Goal: Information Seeking & Learning: Check status

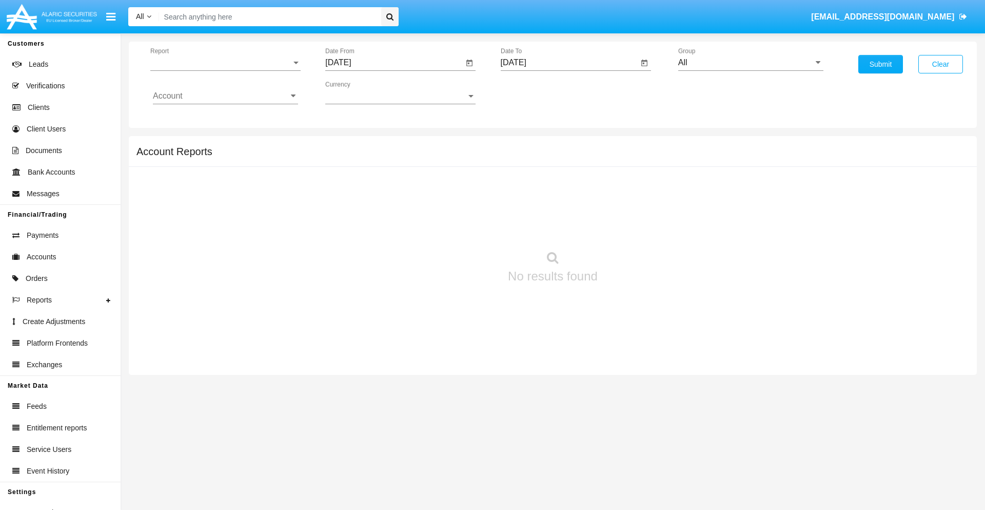
click at [225, 63] on span "Report" at bounding box center [220, 62] width 141 height 9
click at [221, 70] on span "Trades" at bounding box center [225, 70] width 145 height 25
click at [394, 63] on input "[DATE]" at bounding box center [394, 62] width 138 height 9
click at [359, 92] on span "[DATE]" at bounding box center [350, 93] width 23 height 8
click at [458, 227] on div "2025" at bounding box center [458, 227] width 32 height 18
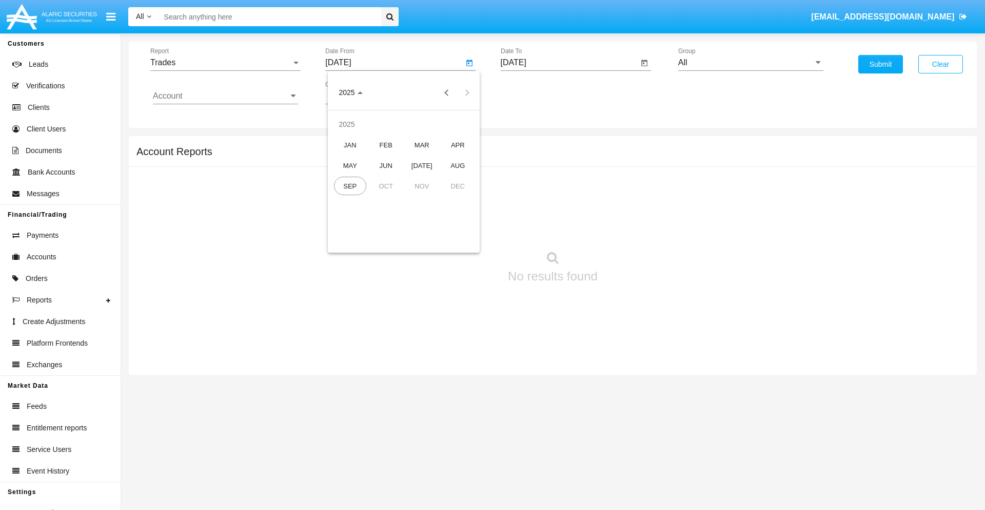
click at [386, 165] on div "JUN" at bounding box center [386, 165] width 32 height 18
click at [342, 198] on div "15" at bounding box center [342, 198] width 18 height 18
type input "06/15/25"
click at [569, 63] on input "[DATE]" at bounding box center [570, 62] width 138 height 9
click at [534, 92] on span "[DATE]" at bounding box center [525, 93] width 23 height 8
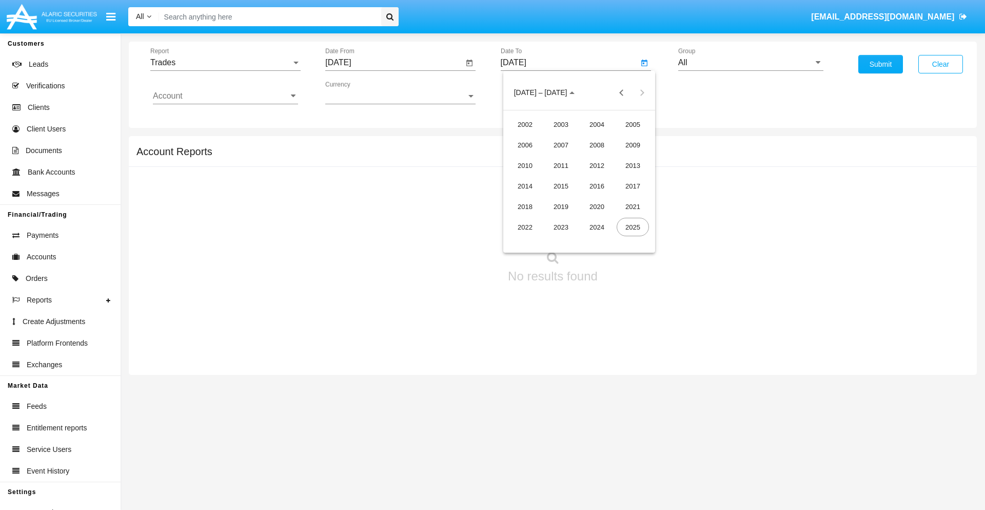
click at [633, 227] on div "2025" at bounding box center [633, 227] width 32 height 18
click at [525, 186] on div "SEP" at bounding box center [525, 186] width 32 height 18
click at [538, 198] on div "15" at bounding box center [538, 198] width 18 height 18
type input "[DATE]"
click at [751, 63] on input "All" at bounding box center [750, 62] width 145 height 9
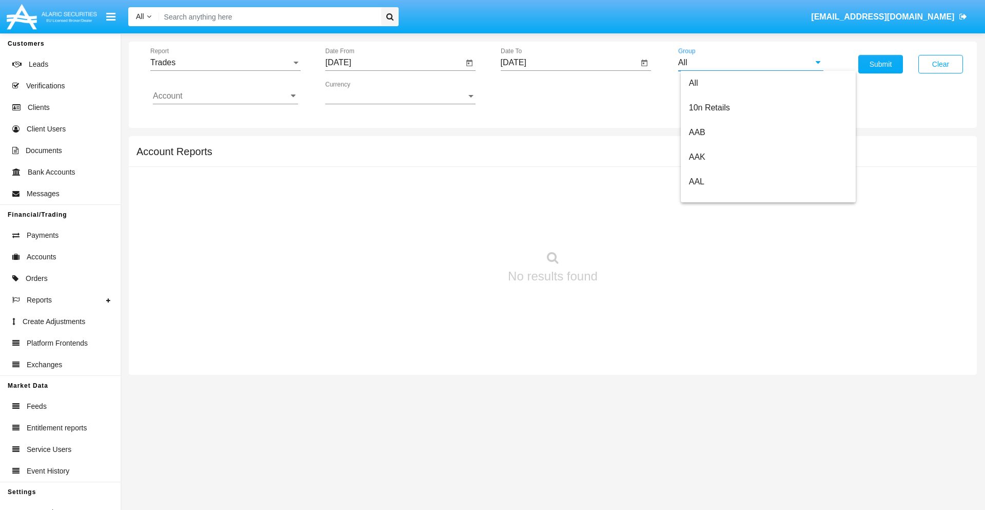
scroll to position [550, 0]
click at [722, 198] on span "Hammer Web Lite" at bounding box center [722, 197] width 66 height 9
type input "Hammer Web Lite"
click at [225, 96] on input "Account" at bounding box center [225, 95] width 145 height 9
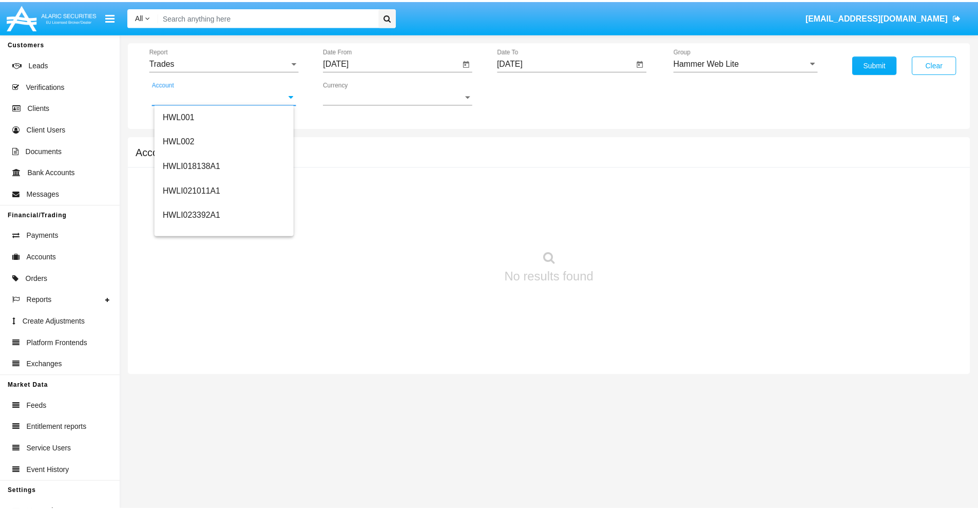
scroll to position [156, 0]
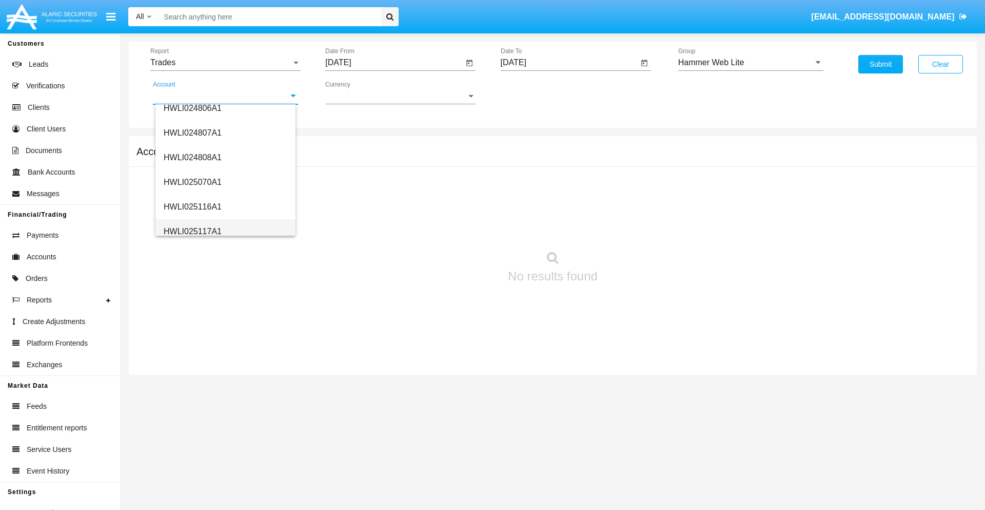
click at [192, 231] on span "HWLI025117A1" at bounding box center [193, 231] width 58 height 9
type input "HWLI025117A1"
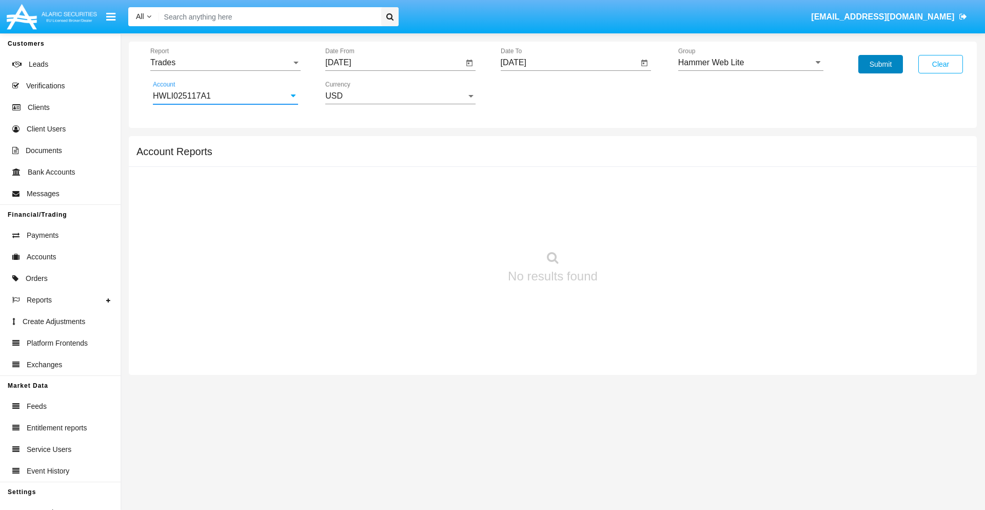
click at [881, 64] on button "Submit" at bounding box center [881, 64] width 45 height 18
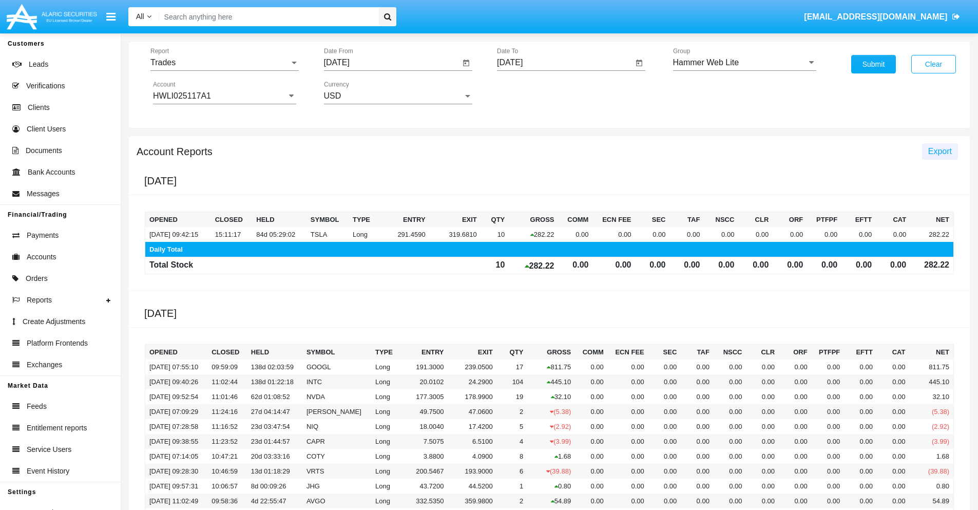
click at [939, 151] on span "Export" at bounding box center [940, 151] width 24 height 9
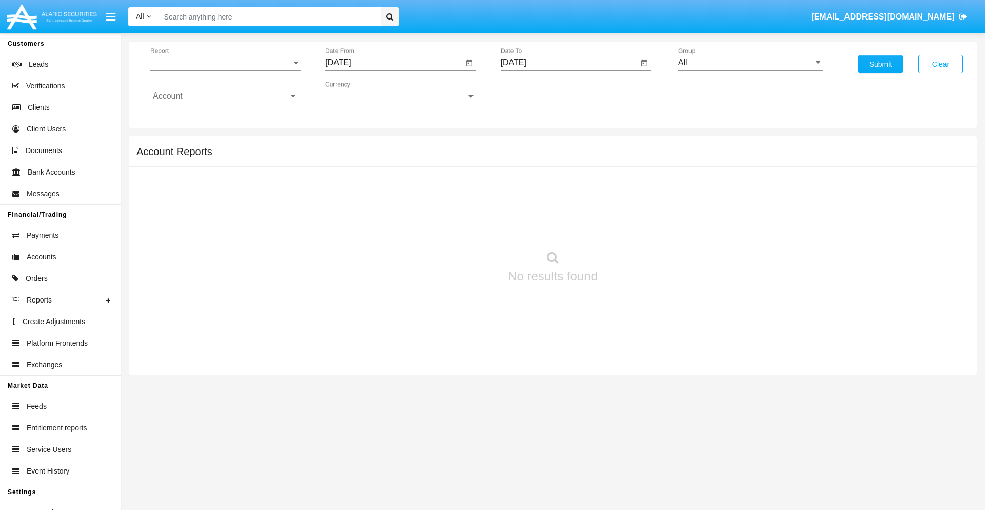
click at [225, 63] on span "Report" at bounding box center [220, 62] width 141 height 9
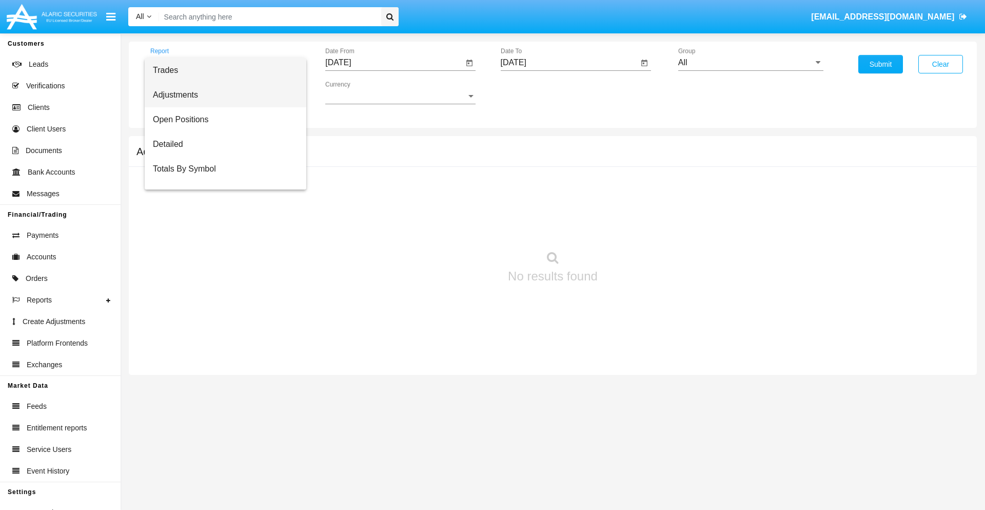
click at [221, 95] on span "Adjustments" at bounding box center [225, 95] width 145 height 25
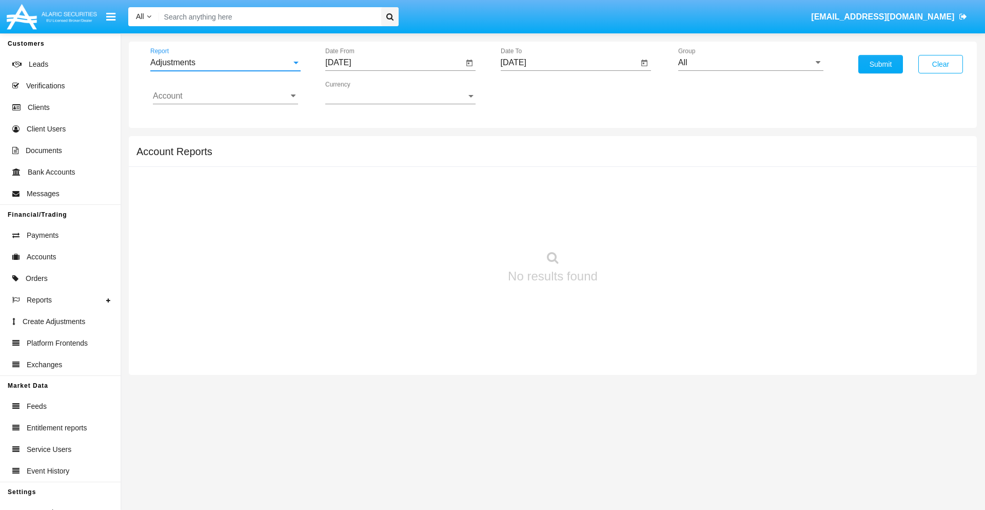
click at [394, 63] on input "[DATE]" at bounding box center [394, 62] width 138 height 9
click at [359, 92] on span "[DATE]" at bounding box center [350, 93] width 23 height 8
click at [458, 227] on div "2025" at bounding box center [458, 227] width 32 height 18
click at [458, 165] on div "AUG" at bounding box center [458, 165] width 32 height 18
click at [445, 178] on div "15" at bounding box center [445, 178] width 18 height 18
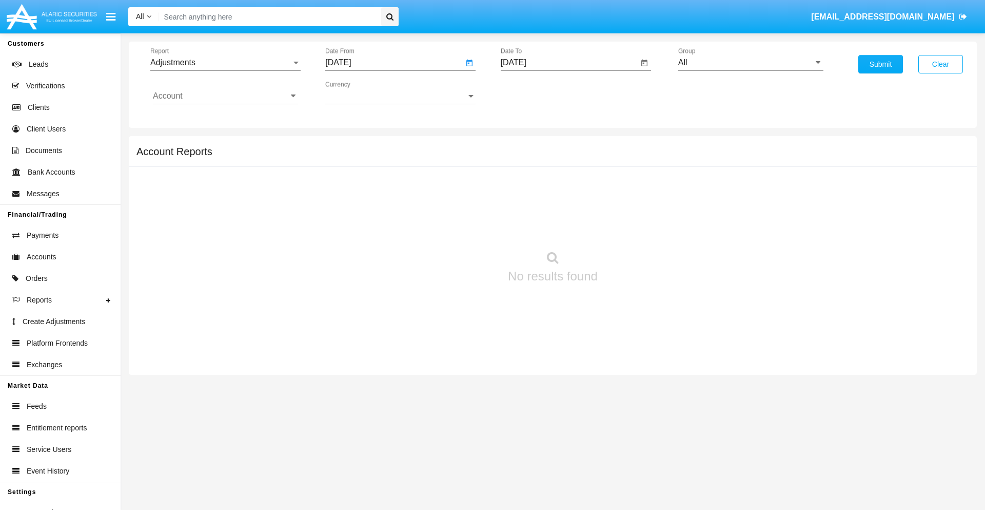
type input "08/15/25"
click at [569, 63] on input "[DATE]" at bounding box center [570, 62] width 138 height 9
click at [534, 92] on span "[DATE]" at bounding box center [525, 93] width 23 height 8
click at [633, 227] on div "2025" at bounding box center [633, 227] width 32 height 18
click at [525, 186] on div "SEP" at bounding box center [525, 186] width 32 height 18
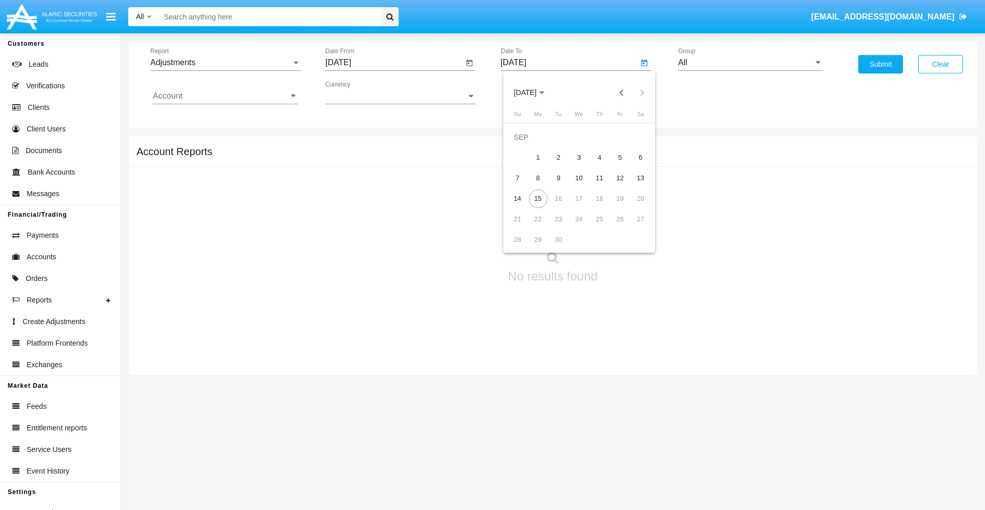
click at [538, 198] on div "15" at bounding box center [538, 198] width 18 height 18
type input "[DATE]"
click at [751, 63] on input "All" at bounding box center [750, 62] width 145 height 9
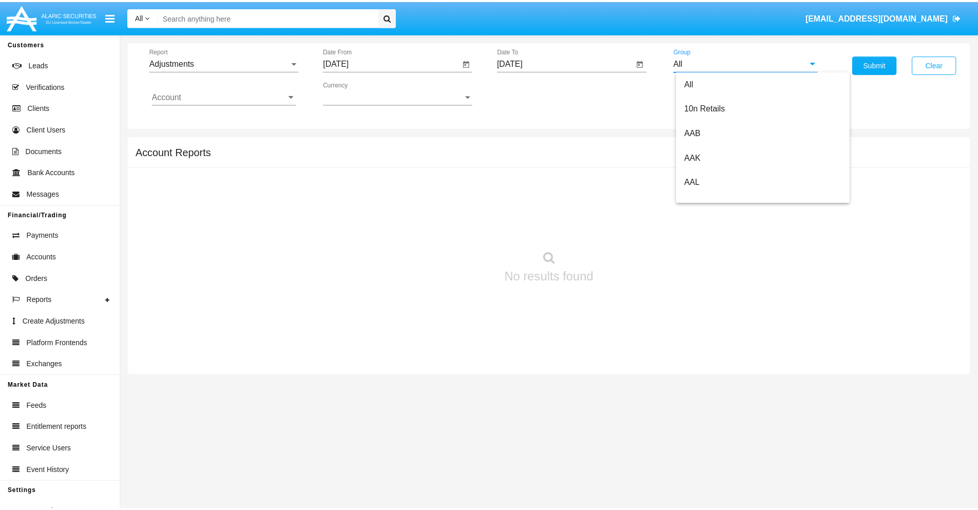
scroll to position [230, 0]
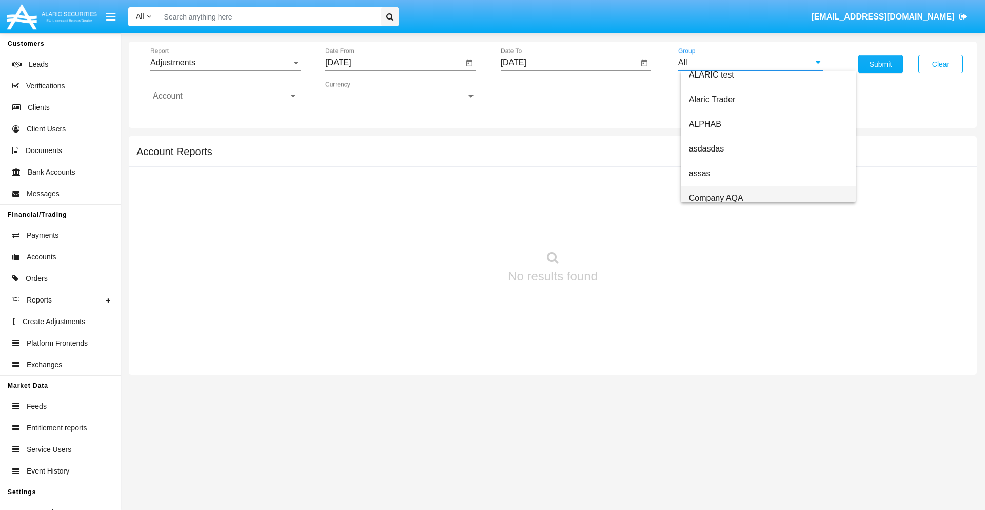
click at [716, 198] on span "Company AQA" at bounding box center [716, 197] width 54 height 9
type input "Company AQA"
click at [225, 96] on input "Account" at bounding box center [225, 95] width 145 height 9
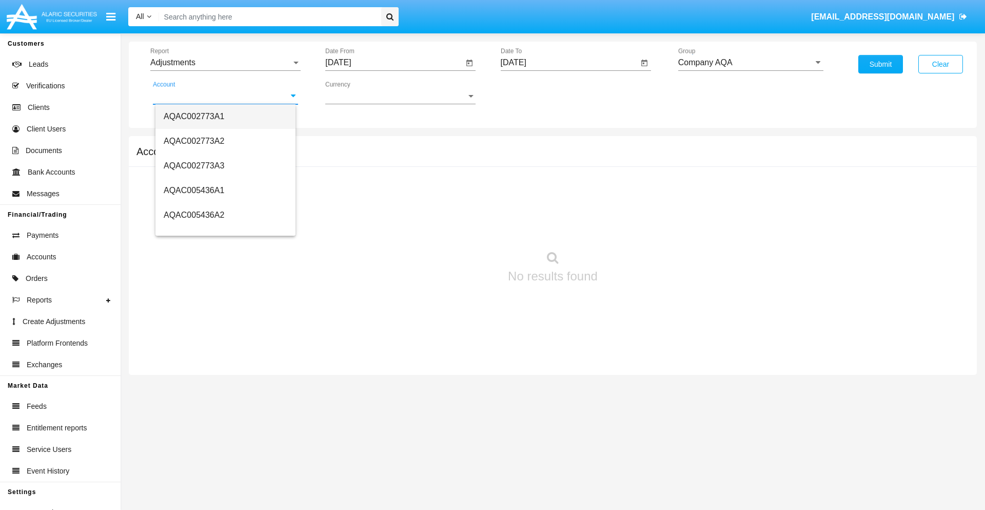
click at [194, 116] on span "AQAC002773A1" at bounding box center [194, 116] width 61 height 9
type input "AQAC002773A1"
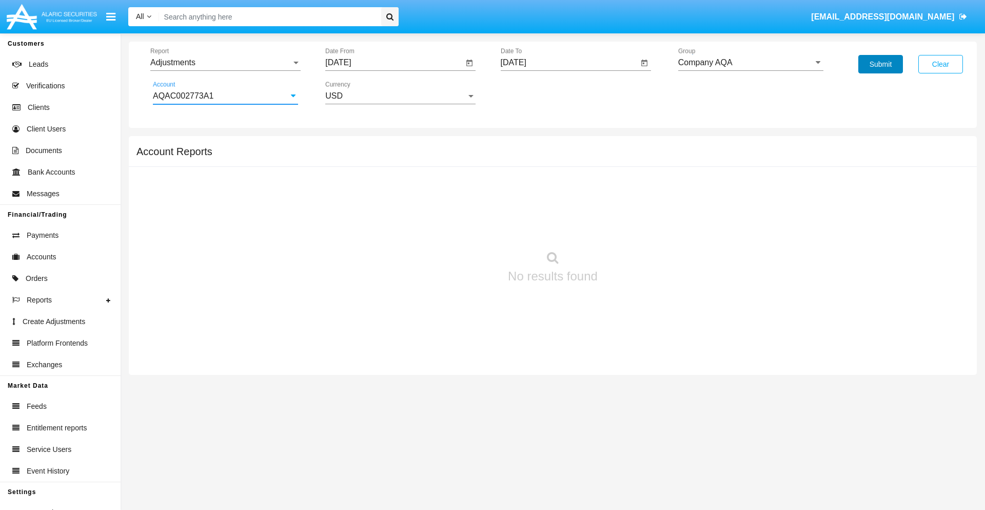
click at [881, 64] on button "Submit" at bounding box center [881, 64] width 45 height 18
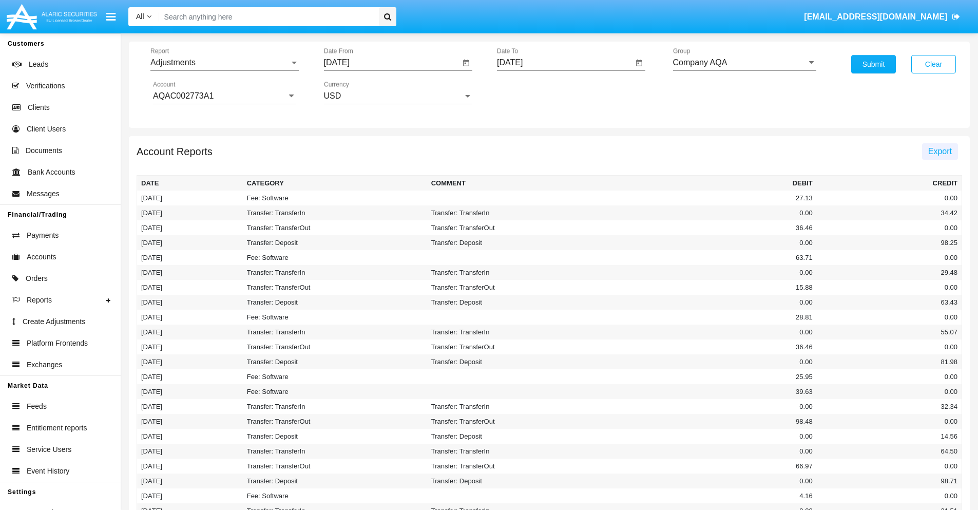
click at [939, 151] on span "Export" at bounding box center [940, 151] width 24 height 9
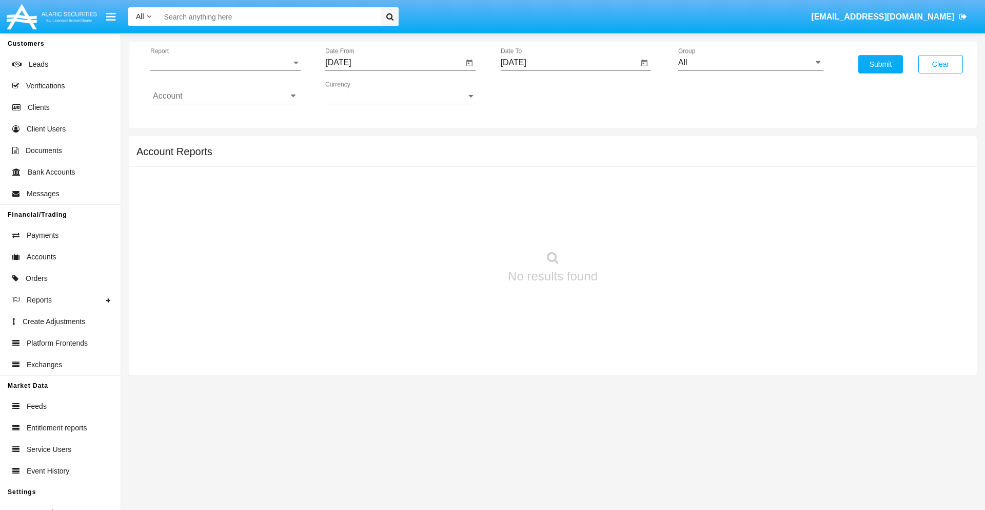
click at [225, 63] on span "Report" at bounding box center [220, 62] width 141 height 9
click at [221, 120] on span "Open Positions" at bounding box center [225, 119] width 145 height 25
click at [394, 63] on input "[DATE]" at bounding box center [394, 62] width 138 height 9
click at [359, 92] on span "[DATE]" at bounding box center [350, 93] width 23 height 8
click at [458, 227] on div "2025" at bounding box center [458, 227] width 32 height 18
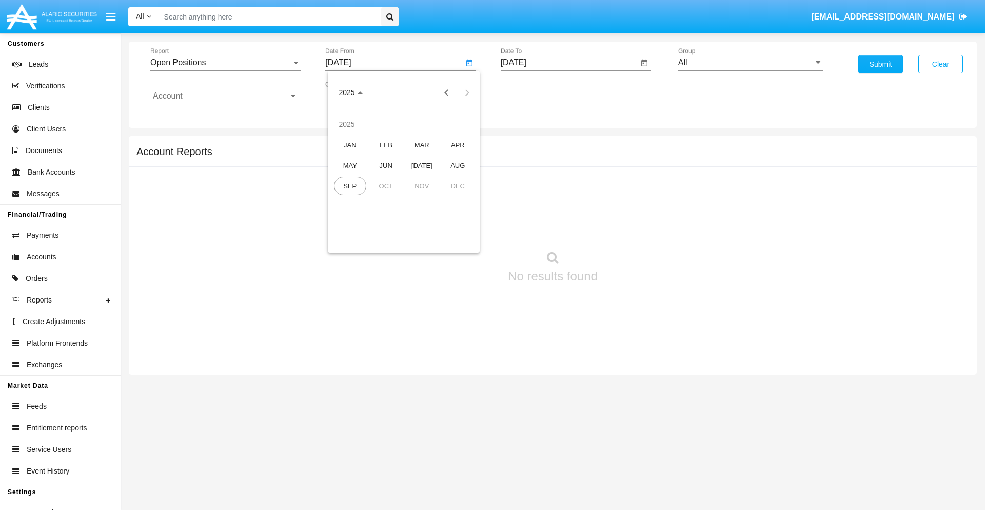
click at [458, 165] on div "AUG" at bounding box center [458, 165] width 32 height 18
click at [445, 178] on div "15" at bounding box center [445, 178] width 18 height 18
type input "08/15/25"
click at [569, 63] on input "[DATE]" at bounding box center [570, 62] width 138 height 9
click at [534, 92] on span "[DATE]" at bounding box center [525, 93] width 23 height 8
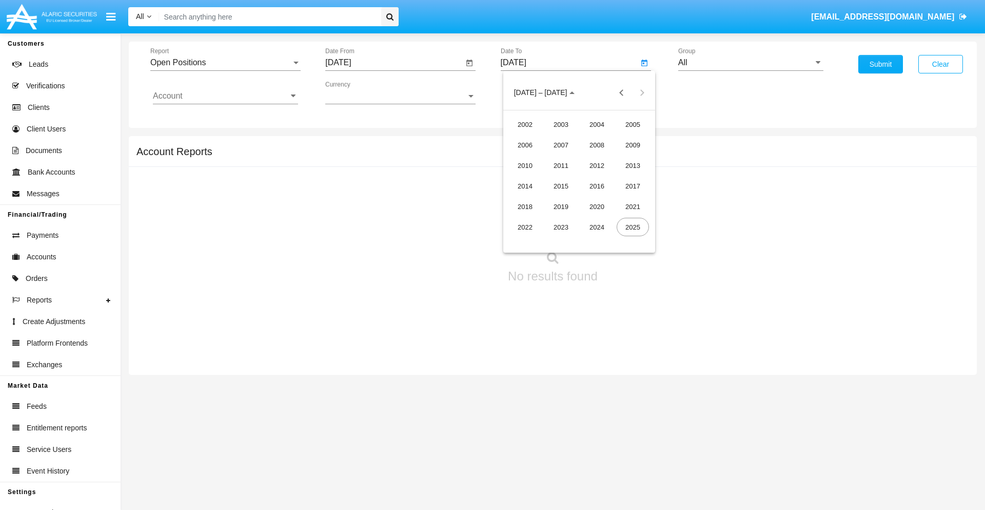
click at [633, 227] on div "2025" at bounding box center [633, 227] width 32 height 18
click at [525, 186] on div "SEP" at bounding box center [525, 186] width 32 height 18
click at [538, 198] on div "15" at bounding box center [538, 198] width 18 height 18
type input "[DATE]"
click at [751, 63] on input "All" at bounding box center [750, 62] width 145 height 9
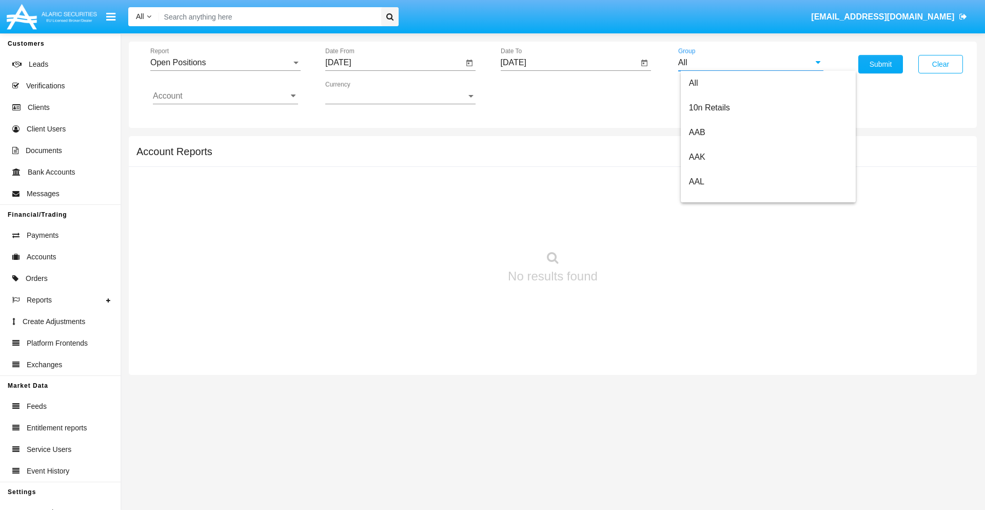
scroll to position [550, 0]
click at [722, 198] on span "Hammer Web Lite" at bounding box center [722, 197] width 66 height 9
type input "Hammer Web Lite"
click at [225, 96] on input "Account" at bounding box center [225, 95] width 145 height 9
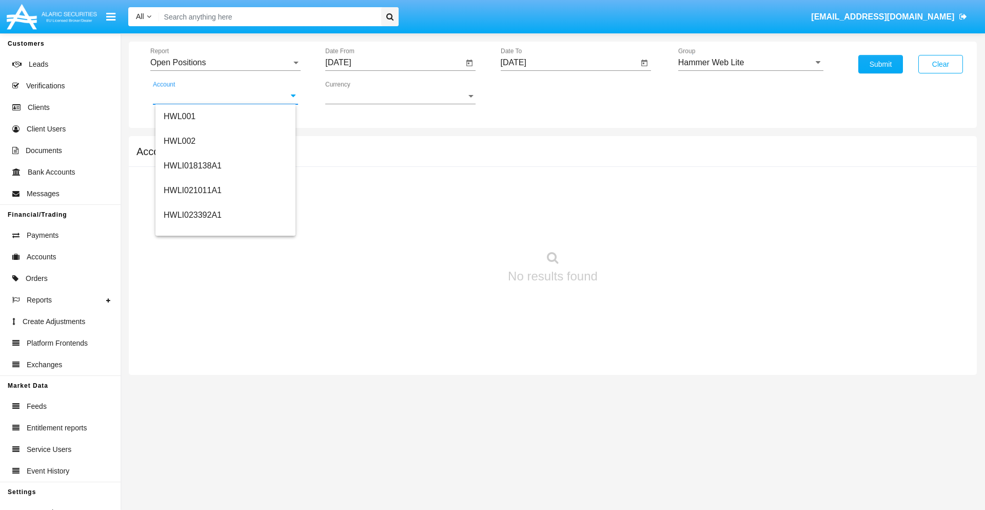
click at [192, 383] on span "HWLI025117A1" at bounding box center [193, 387] width 58 height 9
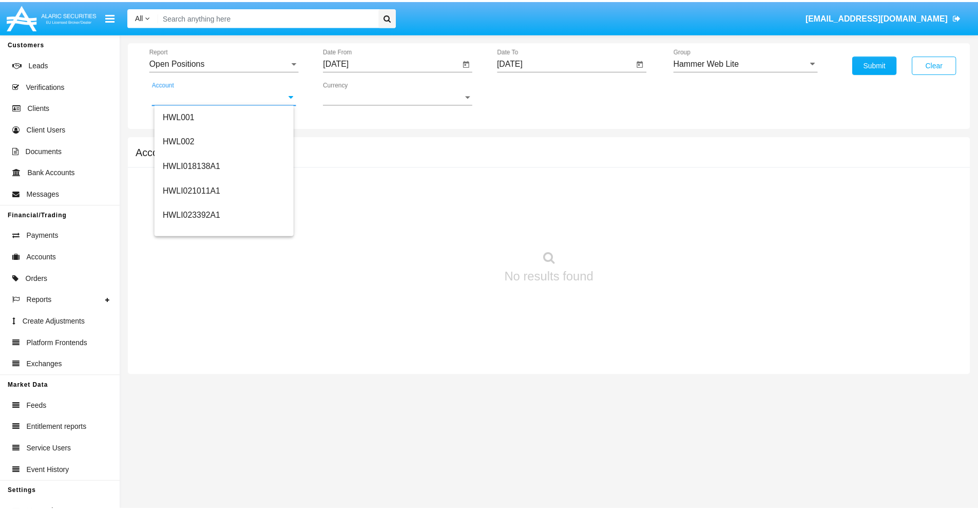
scroll to position [0, 0]
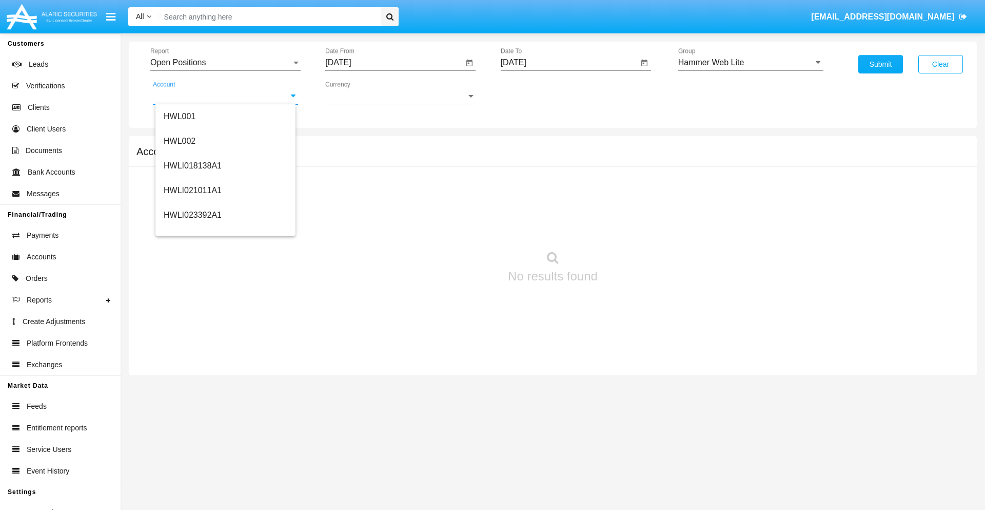
type input "HWLI025117A1"
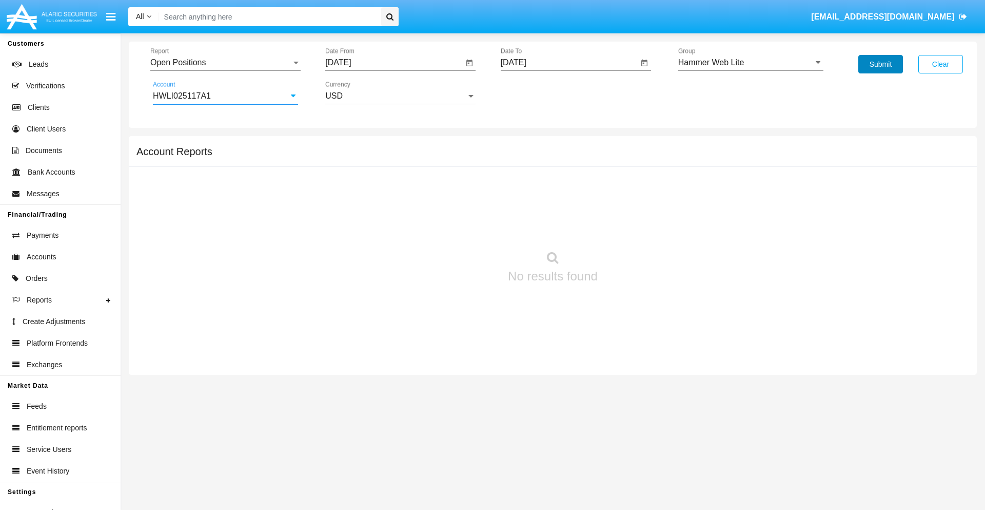
click at [881, 64] on button "Submit" at bounding box center [881, 64] width 45 height 18
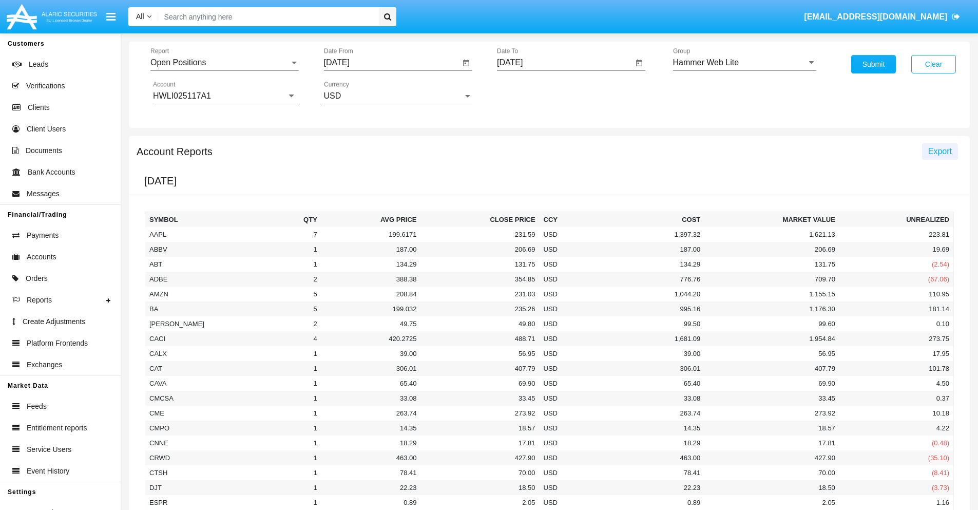
click at [939, 151] on span "Export" at bounding box center [940, 151] width 24 height 9
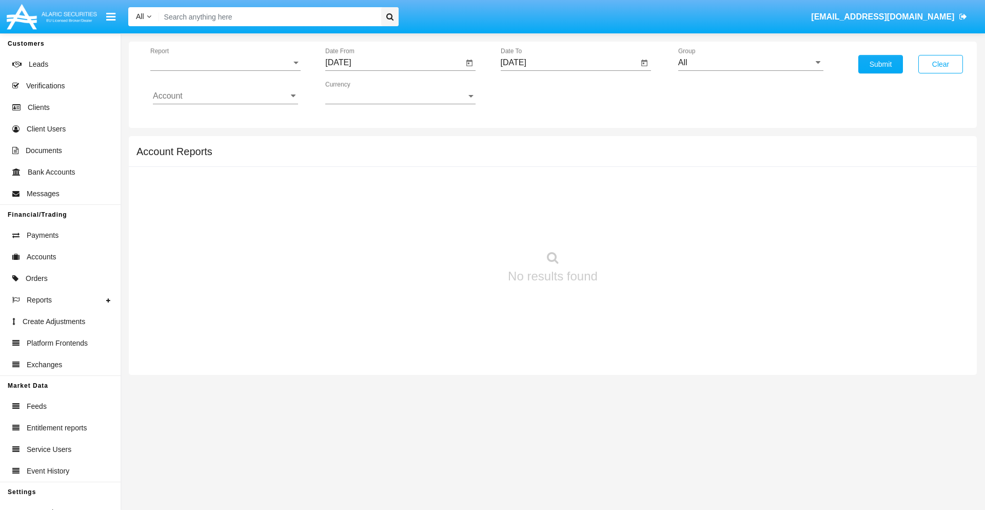
click at [225, 63] on span "Report" at bounding box center [220, 62] width 141 height 9
click at [221, 144] on span "Detailed" at bounding box center [225, 144] width 145 height 25
click at [394, 63] on input "[DATE]" at bounding box center [394, 62] width 138 height 9
click at [359, 92] on span "[DATE]" at bounding box center [350, 93] width 23 height 8
click at [458, 227] on div "2025" at bounding box center [458, 227] width 32 height 18
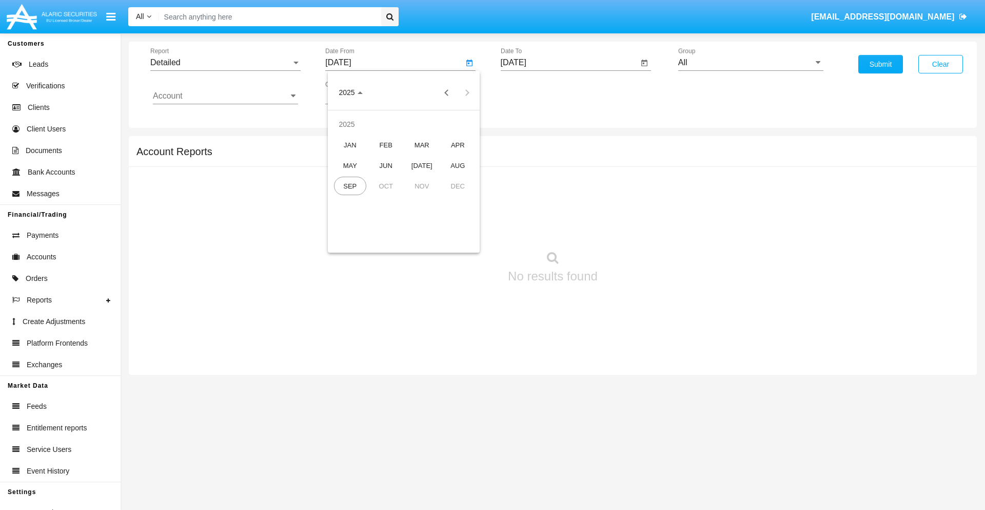
click at [350, 186] on div "SEP" at bounding box center [350, 186] width 32 height 18
click at [445, 157] on div "5" at bounding box center [445, 157] width 18 height 18
type input "09/05/25"
click at [569, 63] on input "[DATE]" at bounding box center [570, 62] width 138 height 9
click at [534, 92] on span "[DATE]" at bounding box center [525, 93] width 23 height 8
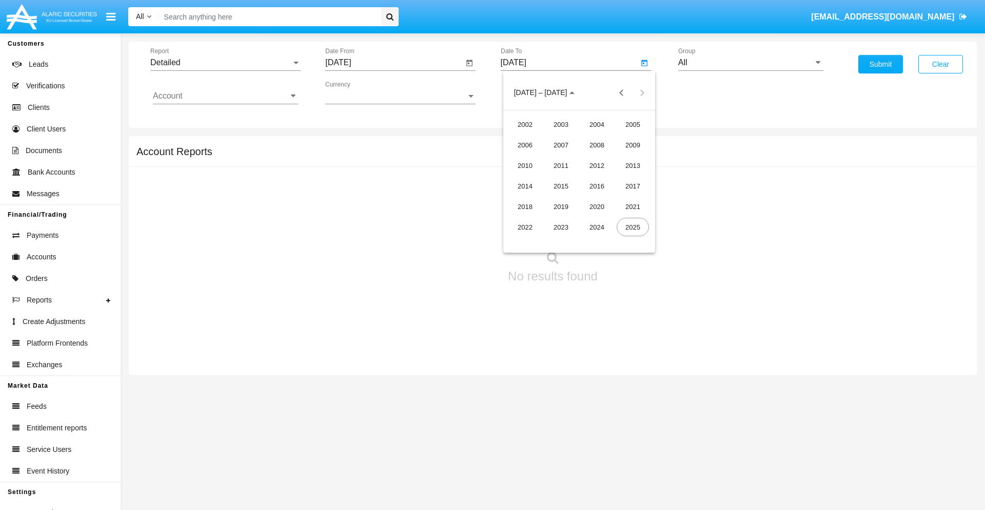
click at [633, 227] on div "2025" at bounding box center [633, 227] width 32 height 18
click at [525, 186] on div "SEP" at bounding box center [525, 186] width 32 height 18
click at [538, 198] on div "15" at bounding box center [538, 198] width 18 height 18
type input "09/15/25"
click at [751, 63] on input "All" at bounding box center [750, 62] width 145 height 9
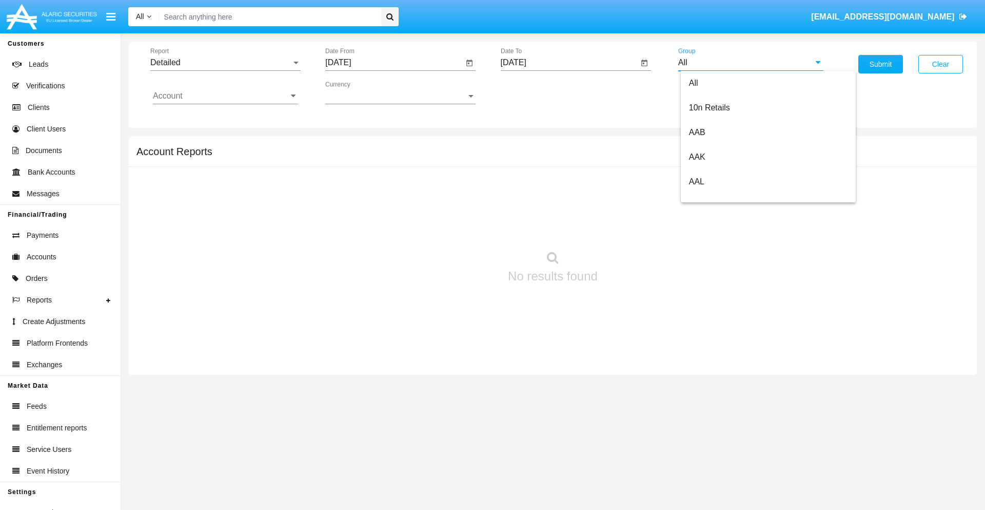
type input "Hammer Web Lite"
click at [225, 96] on input "Account" at bounding box center [225, 95] width 145 height 9
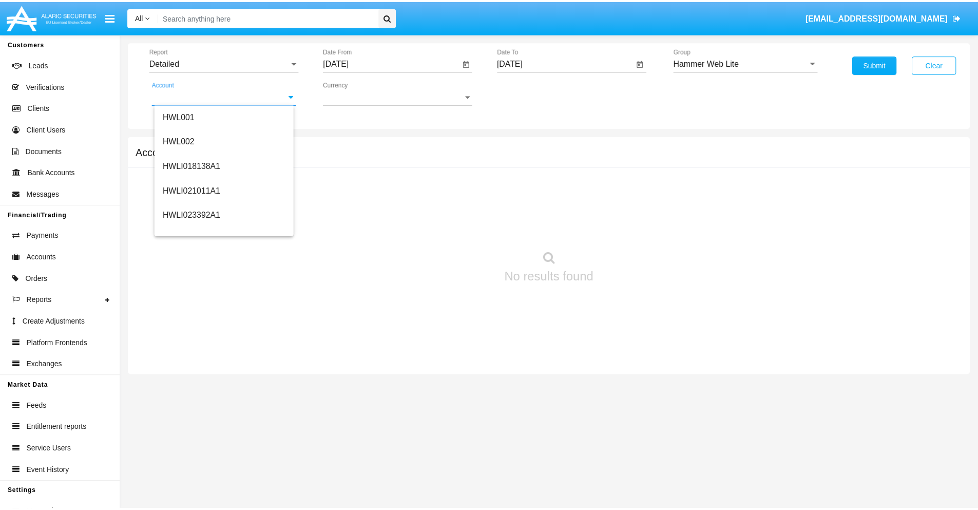
scroll to position [156, 0]
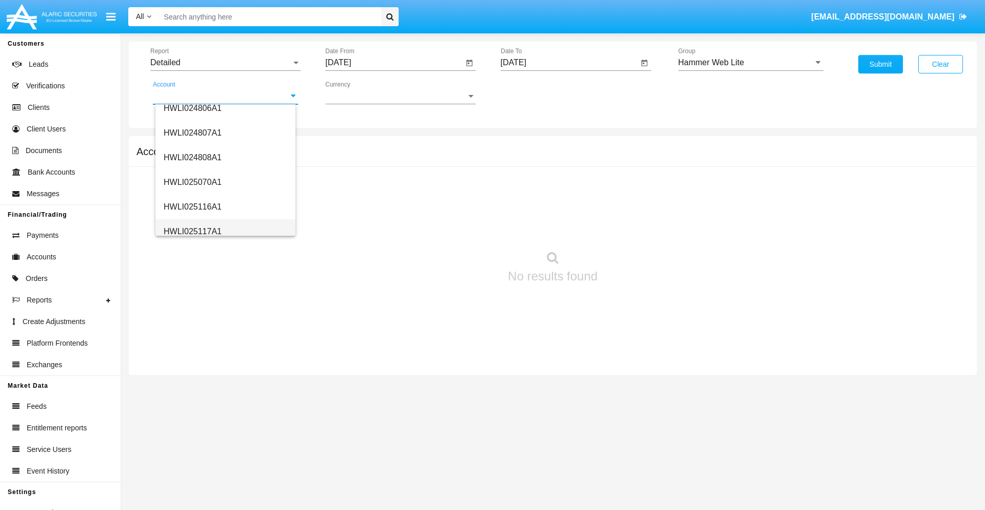
click at [192, 231] on span "HWLI025117A1" at bounding box center [193, 231] width 58 height 9
type input "HWLI025117A1"
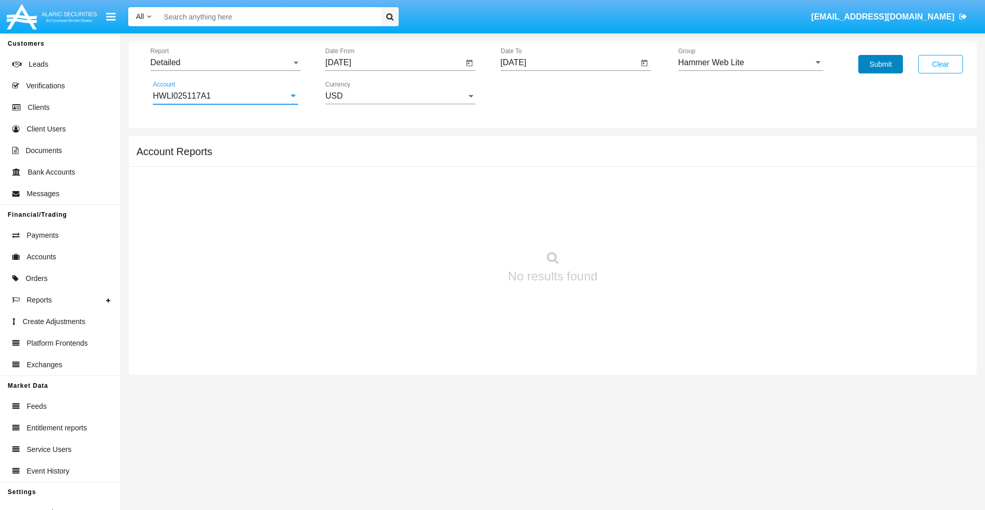
click at [881, 64] on button "Submit" at bounding box center [881, 64] width 45 height 18
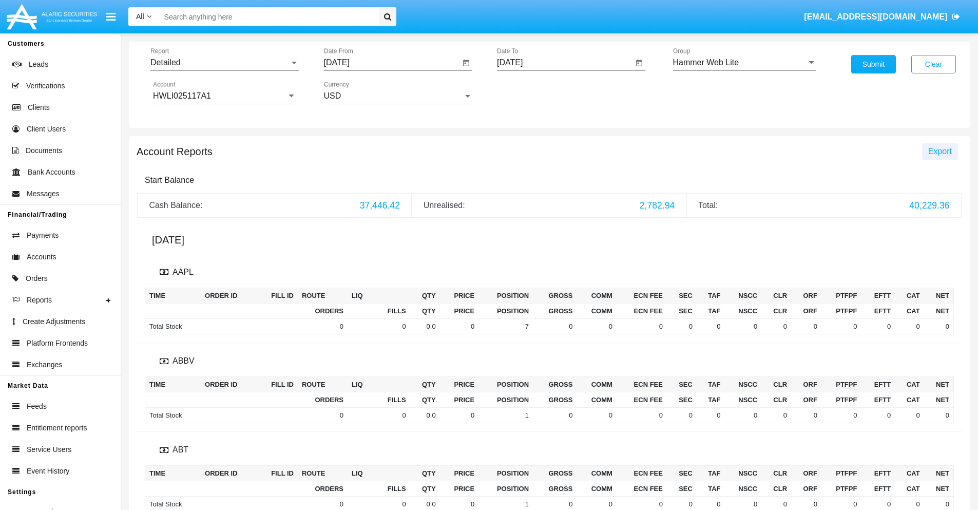
click at [939, 151] on span "Export" at bounding box center [940, 151] width 24 height 9
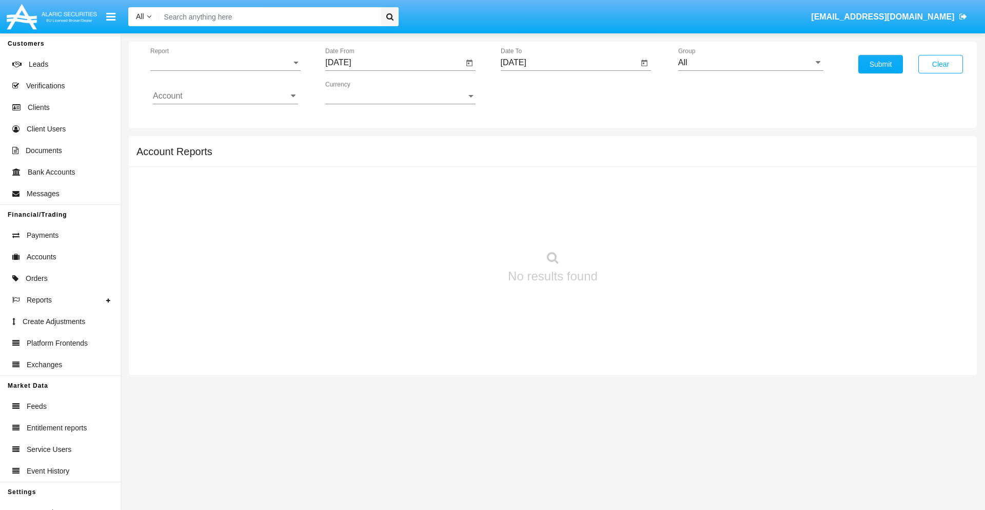
click at [225, 63] on span "Report" at bounding box center [220, 62] width 141 height 9
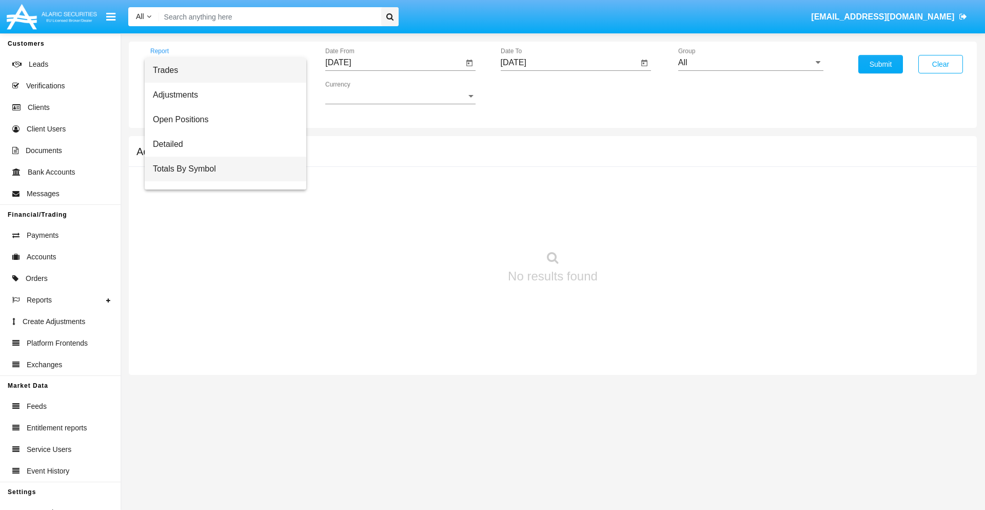
click at [221, 169] on span "Totals By Symbol" at bounding box center [225, 169] width 145 height 25
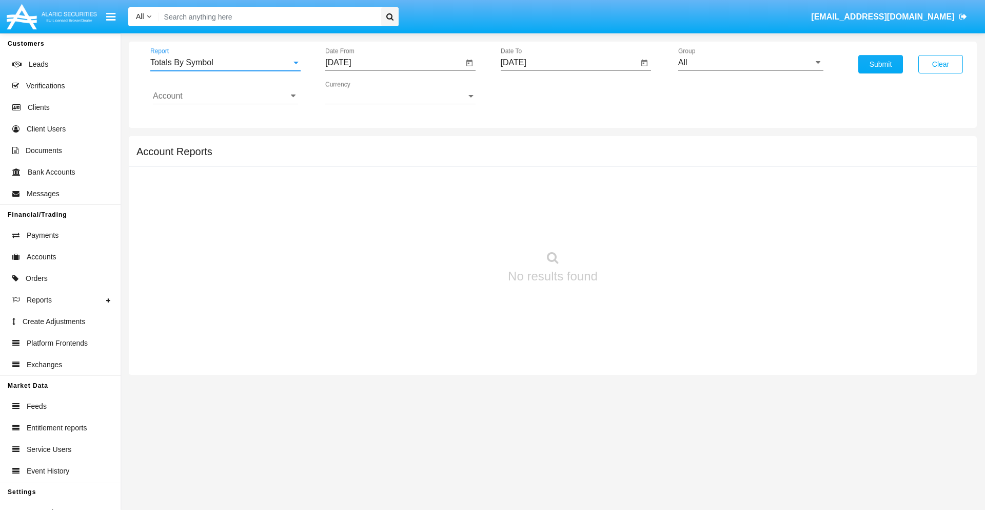
click at [394, 63] on input "[DATE]" at bounding box center [394, 62] width 138 height 9
click at [359, 92] on span "[DATE]" at bounding box center [350, 93] width 23 height 8
click at [458, 227] on div "2025" at bounding box center [458, 227] width 32 height 18
click at [458, 165] on div "AUG" at bounding box center [458, 165] width 32 height 18
click at [465, 178] on div "16" at bounding box center [465, 178] width 18 height 18
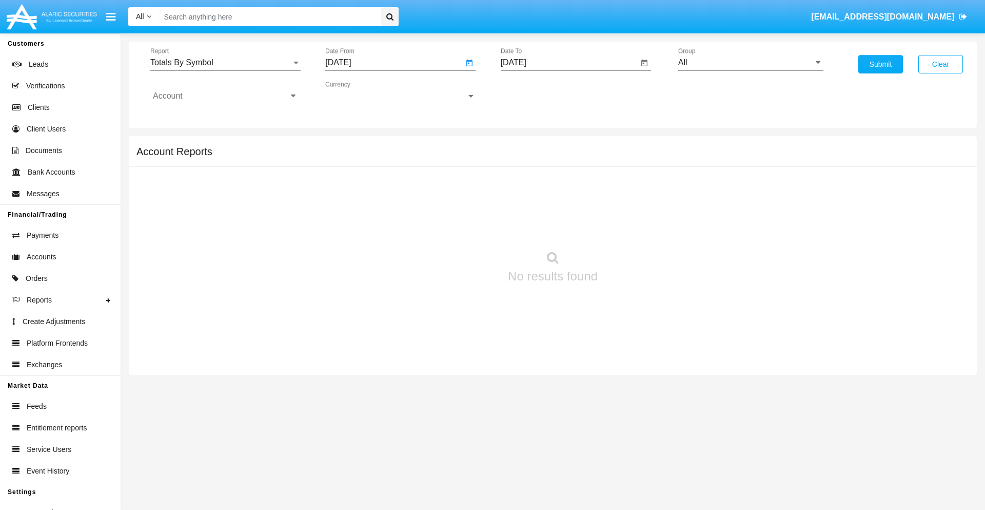
type input "08/16/25"
click at [569, 63] on input "[DATE]" at bounding box center [570, 62] width 138 height 9
click at [534, 92] on span "[DATE]" at bounding box center [525, 93] width 23 height 8
click at [633, 227] on div "2025" at bounding box center [633, 227] width 32 height 18
click at [525, 186] on div "SEP" at bounding box center [525, 186] width 32 height 18
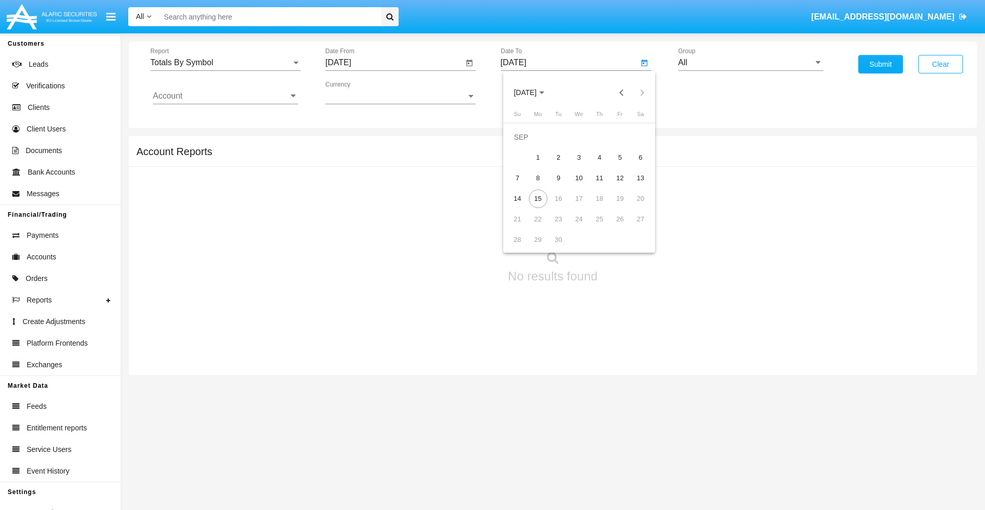
click at [538, 198] on div "15" at bounding box center [538, 198] width 18 height 18
type input "[DATE]"
click at [751, 63] on input "All" at bounding box center [750, 62] width 145 height 9
type input "Hammer Web Lite"
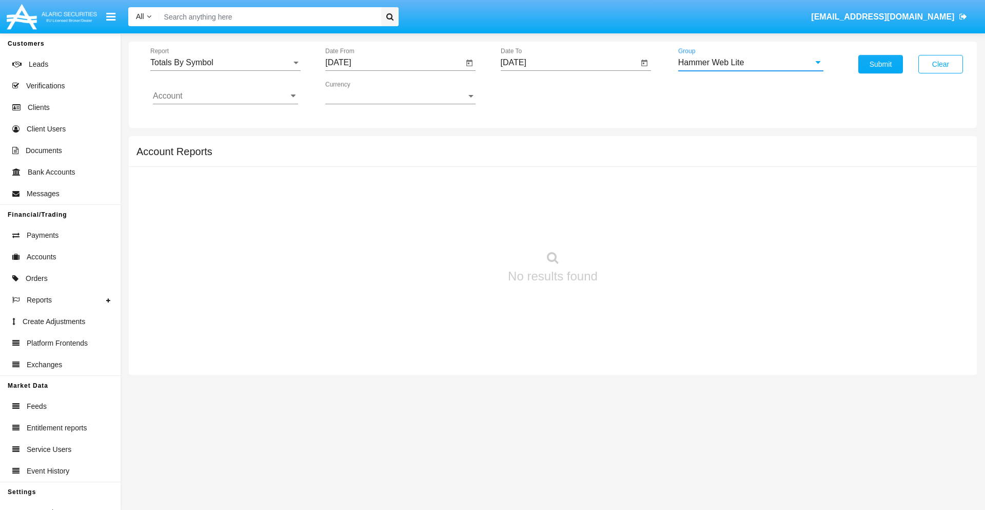
click at [225, 96] on input "Account" at bounding box center [225, 95] width 145 height 9
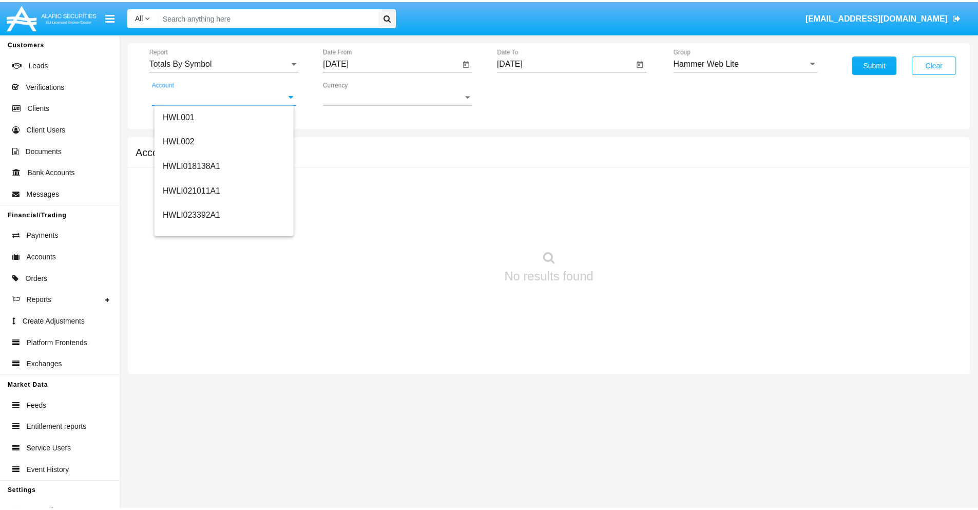
scroll to position [156, 0]
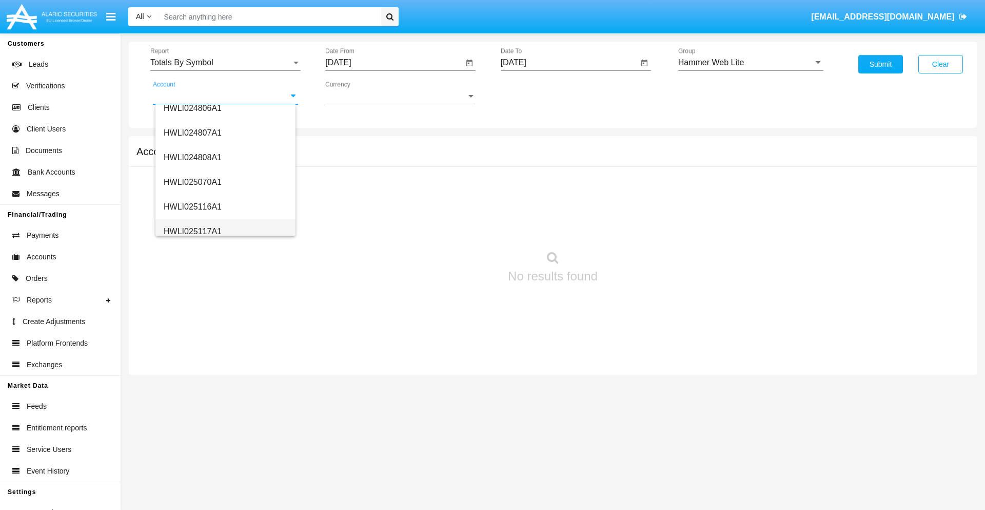
click at [192, 231] on span "HWLI025117A1" at bounding box center [193, 231] width 58 height 9
type input "HWLI025117A1"
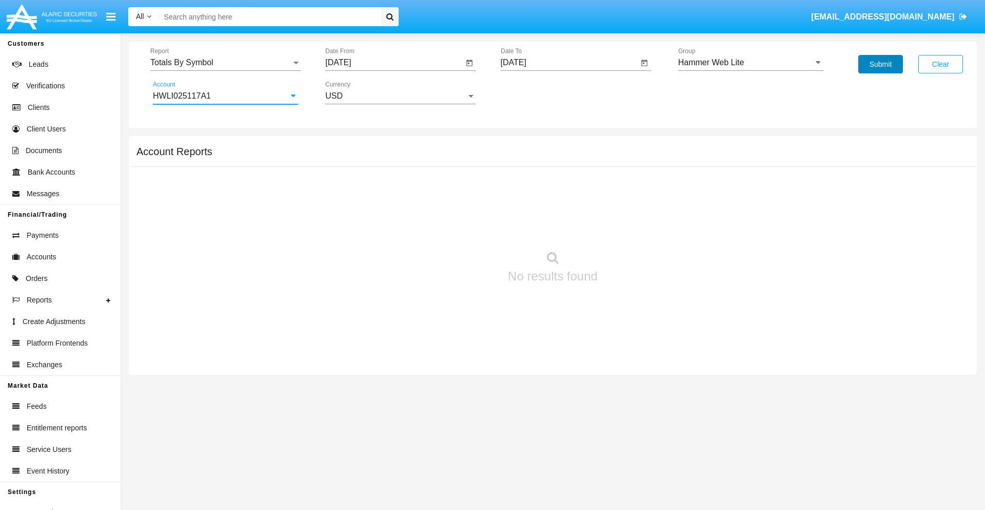
click at [881, 64] on button "Submit" at bounding box center [881, 64] width 45 height 18
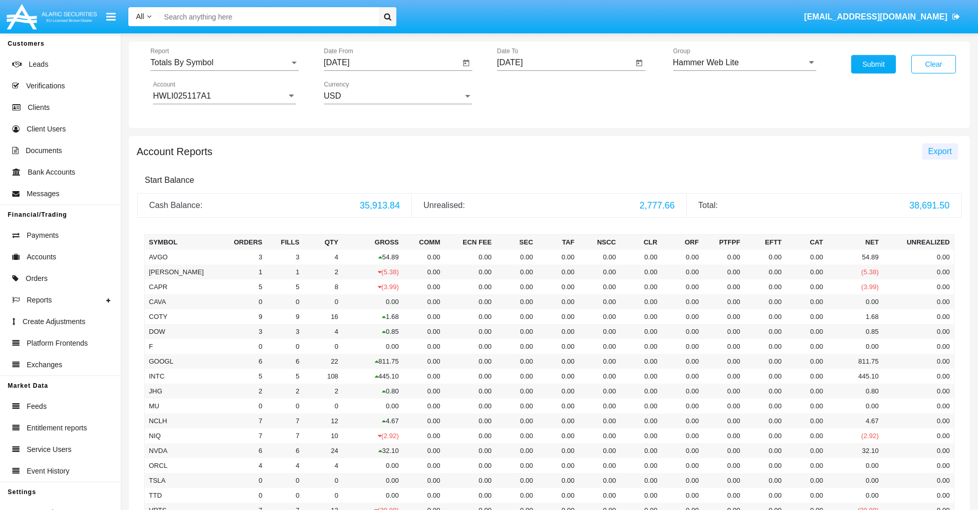
click at [939, 151] on span "Export" at bounding box center [940, 151] width 24 height 9
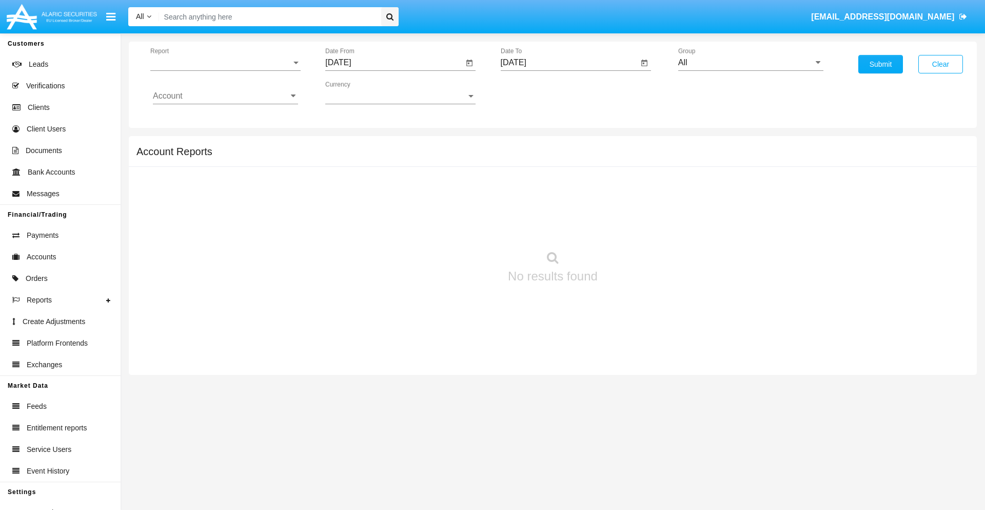
click at [225, 63] on span "Report" at bounding box center [220, 62] width 141 height 9
click at [221, 177] on span "Totals By Date" at bounding box center [225, 177] width 145 height 25
click at [394, 63] on input "[DATE]" at bounding box center [394, 62] width 138 height 9
click at [359, 92] on span "[DATE]" at bounding box center [350, 93] width 23 height 8
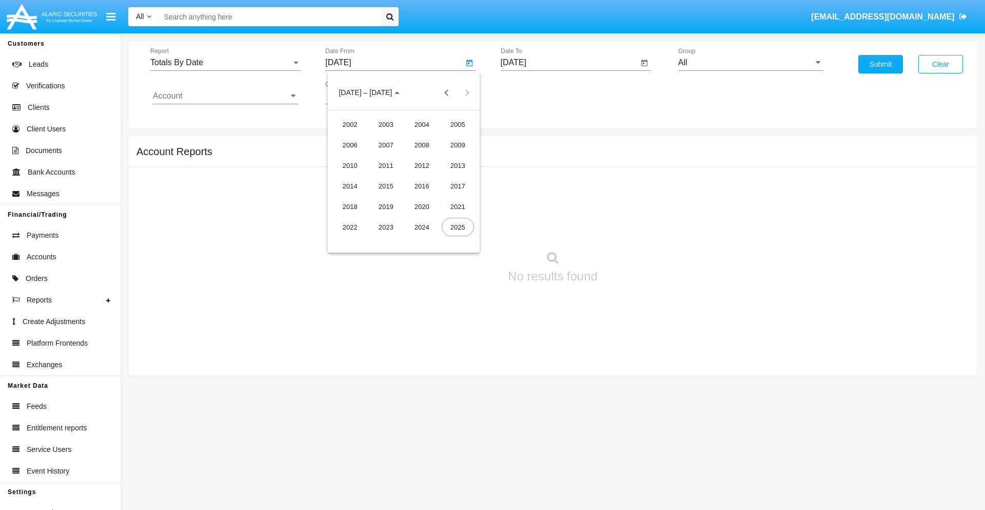
click at [458, 227] on div "2025" at bounding box center [458, 227] width 32 height 18
click at [458, 165] on div "AUG" at bounding box center [458, 165] width 32 height 18
click at [342, 239] on div "31" at bounding box center [342, 239] width 18 height 18
type input "[DATE]"
click at [569, 63] on input "[DATE]" at bounding box center [570, 62] width 138 height 9
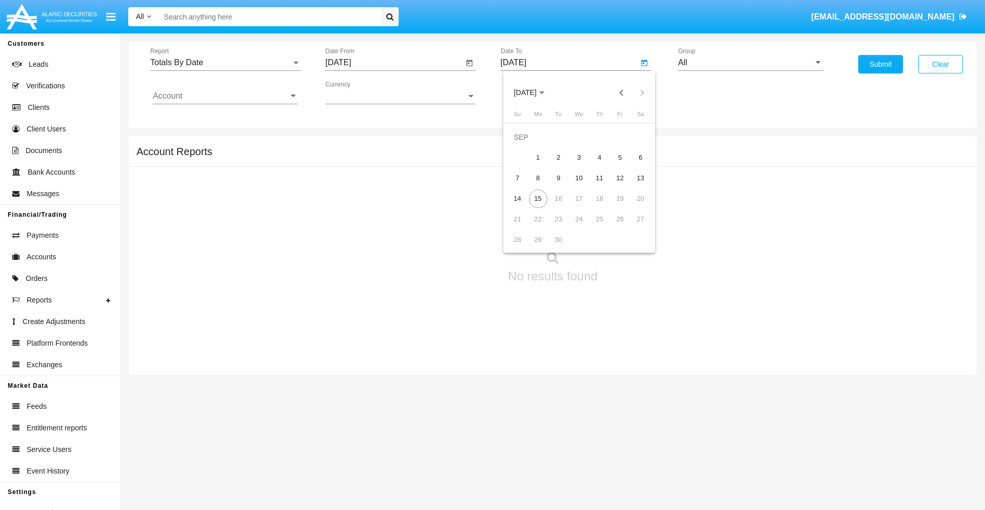
click at [534, 92] on span "[DATE]" at bounding box center [525, 93] width 23 height 8
click at [633, 227] on div "2025" at bounding box center [633, 227] width 32 height 18
click at [525, 186] on div "SEP" at bounding box center [525, 186] width 32 height 18
click at [538, 198] on div "15" at bounding box center [538, 198] width 18 height 18
type input "[DATE]"
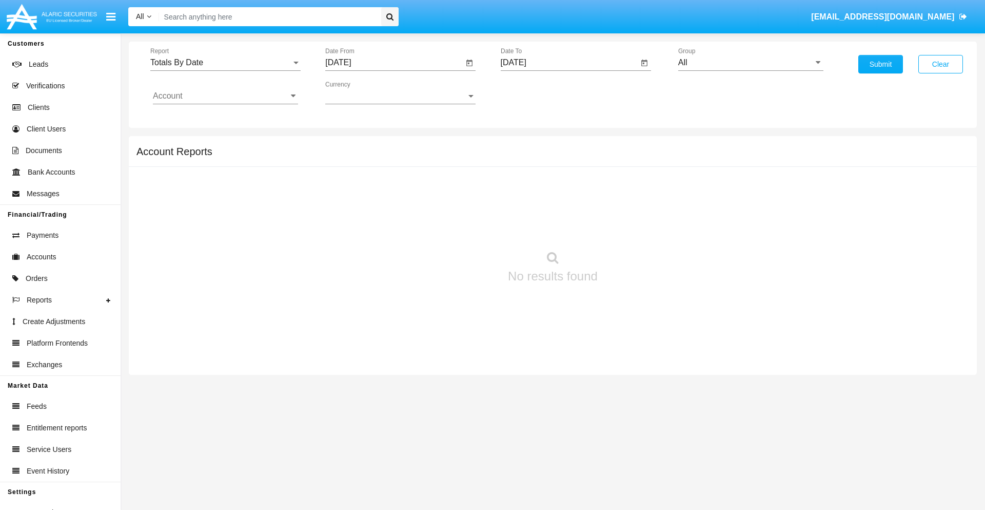
click at [751, 63] on input "All" at bounding box center [750, 62] width 145 height 9
click at [722, 198] on span "Hammer Web Lite" at bounding box center [722, 197] width 66 height 9
type input "Hammer Web Lite"
click at [225, 96] on input "Account" at bounding box center [225, 95] width 145 height 9
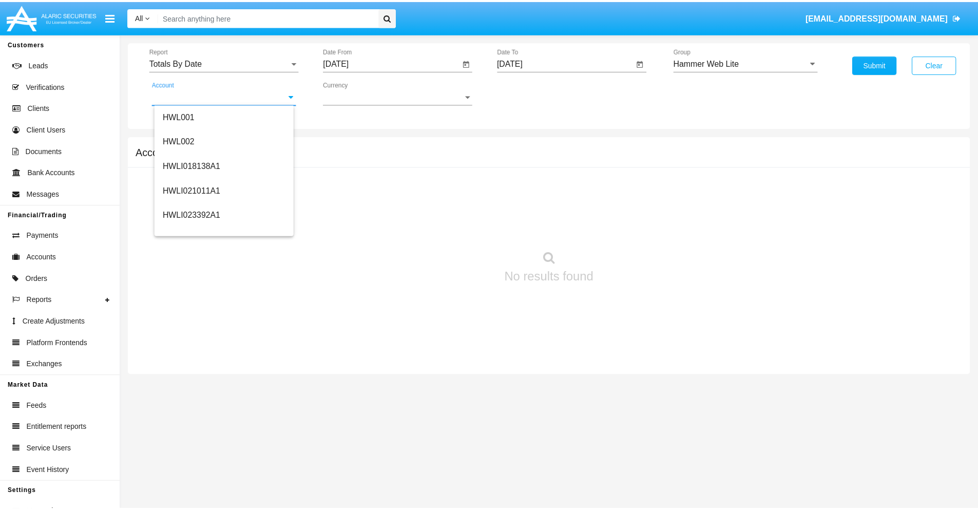
scroll to position [156, 0]
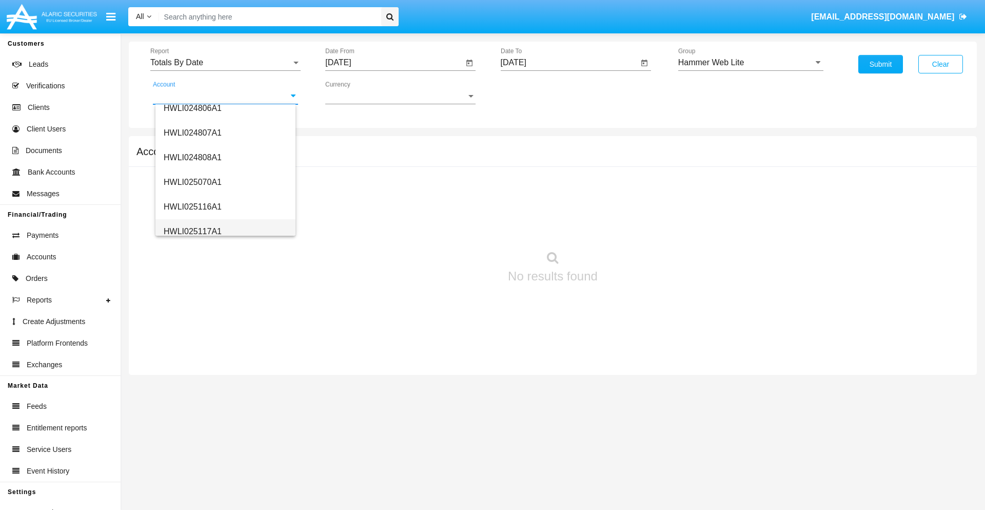
click at [192, 231] on span "HWLI025117A1" at bounding box center [193, 231] width 58 height 9
type input "HWLI025117A1"
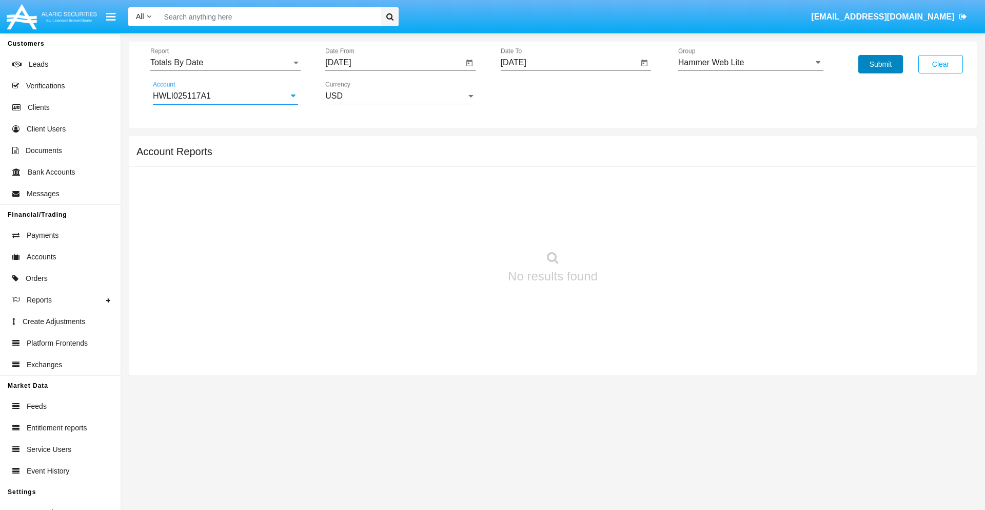
click at [881, 64] on button "Submit" at bounding box center [881, 64] width 45 height 18
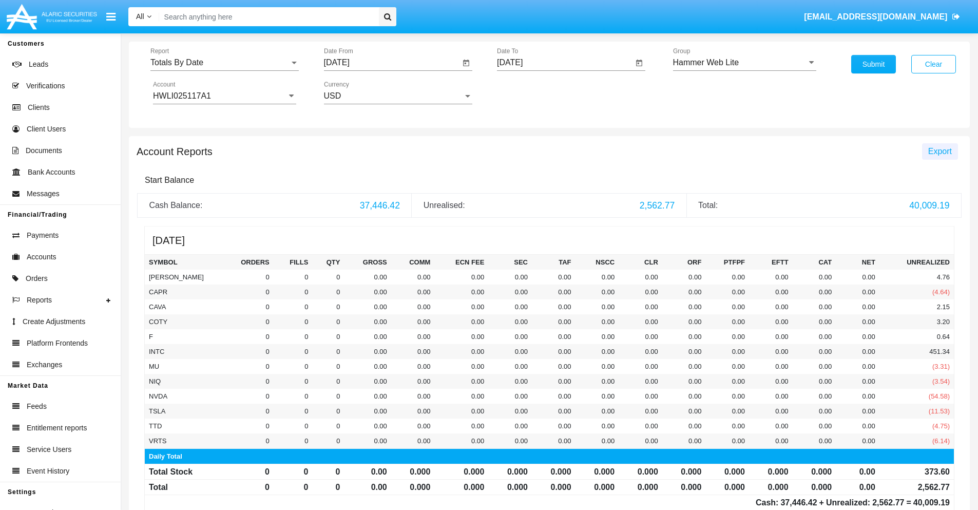
click at [939, 151] on span "Export" at bounding box center [940, 151] width 24 height 9
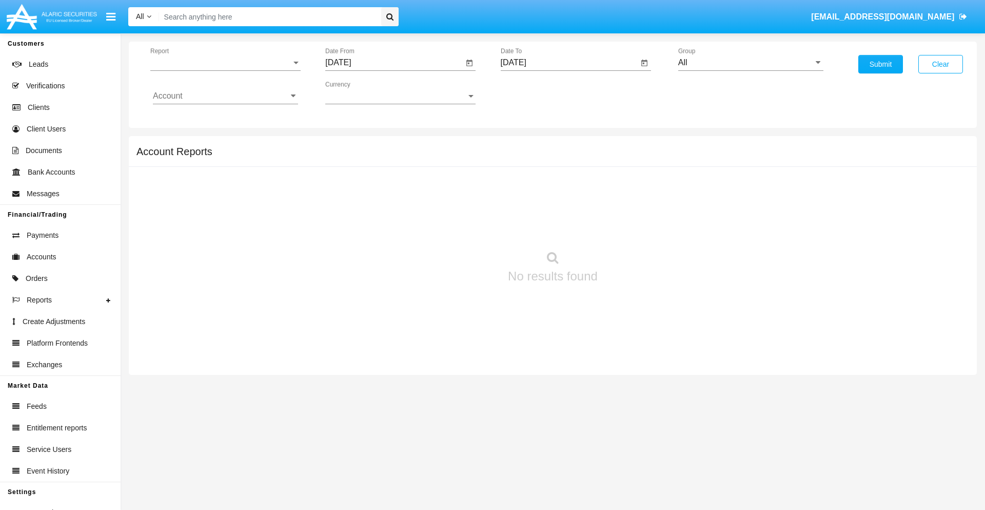
click at [225, 63] on span "Report" at bounding box center [220, 62] width 141 height 9
click at [221, 206] on span "Summary By Date" at bounding box center [225, 218] width 145 height 25
click at [394, 63] on input "[DATE]" at bounding box center [394, 62] width 138 height 9
click at [359, 92] on span "[DATE]" at bounding box center [350, 93] width 23 height 8
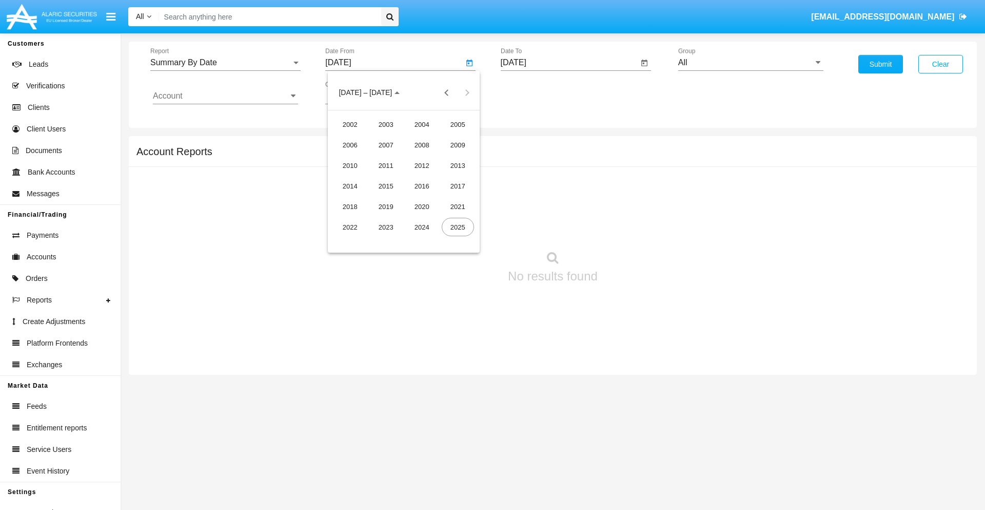
click at [458, 227] on div "2025" at bounding box center [458, 227] width 32 height 18
click at [458, 165] on div "AUG" at bounding box center [458, 165] width 32 height 18
click at [342, 239] on div "31" at bounding box center [342, 239] width 18 height 18
type input "[DATE]"
click at [569, 63] on input "[DATE]" at bounding box center [570, 62] width 138 height 9
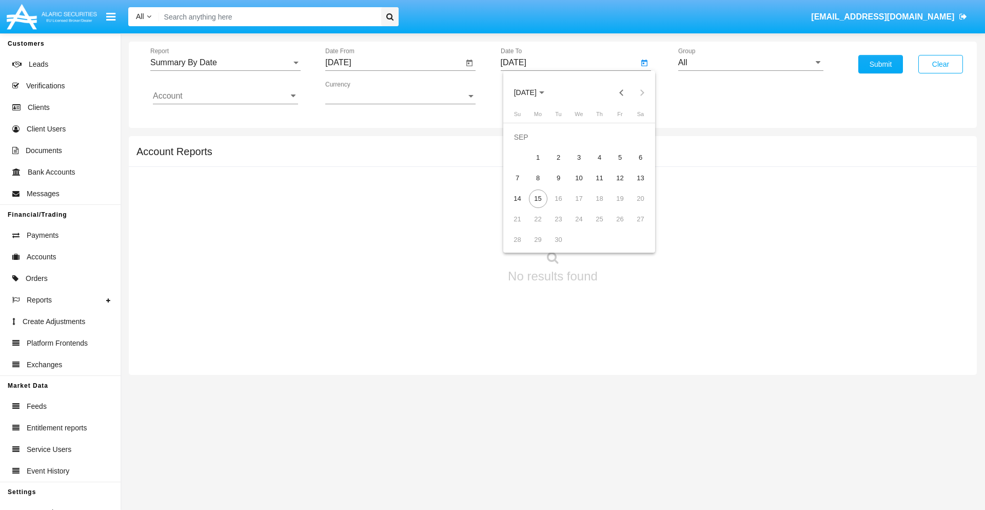
click at [534, 92] on span "[DATE]" at bounding box center [525, 93] width 23 height 8
click at [633, 227] on div "2025" at bounding box center [633, 227] width 32 height 18
click at [525, 186] on div "SEP" at bounding box center [525, 186] width 32 height 18
click at [538, 198] on div "15" at bounding box center [538, 198] width 18 height 18
type input "[DATE]"
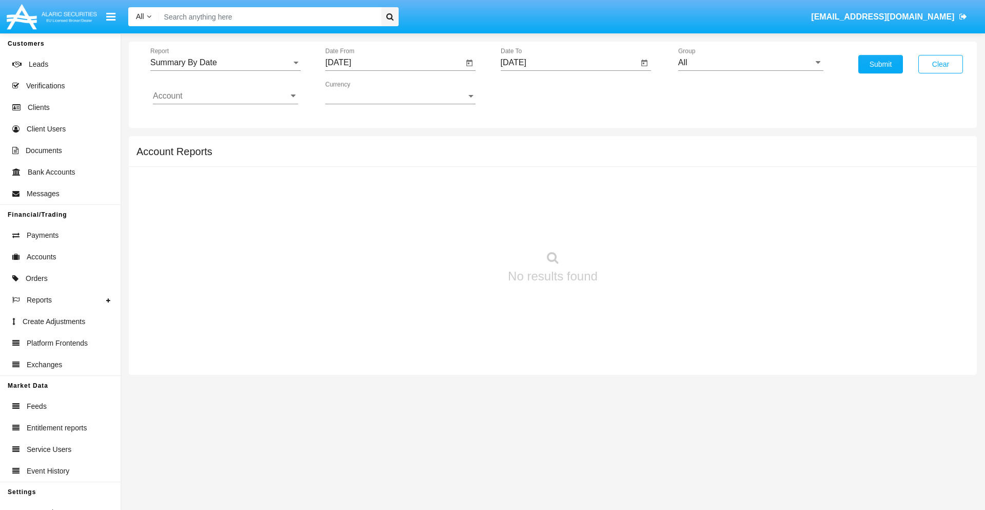
click at [751, 63] on input "All" at bounding box center [750, 62] width 145 height 9
type input "Hammer Web Lite"
click at [225, 96] on input "Account" at bounding box center [225, 95] width 145 height 9
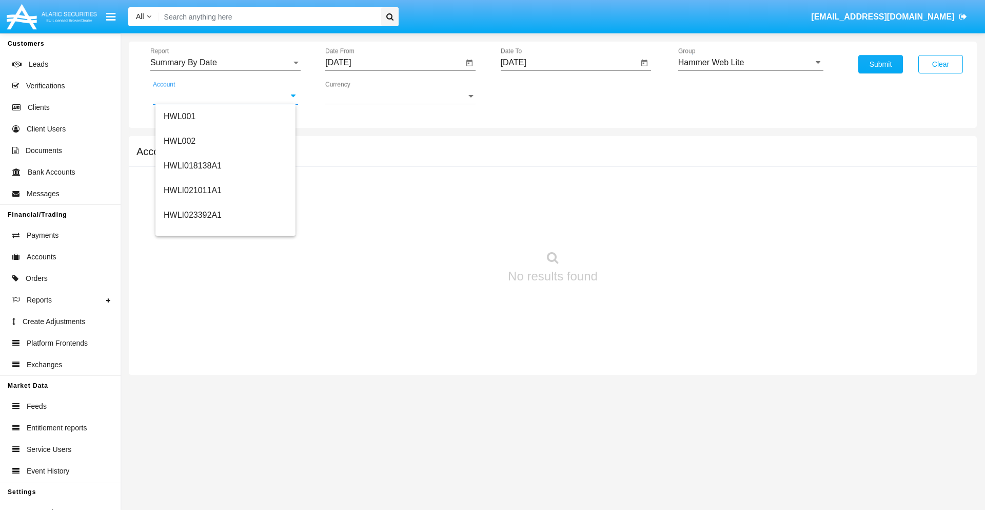
scroll to position [156, 0]
click at [192, 231] on span "HWLI025117A1" at bounding box center [193, 231] width 58 height 9
type input "HWLI025117A1"
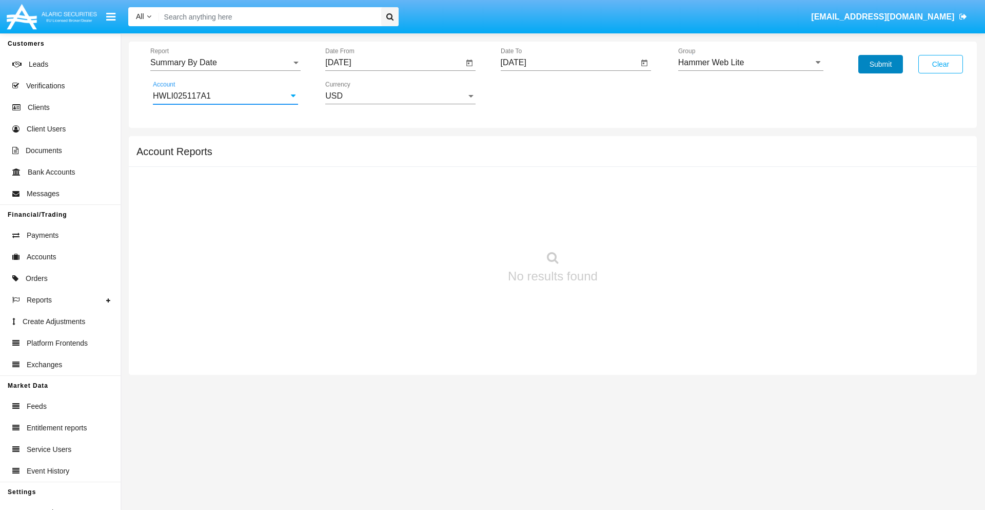
click at [881, 64] on button "Submit" at bounding box center [881, 64] width 45 height 18
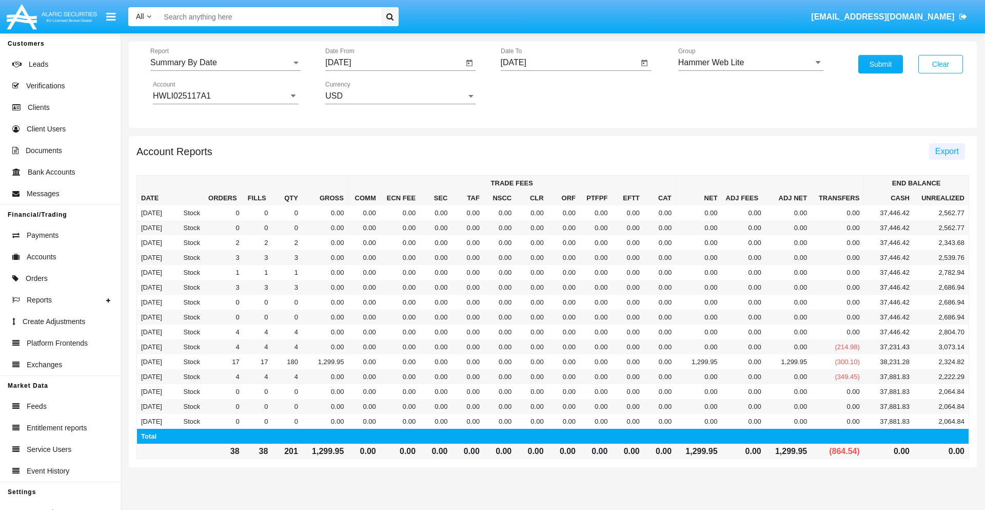
click at [947, 151] on span "Export" at bounding box center [948, 151] width 24 height 9
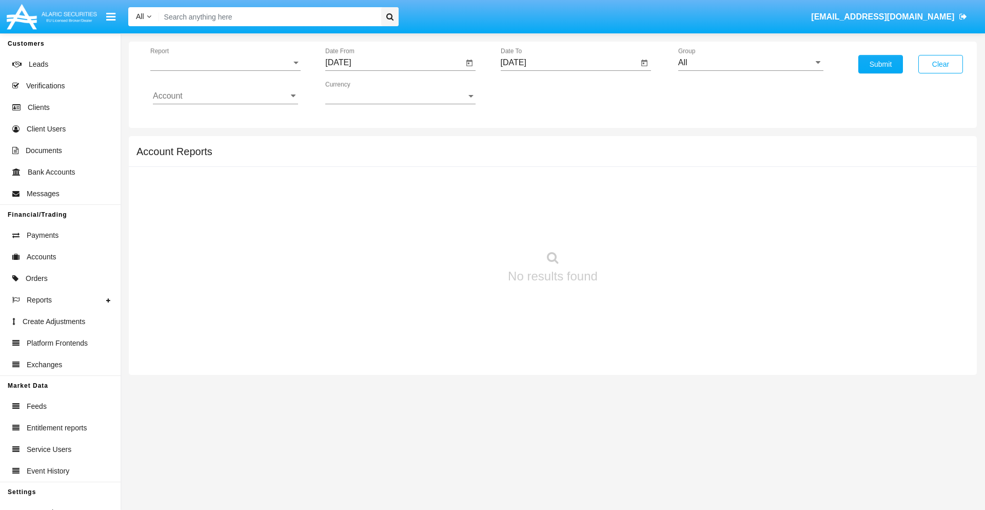
click at [225, 63] on span "Report" at bounding box center [220, 62] width 141 height 9
click at [221, 177] on span "Fees By Destination" at bounding box center [225, 177] width 145 height 25
click at [394, 63] on input "[DATE]" at bounding box center [394, 62] width 138 height 9
click at [359, 92] on span "[DATE]" at bounding box center [350, 93] width 23 height 8
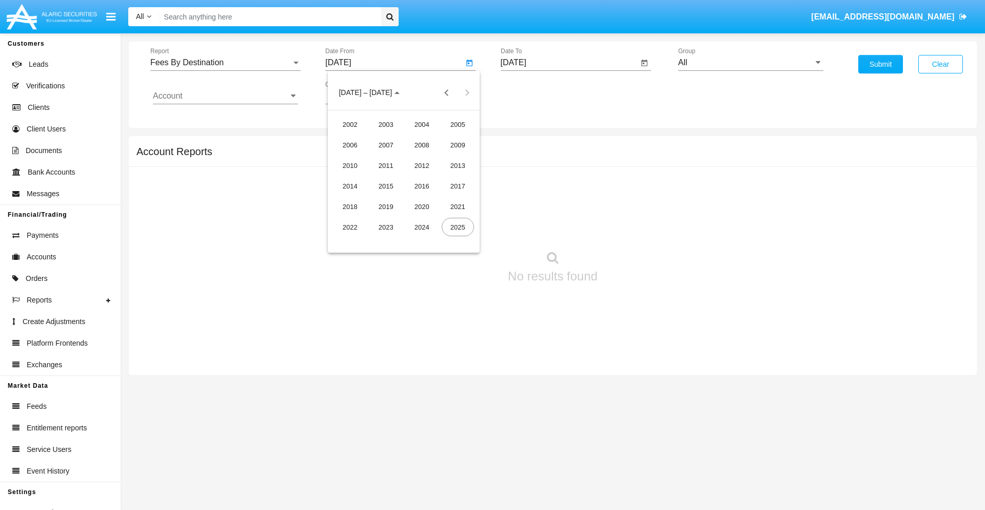
click at [458, 227] on div "2025" at bounding box center [458, 227] width 32 height 18
click at [386, 165] on div "JUN" at bounding box center [386, 165] width 32 height 18
click at [342, 198] on div "15" at bounding box center [342, 198] width 18 height 18
type input "06/15/25"
click at [569, 63] on input "[DATE]" at bounding box center [570, 62] width 138 height 9
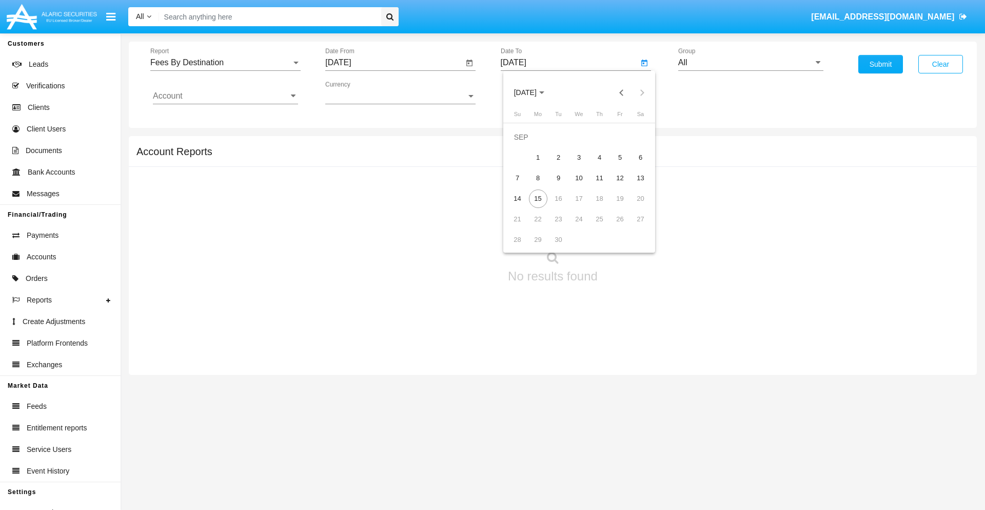
click at [534, 92] on span "[DATE]" at bounding box center [525, 93] width 23 height 8
click at [633, 227] on div "2025" at bounding box center [633, 227] width 32 height 18
click at [525, 186] on div "SEP" at bounding box center [525, 186] width 32 height 18
click at [538, 198] on div "15" at bounding box center [538, 198] width 18 height 18
type input "09/15/25"
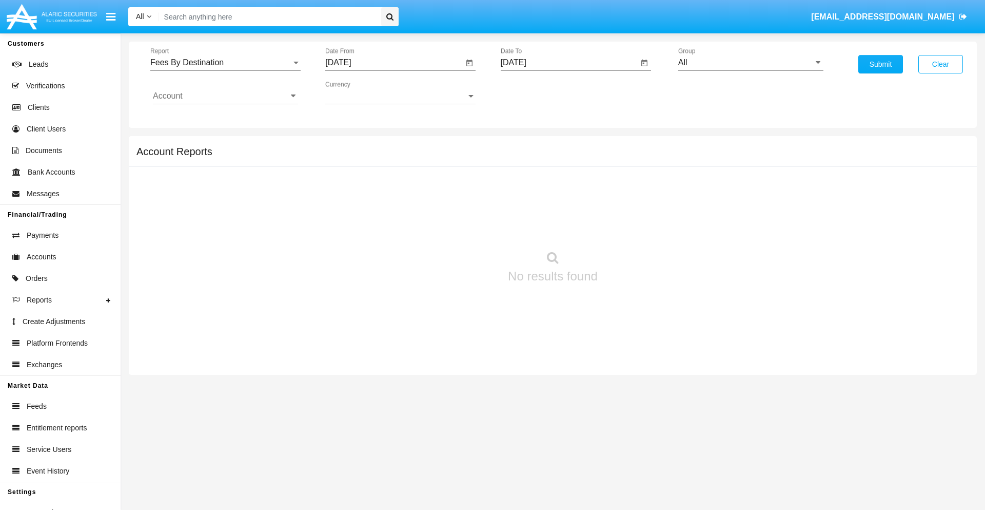
click at [751, 63] on input "All" at bounding box center [750, 62] width 145 height 9
click at [722, 198] on span "Hammer Web Lite" at bounding box center [722, 197] width 66 height 9
type input "Hammer Web Lite"
click at [225, 96] on input "Account" at bounding box center [225, 95] width 145 height 9
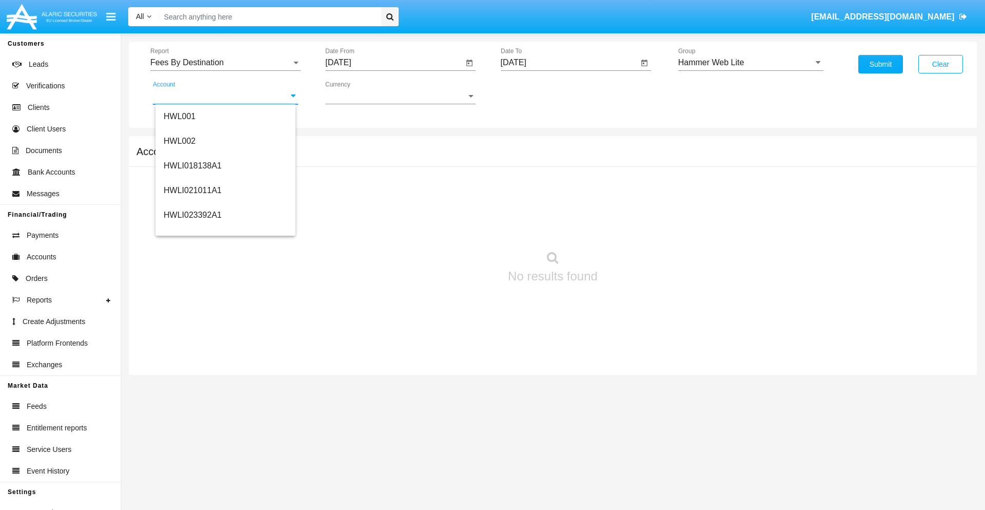
scroll to position [156, 0]
click at [192, 231] on span "HWLI025117A1" at bounding box center [193, 231] width 58 height 9
type input "HWLI025117A1"
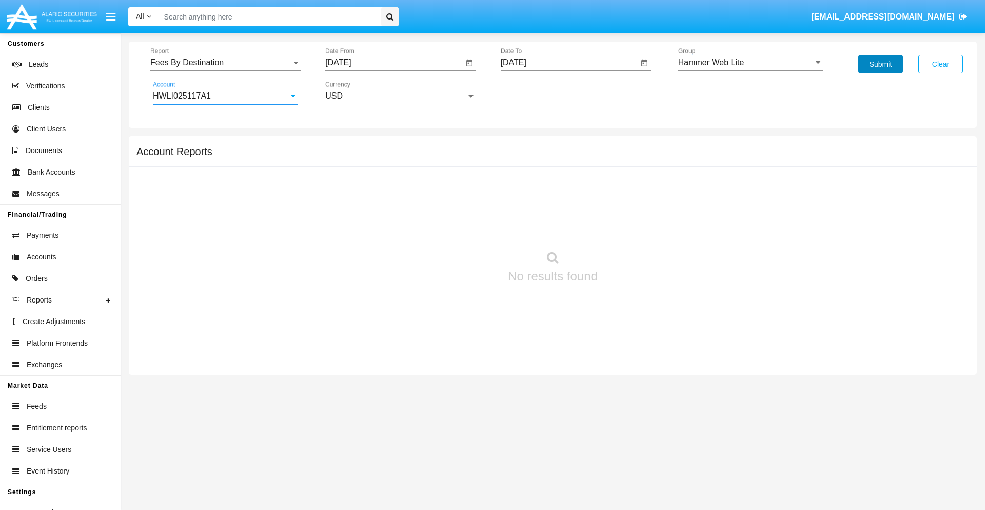
click at [881, 64] on button "Submit" at bounding box center [881, 64] width 45 height 18
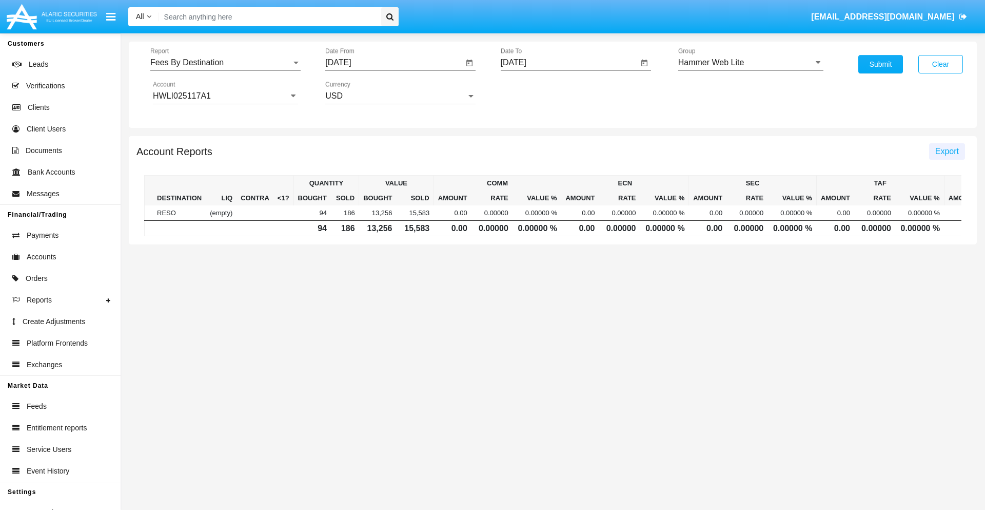
click at [947, 151] on span "Export" at bounding box center [948, 151] width 24 height 9
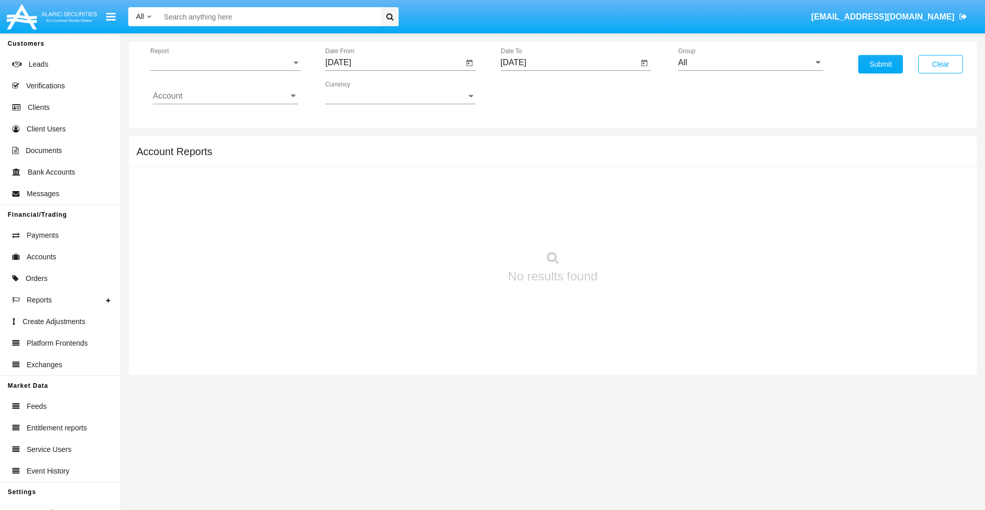
click at [225, 63] on span "Report" at bounding box center [220, 62] width 141 height 9
click at [221, 70] on span "Trades" at bounding box center [225, 70] width 145 height 25
click at [394, 63] on input "[DATE]" at bounding box center [394, 62] width 138 height 9
click at [359, 92] on span "[DATE]" at bounding box center [350, 93] width 23 height 8
click at [386, 206] on div "2019" at bounding box center [386, 206] width 32 height 18
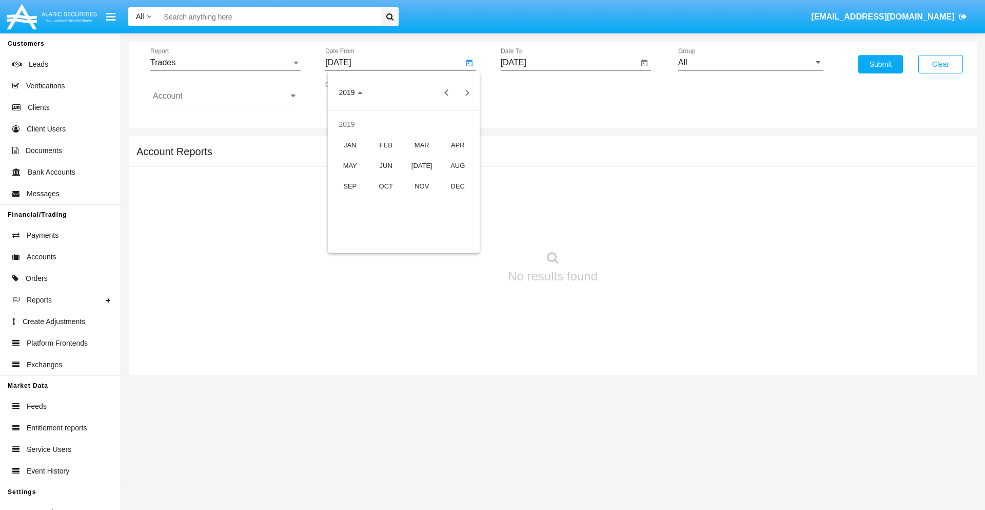
click at [350, 145] on div "JAN" at bounding box center [350, 144] width 32 height 18
click at [383, 157] on div "1" at bounding box center [383, 157] width 18 height 18
type input "[DATE]"
click at [569, 63] on input "[DATE]" at bounding box center [570, 62] width 138 height 9
click at [534, 92] on span "[DATE]" at bounding box center [525, 93] width 23 height 8
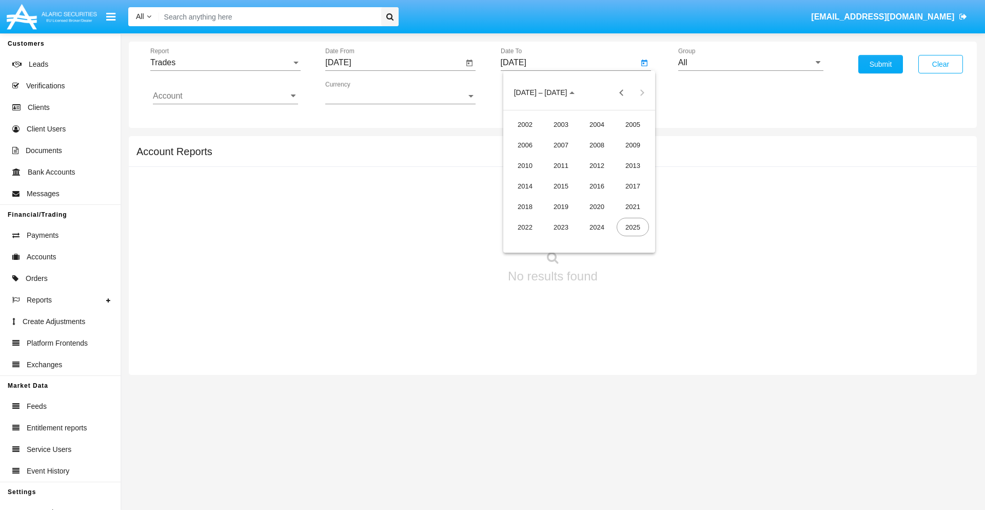
click at [561, 206] on div "2019" at bounding box center [561, 206] width 32 height 18
click at [525, 145] on div "JAN" at bounding box center [525, 144] width 32 height 18
click at [558, 157] on div "1" at bounding box center [559, 157] width 18 height 18
type input "[DATE]"
click at [225, 96] on input "Account" at bounding box center [225, 95] width 145 height 9
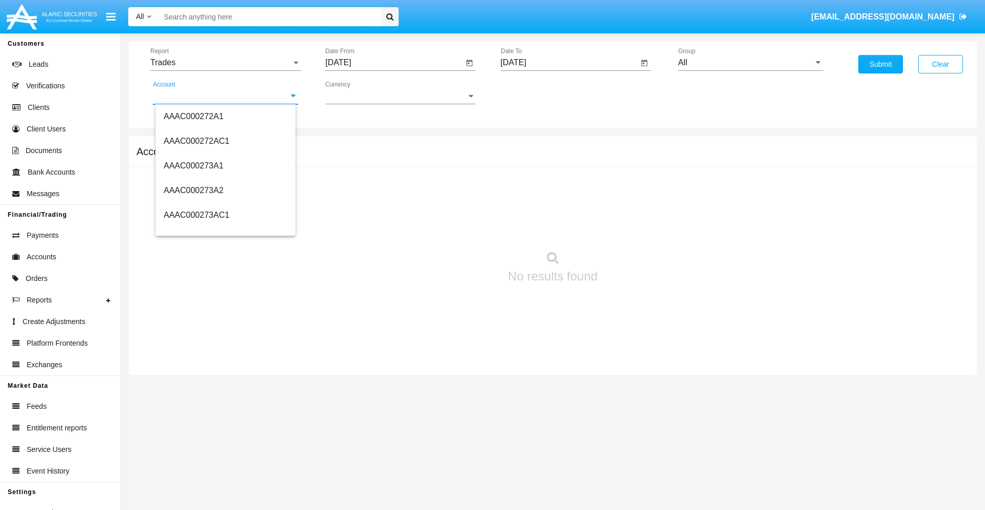
scroll to position [114332, 0]
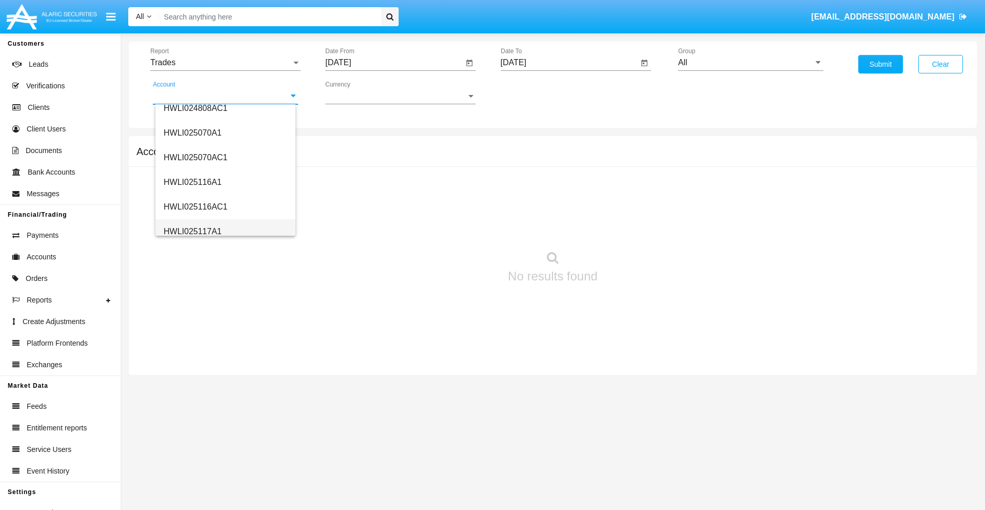
click at [192, 231] on span "HWLI025117A1" at bounding box center [193, 231] width 58 height 9
type input "HWLI025117A1"
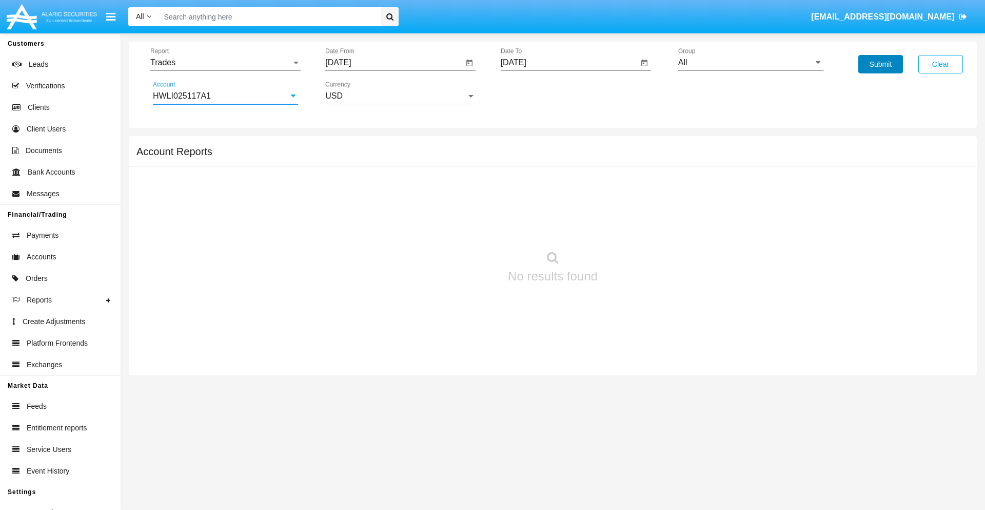
click at [881, 64] on button "Submit" at bounding box center [881, 64] width 45 height 18
click at [225, 63] on span "Report" at bounding box center [220, 62] width 141 height 9
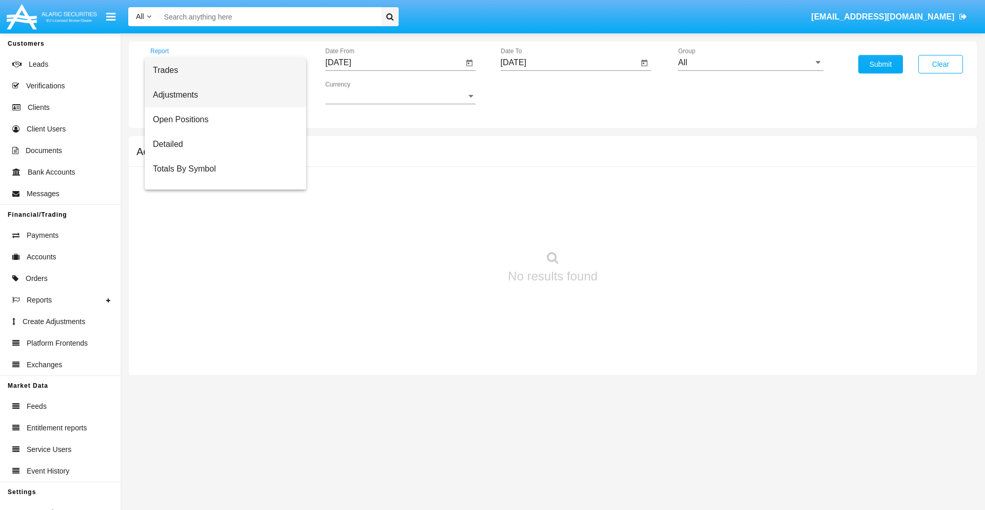
click at [221, 95] on span "Adjustments" at bounding box center [225, 95] width 145 height 25
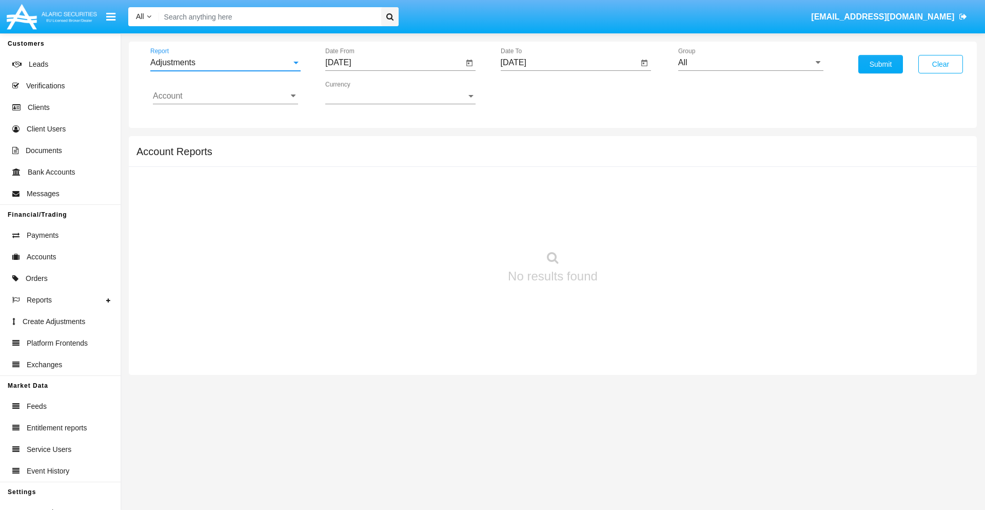
click at [394, 63] on input "[DATE]" at bounding box center [394, 62] width 138 height 9
click at [359, 92] on span "[DATE]" at bounding box center [350, 93] width 23 height 8
click at [386, 206] on div "2019" at bounding box center [386, 206] width 32 height 18
click at [350, 145] on div "JAN" at bounding box center [350, 144] width 32 height 18
click at [383, 157] on div "1" at bounding box center [383, 157] width 18 height 18
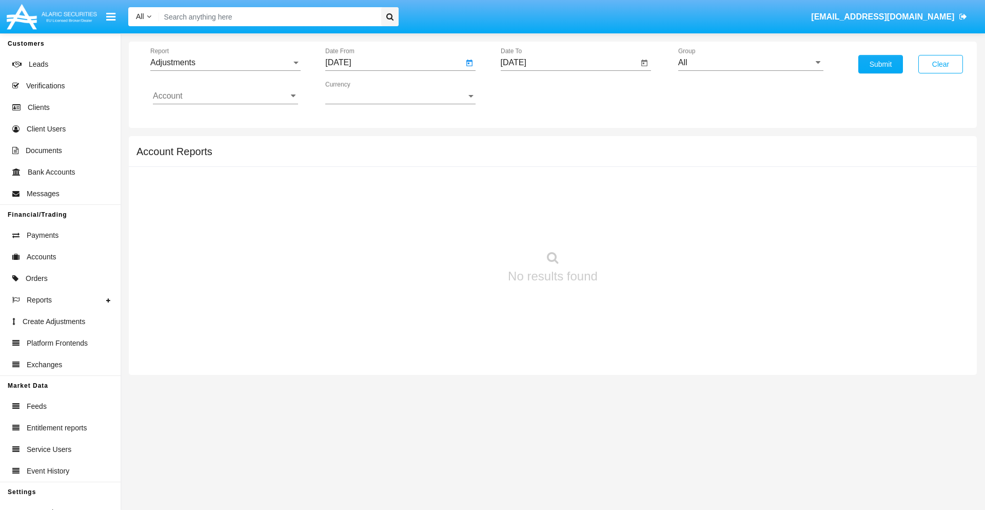
type input "[DATE]"
click at [569, 63] on input "[DATE]" at bounding box center [570, 62] width 138 height 9
click at [534, 92] on span "[DATE]" at bounding box center [525, 93] width 23 height 8
click at [561, 206] on div "2019" at bounding box center [561, 206] width 32 height 18
click at [525, 145] on div "JAN" at bounding box center [525, 144] width 32 height 18
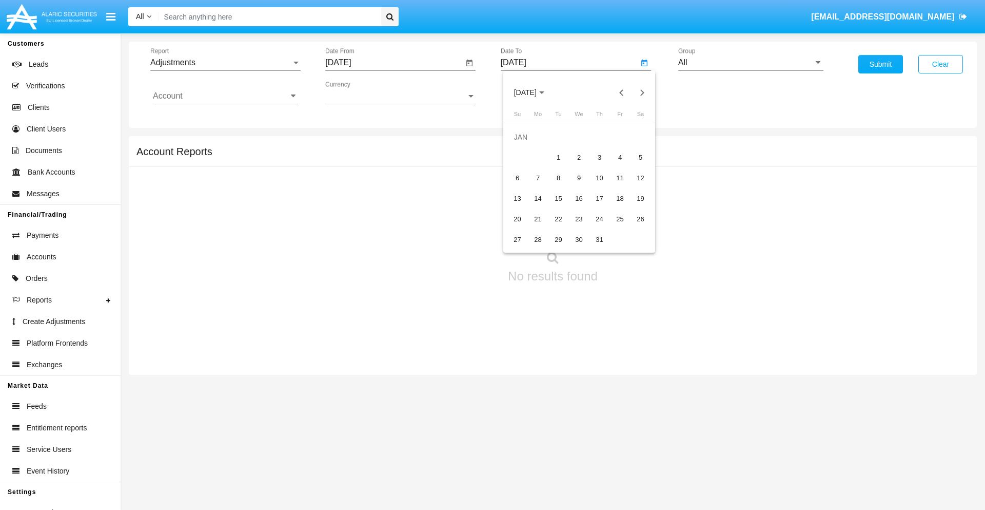
click at [558, 157] on div "1" at bounding box center [559, 157] width 18 height 18
type input "[DATE]"
click at [225, 96] on input "Account" at bounding box center [225, 95] width 145 height 9
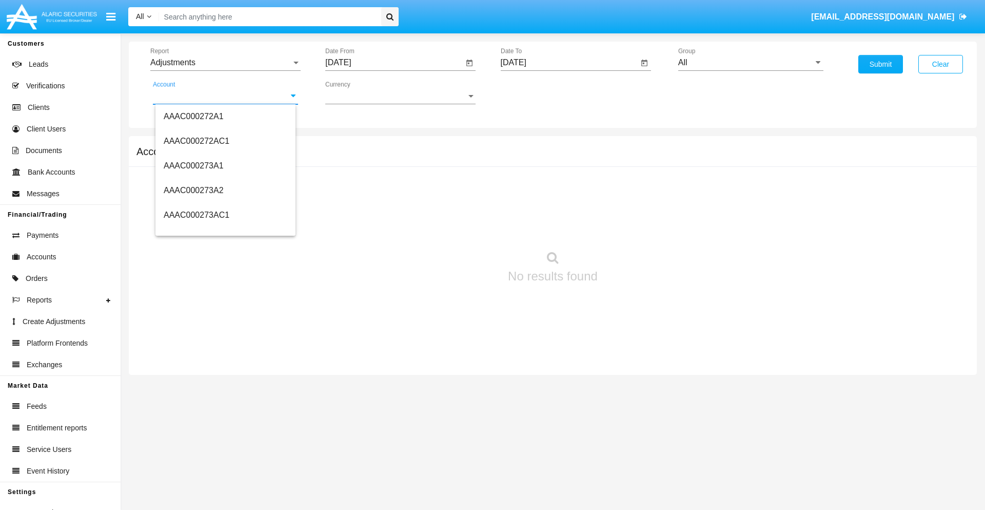
scroll to position [114332, 0]
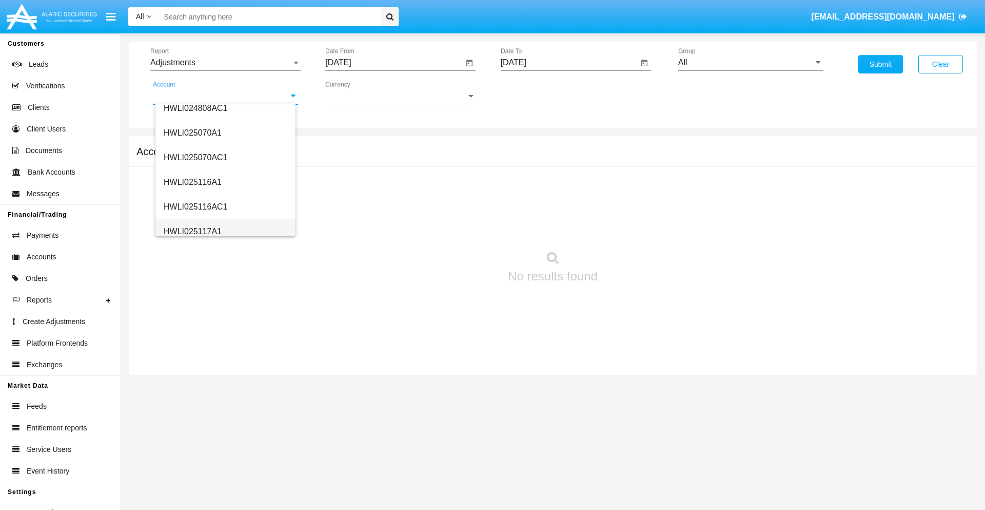
click at [192, 231] on span "HWLI025117A1" at bounding box center [193, 231] width 58 height 9
type input "HWLI025117A1"
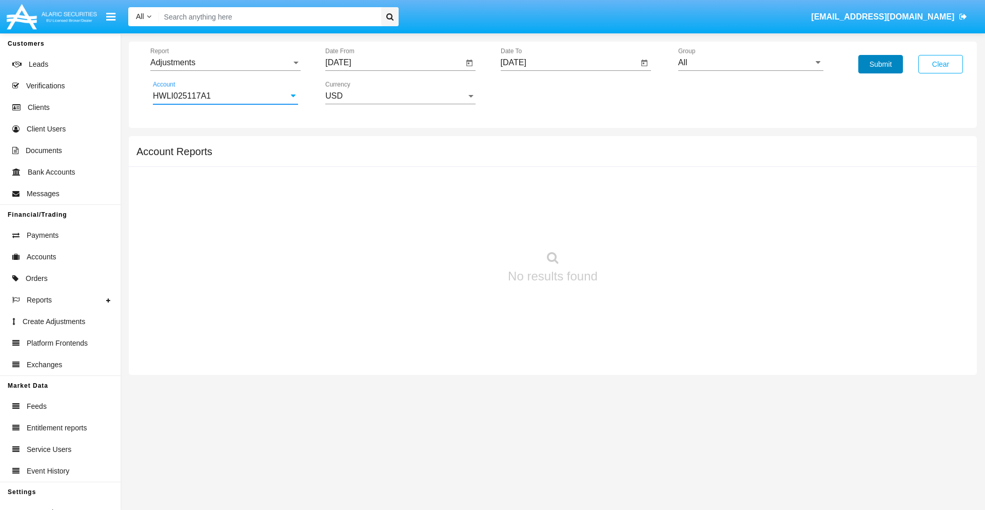
click at [881, 64] on button "Submit" at bounding box center [881, 64] width 45 height 18
click at [225, 63] on span "Report" at bounding box center [220, 62] width 141 height 9
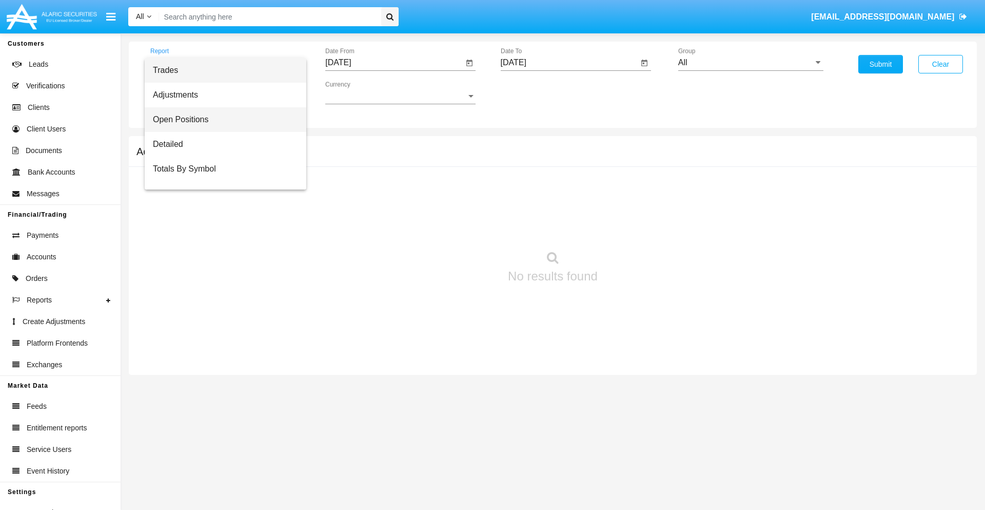
click at [221, 120] on span "Open Positions" at bounding box center [225, 119] width 145 height 25
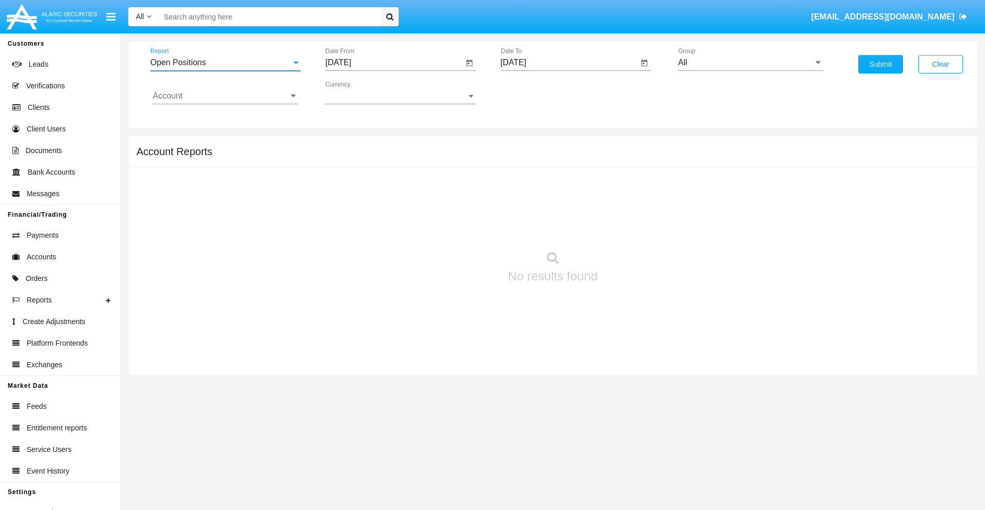
click at [394, 63] on input "[DATE]" at bounding box center [394, 62] width 138 height 9
click at [359, 92] on span "[DATE]" at bounding box center [350, 93] width 23 height 8
click at [386, 206] on div "2019" at bounding box center [386, 206] width 32 height 18
click at [350, 145] on div "JAN" at bounding box center [350, 144] width 32 height 18
click at [383, 157] on div "1" at bounding box center [383, 157] width 18 height 18
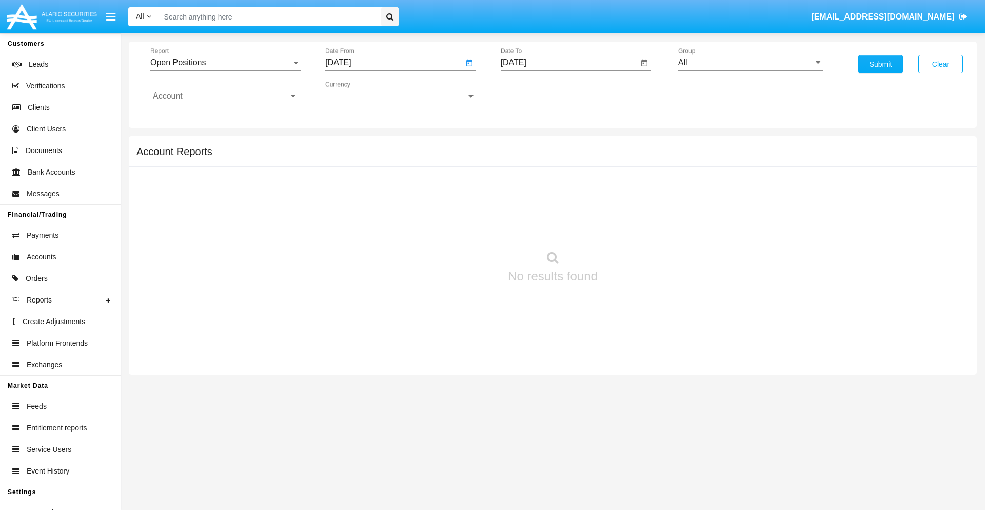
type input "[DATE]"
click at [569, 63] on input "[DATE]" at bounding box center [570, 62] width 138 height 9
click at [534, 92] on span "[DATE]" at bounding box center [525, 93] width 23 height 8
click at [561, 206] on div "2019" at bounding box center [561, 206] width 32 height 18
click at [525, 145] on div "JAN" at bounding box center [525, 144] width 32 height 18
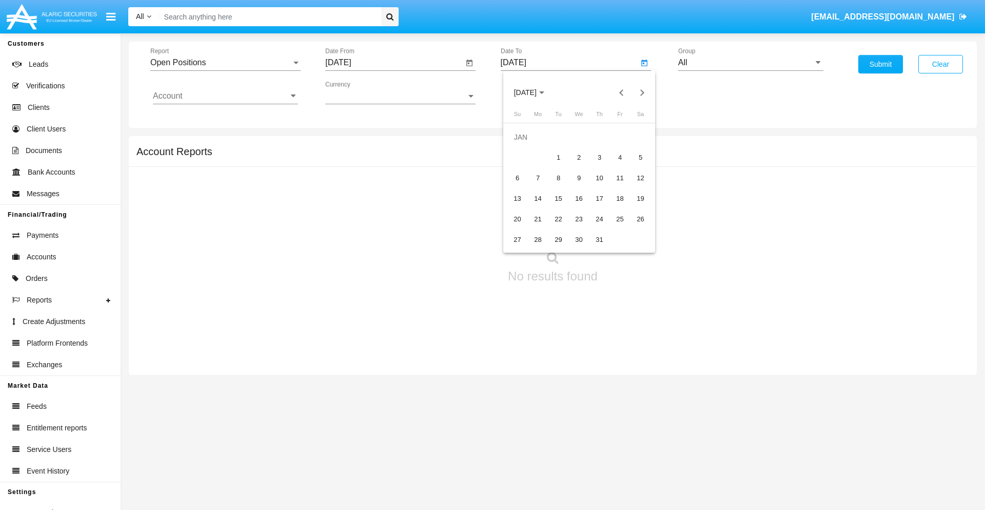
click at [558, 157] on div "1" at bounding box center [559, 157] width 18 height 18
type input "[DATE]"
click at [225, 96] on input "Account" at bounding box center [225, 95] width 145 height 9
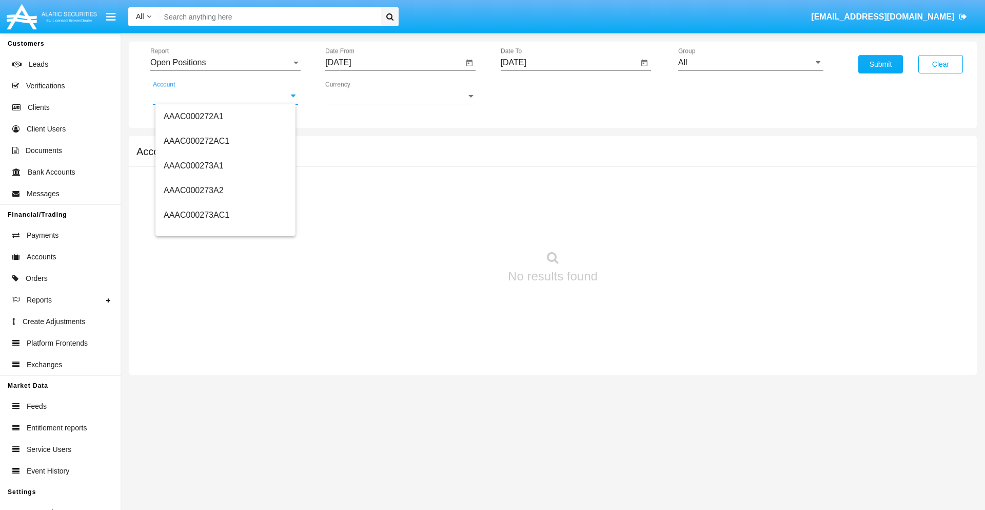
scroll to position [114332, 0]
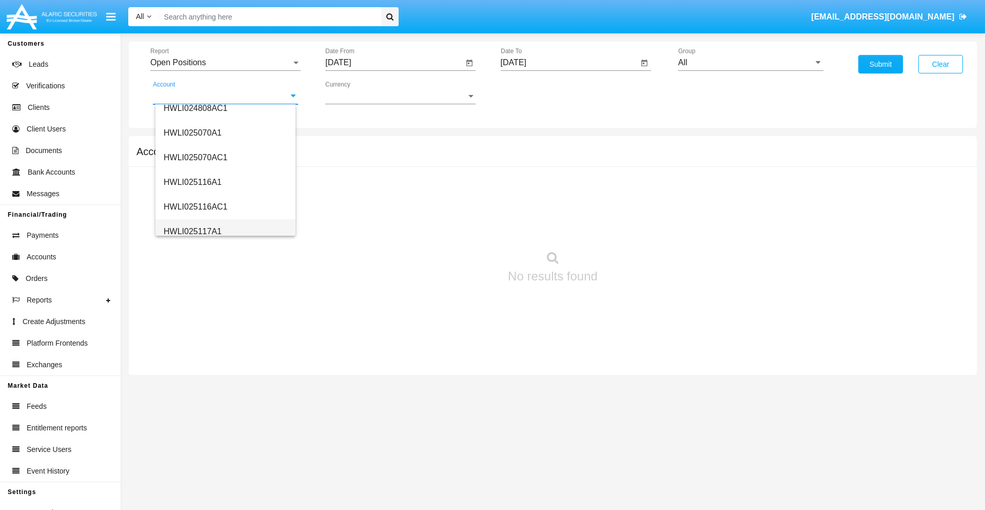
click at [192, 231] on span "HWLI025117A1" at bounding box center [193, 231] width 58 height 9
type input "HWLI025117A1"
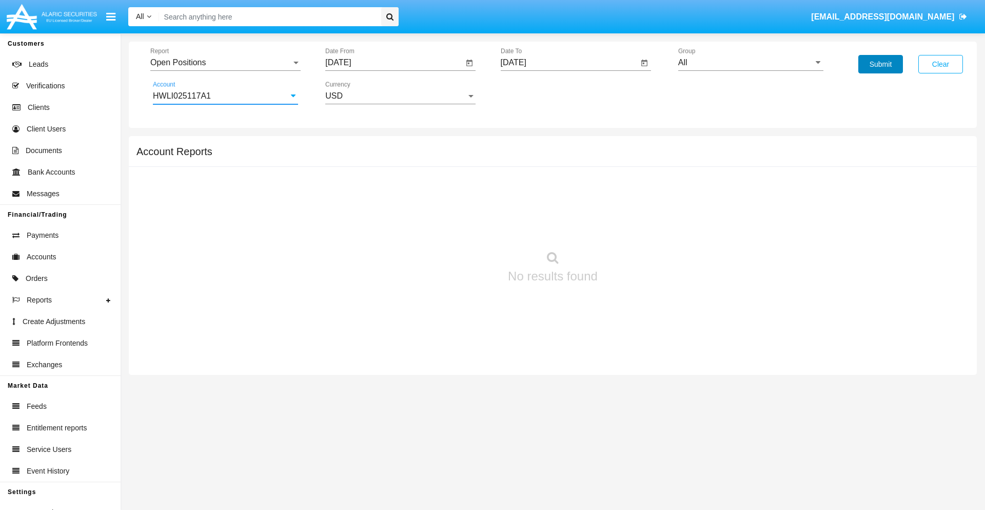
click at [881, 64] on button "Submit" at bounding box center [881, 64] width 45 height 18
click at [225, 63] on span "Report" at bounding box center [220, 62] width 141 height 9
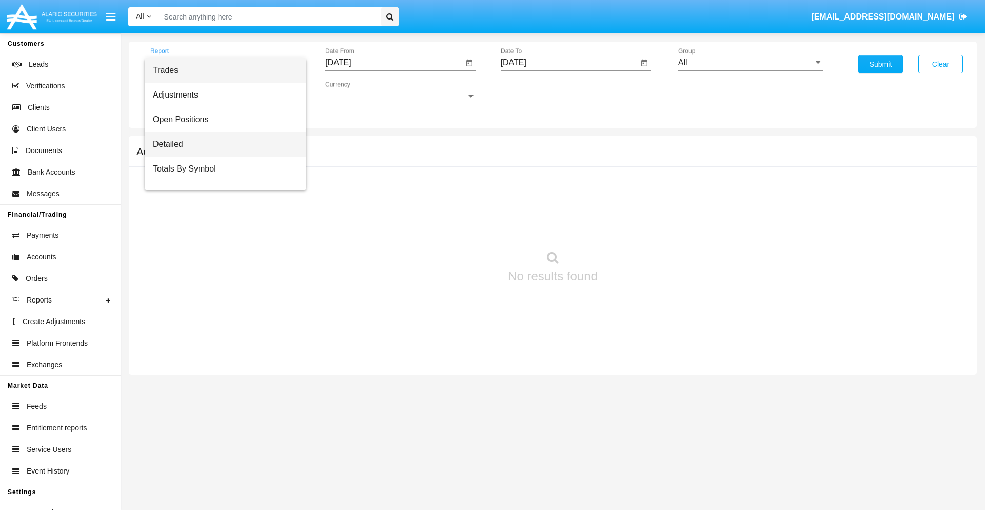
click at [221, 144] on span "Detailed" at bounding box center [225, 144] width 145 height 25
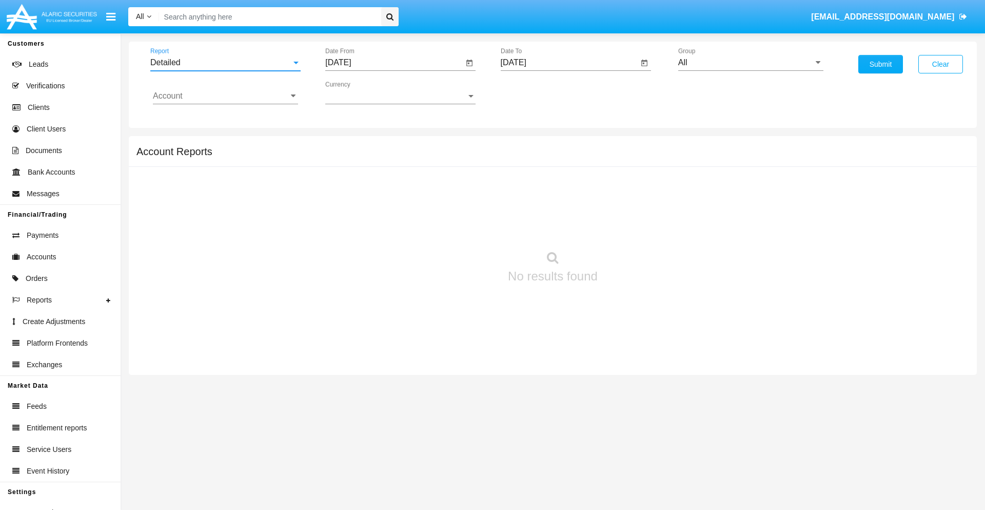
click at [394, 63] on input "[DATE]" at bounding box center [394, 62] width 138 height 9
click at [359, 92] on span "[DATE]" at bounding box center [350, 93] width 23 height 8
click at [386, 206] on div "2019" at bounding box center [386, 206] width 32 height 18
click at [350, 145] on div "JAN" at bounding box center [350, 144] width 32 height 18
click at [383, 157] on div "1" at bounding box center [383, 157] width 18 height 18
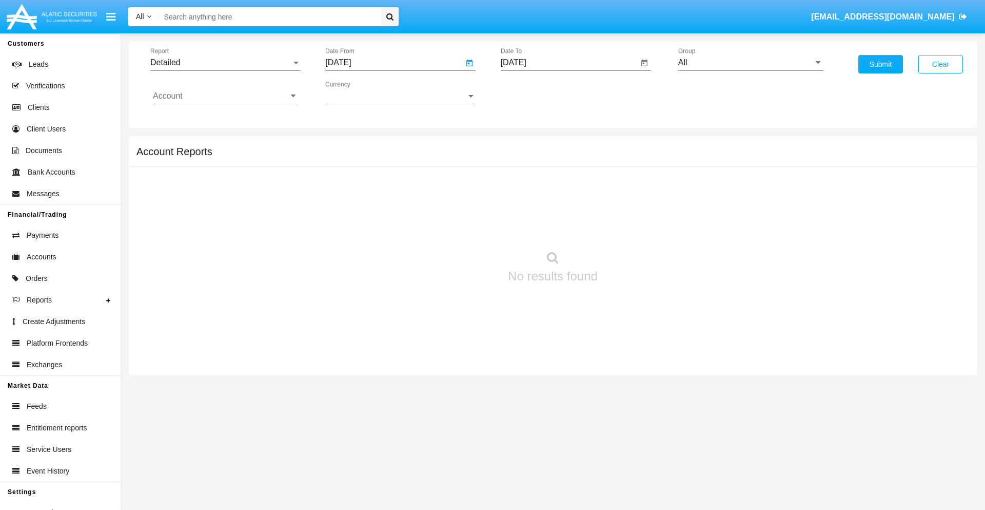
type input "[DATE]"
click at [569, 63] on input "[DATE]" at bounding box center [570, 62] width 138 height 9
click at [534, 92] on span "[DATE]" at bounding box center [525, 93] width 23 height 8
click at [561, 206] on div "2019" at bounding box center [561, 206] width 32 height 18
click at [525, 145] on div "JAN" at bounding box center [525, 144] width 32 height 18
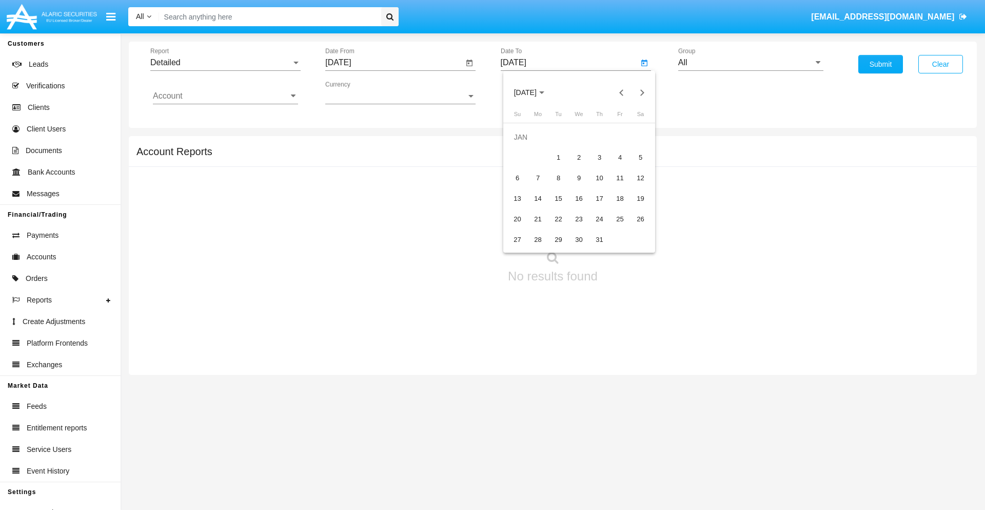
click at [558, 157] on div "1" at bounding box center [559, 157] width 18 height 18
type input "[DATE]"
click at [225, 96] on input "Account" at bounding box center [225, 95] width 145 height 9
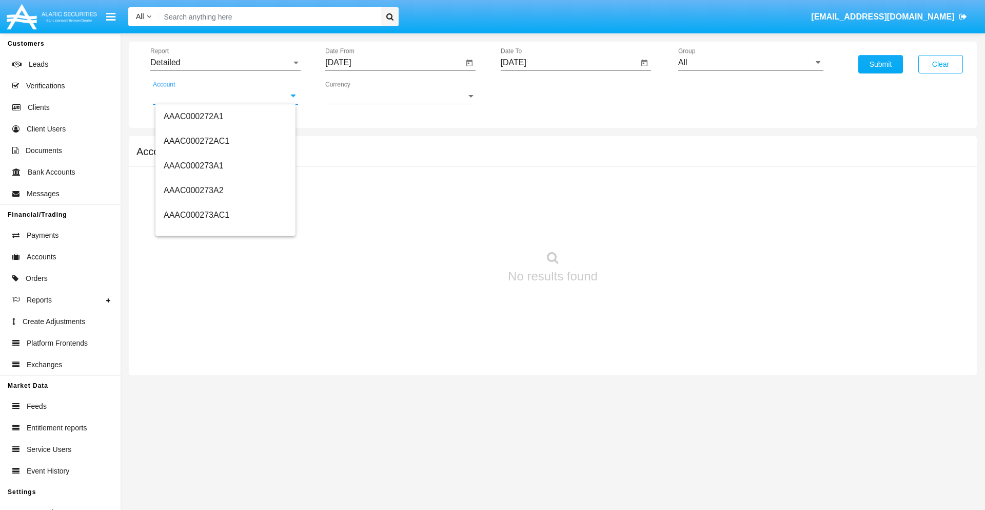
scroll to position [114332, 0]
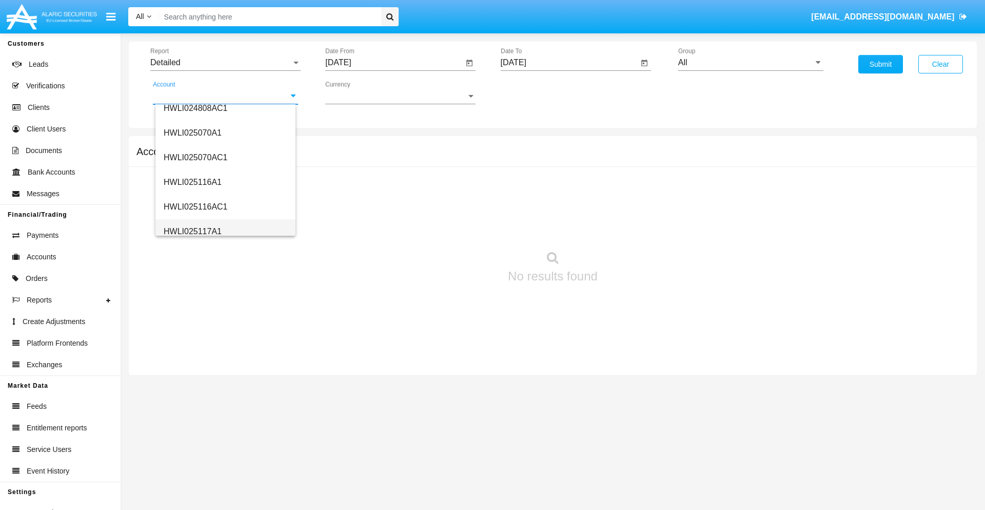
click at [192, 231] on span "HWLI025117A1" at bounding box center [193, 231] width 58 height 9
type input "HWLI025117A1"
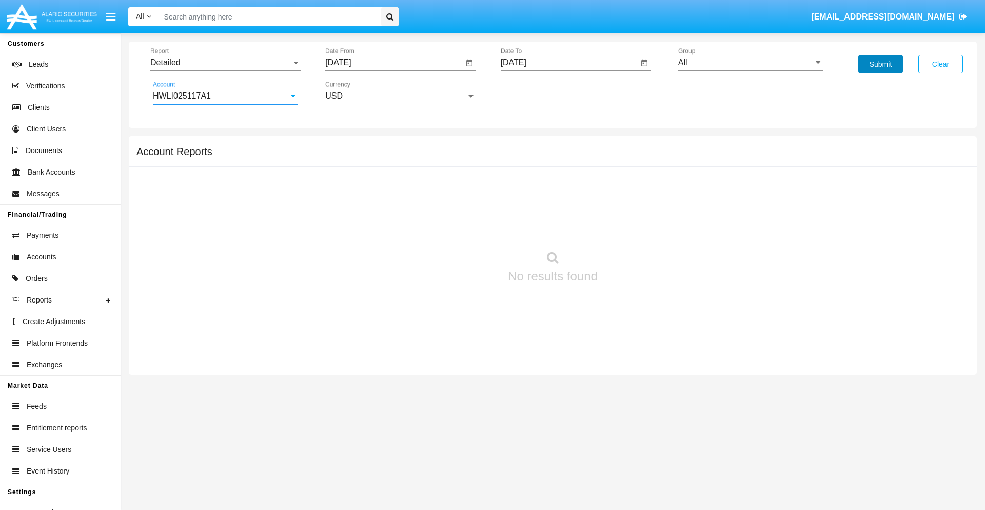
click at [881, 64] on button "Submit" at bounding box center [881, 64] width 45 height 18
click at [225, 63] on span "Report" at bounding box center [220, 62] width 141 height 9
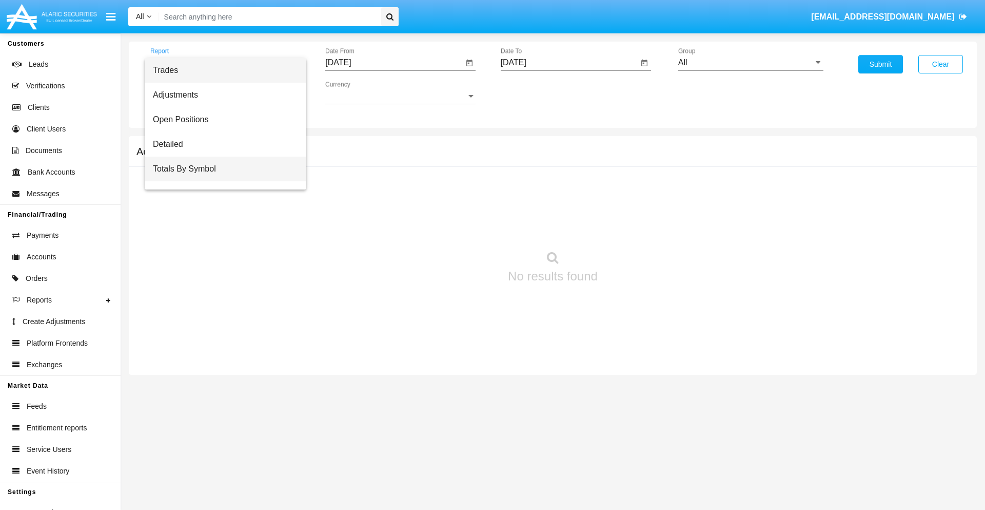
click at [221, 169] on span "Totals By Symbol" at bounding box center [225, 169] width 145 height 25
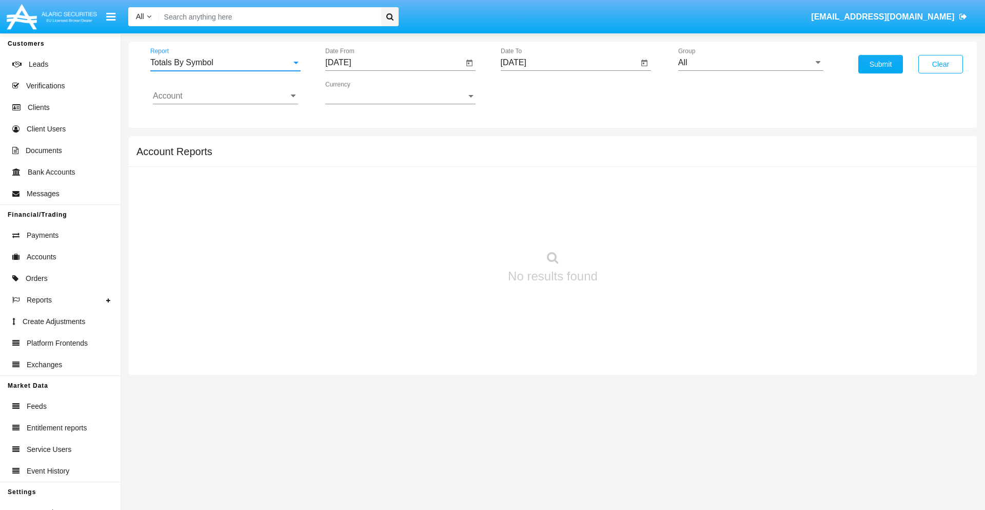
click at [394, 63] on input "[DATE]" at bounding box center [394, 62] width 138 height 9
click at [359, 92] on span "[DATE]" at bounding box center [350, 93] width 23 height 8
click at [386, 206] on div "2019" at bounding box center [386, 206] width 32 height 18
click at [350, 145] on div "JAN" at bounding box center [350, 144] width 32 height 18
click at [383, 157] on div "1" at bounding box center [383, 157] width 18 height 18
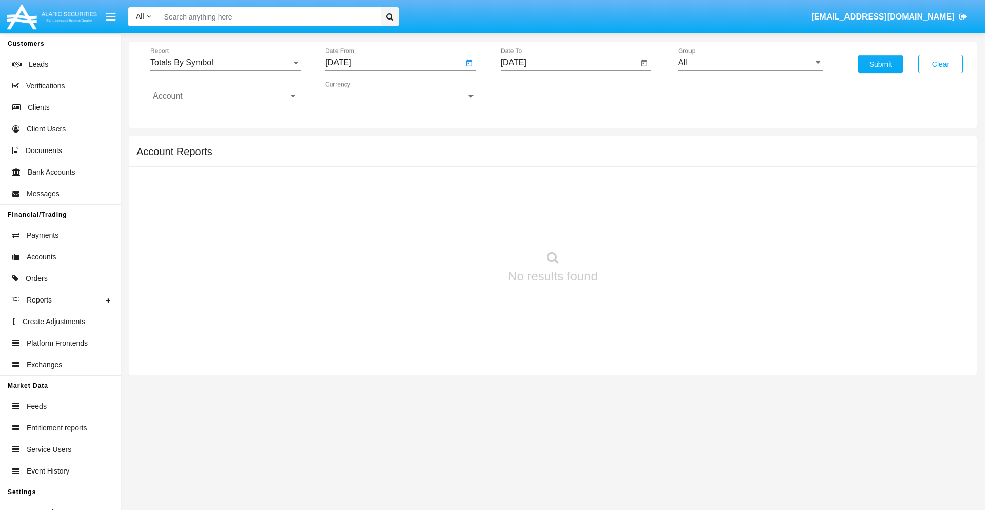
type input "[DATE]"
click at [569, 63] on input "[DATE]" at bounding box center [570, 62] width 138 height 9
click at [534, 92] on span "[DATE]" at bounding box center [525, 93] width 23 height 8
click at [561, 206] on div "2019" at bounding box center [561, 206] width 32 height 18
click at [525, 145] on div "JAN" at bounding box center [525, 144] width 32 height 18
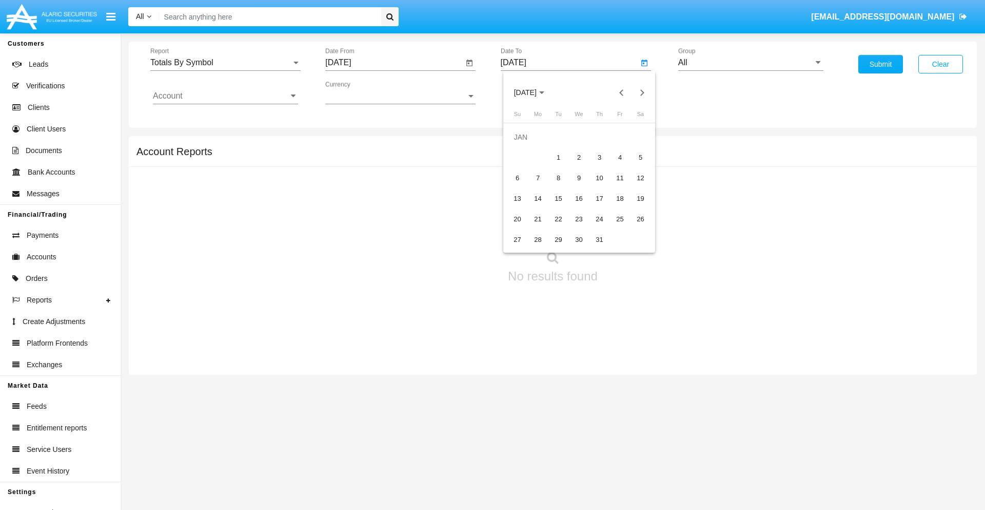
click at [558, 157] on div "1" at bounding box center [559, 157] width 18 height 18
type input "[DATE]"
click at [225, 96] on input "Account" at bounding box center [225, 95] width 145 height 9
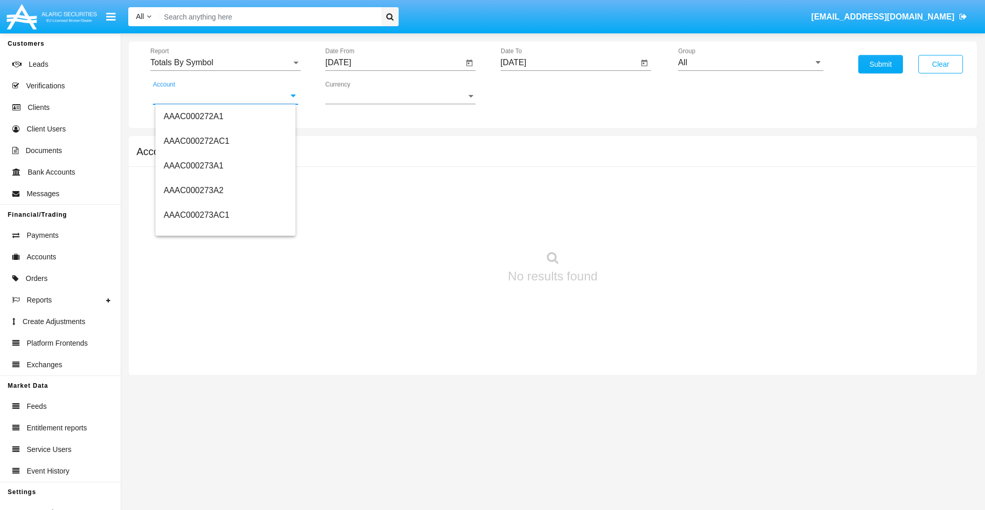
scroll to position [114332, 0]
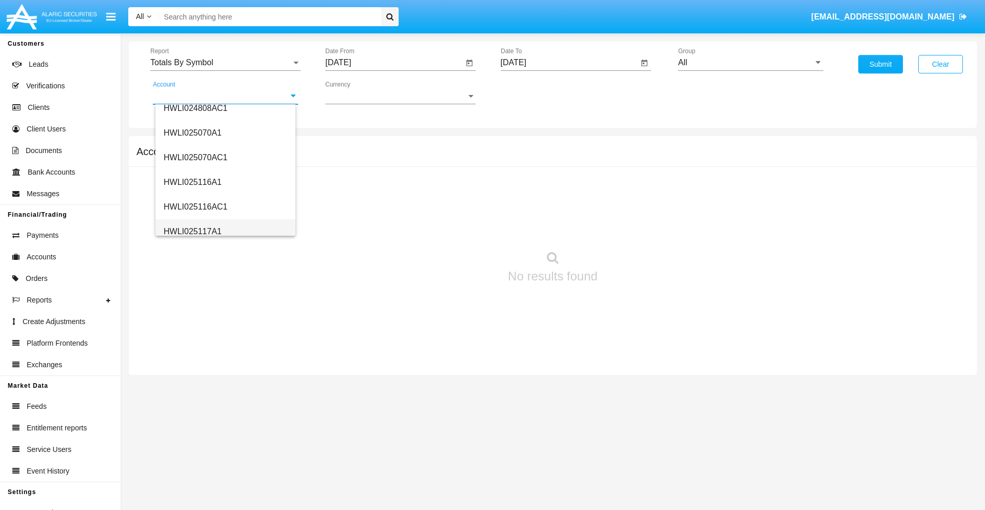
click at [192, 231] on span "HWLI025117A1" at bounding box center [193, 231] width 58 height 9
type input "HWLI025117A1"
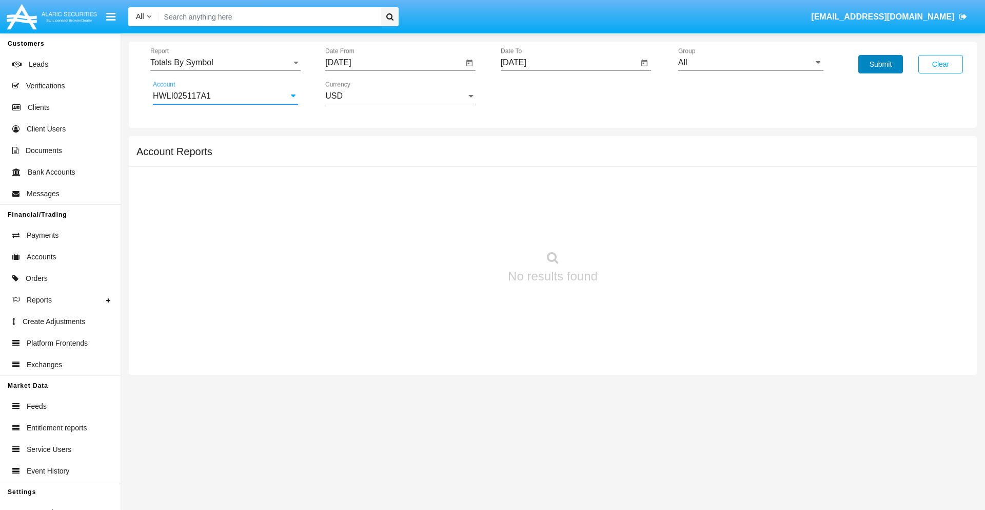
click at [881, 64] on button "Submit" at bounding box center [881, 64] width 45 height 18
click at [225, 63] on span "Report" at bounding box center [220, 62] width 141 height 9
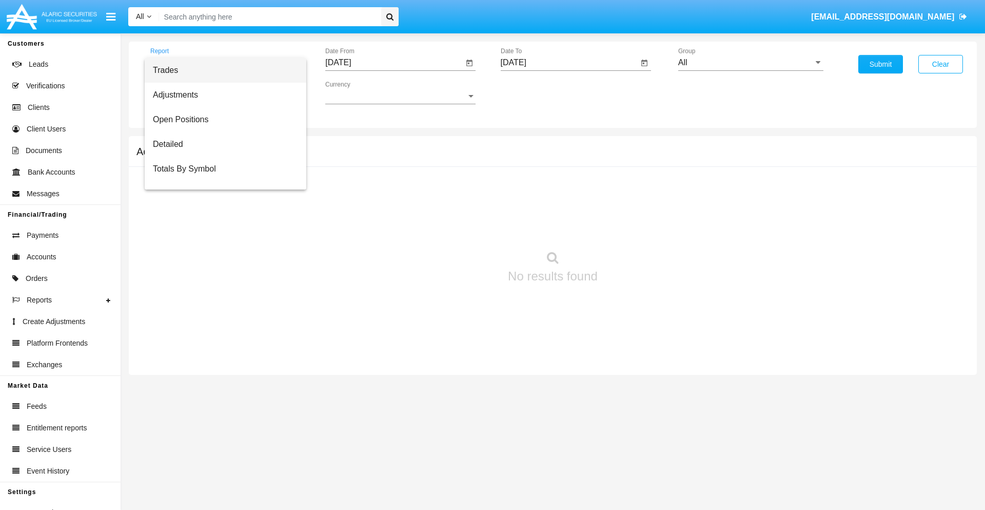
scroll to position [16, 0]
click at [221, 177] on span "Totals By Date" at bounding box center [225, 177] width 145 height 25
click at [394, 63] on input "[DATE]" at bounding box center [394, 62] width 138 height 9
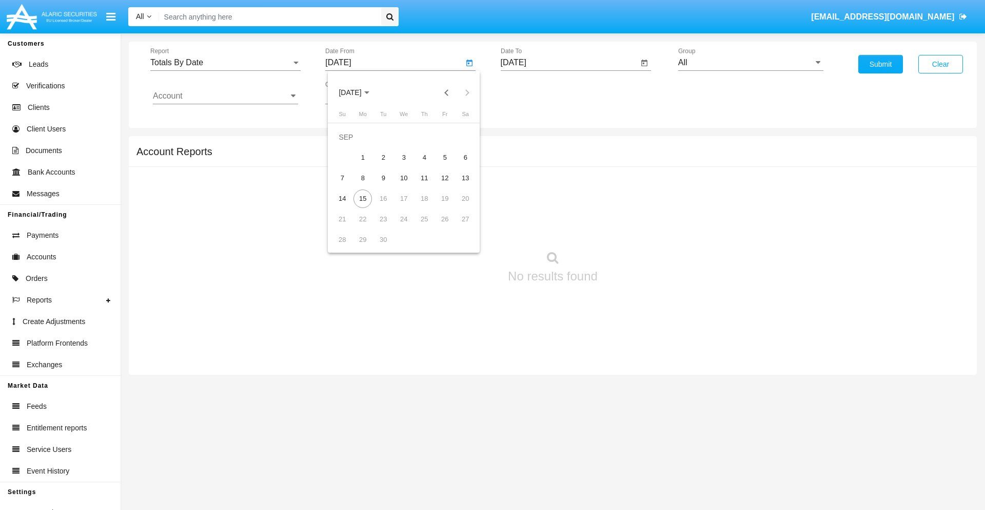
click at [359, 92] on span "[DATE]" at bounding box center [350, 93] width 23 height 8
click at [386, 206] on div "2019" at bounding box center [386, 206] width 32 height 18
click at [350, 145] on div "JAN" at bounding box center [350, 144] width 32 height 18
click at [383, 157] on div "1" at bounding box center [383, 157] width 18 height 18
type input "[DATE]"
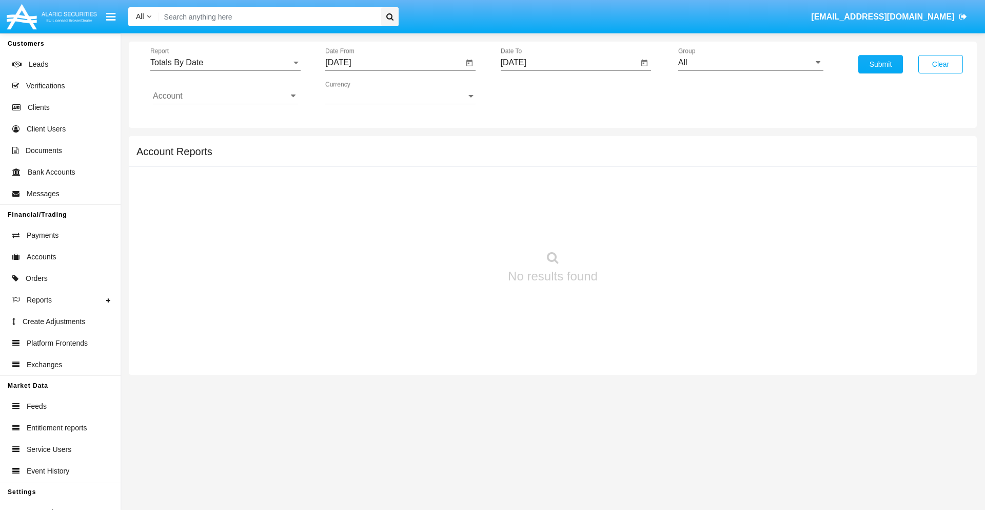
click at [569, 63] on input "[DATE]" at bounding box center [570, 62] width 138 height 9
click at [534, 92] on span "[DATE]" at bounding box center [525, 93] width 23 height 8
click at [561, 206] on div "2019" at bounding box center [561, 206] width 32 height 18
click at [525, 145] on div "JAN" at bounding box center [525, 144] width 32 height 18
click at [558, 157] on div "1" at bounding box center [559, 157] width 18 height 18
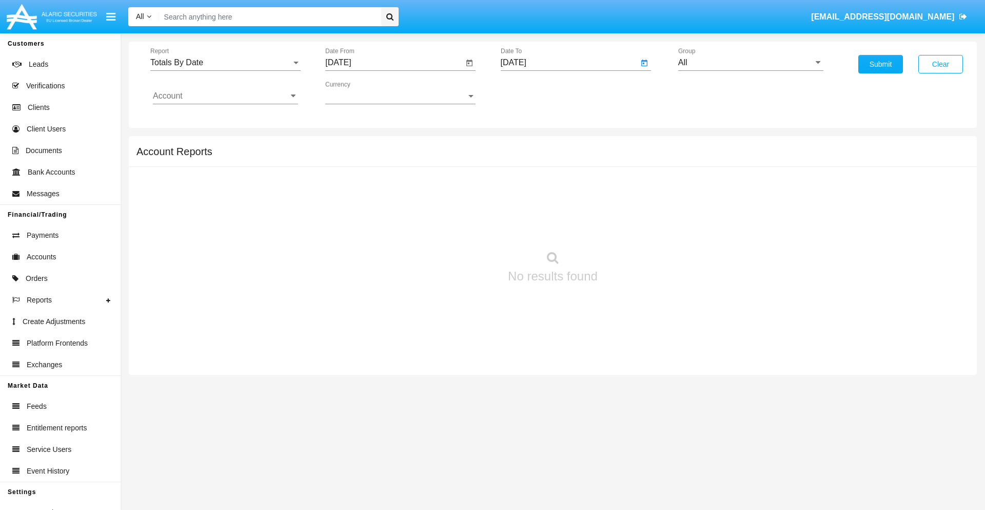
type input "[DATE]"
click at [225, 96] on input "Account" at bounding box center [225, 95] width 145 height 9
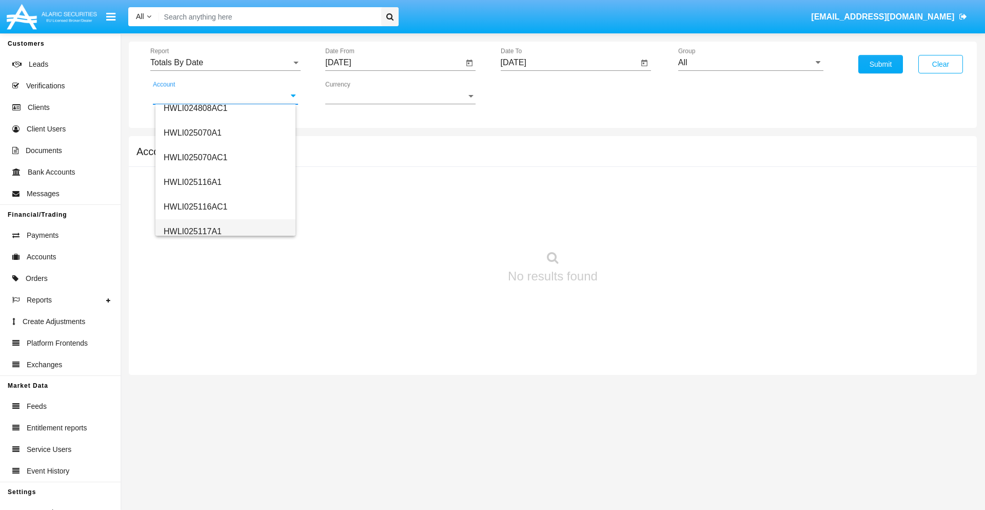
click at [192, 231] on span "HWLI025117A1" at bounding box center [193, 231] width 58 height 9
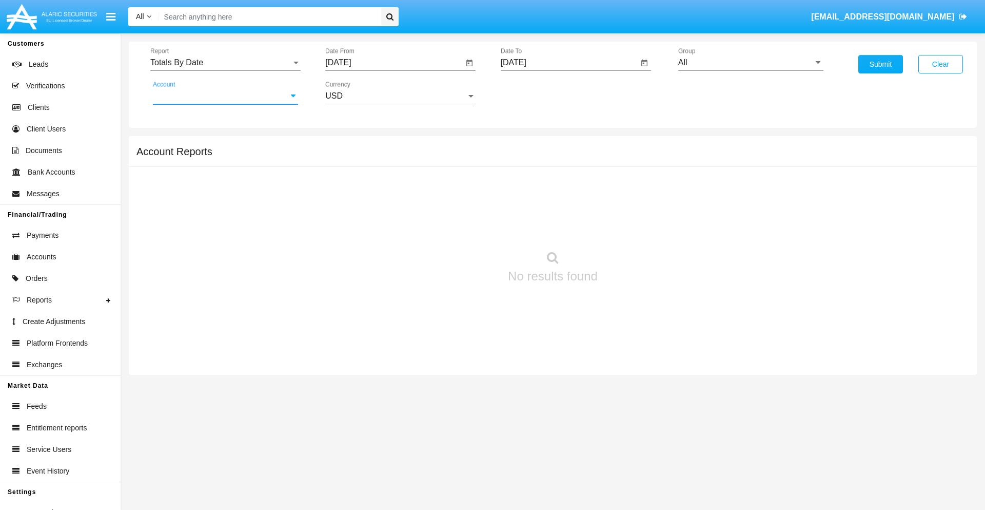
type input "HWLI025117A1"
click at [881, 64] on button "Submit" at bounding box center [881, 64] width 45 height 18
click at [225, 63] on span "Report" at bounding box center [220, 62] width 141 height 9
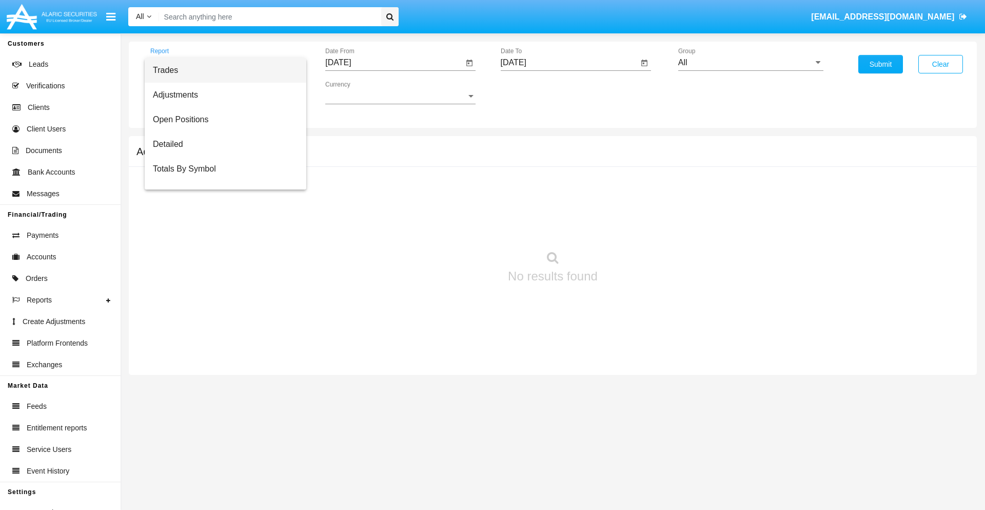
click at [221, 206] on span "Summary By Date" at bounding box center [225, 218] width 145 height 25
click at [394, 63] on input "[DATE]" at bounding box center [394, 62] width 138 height 9
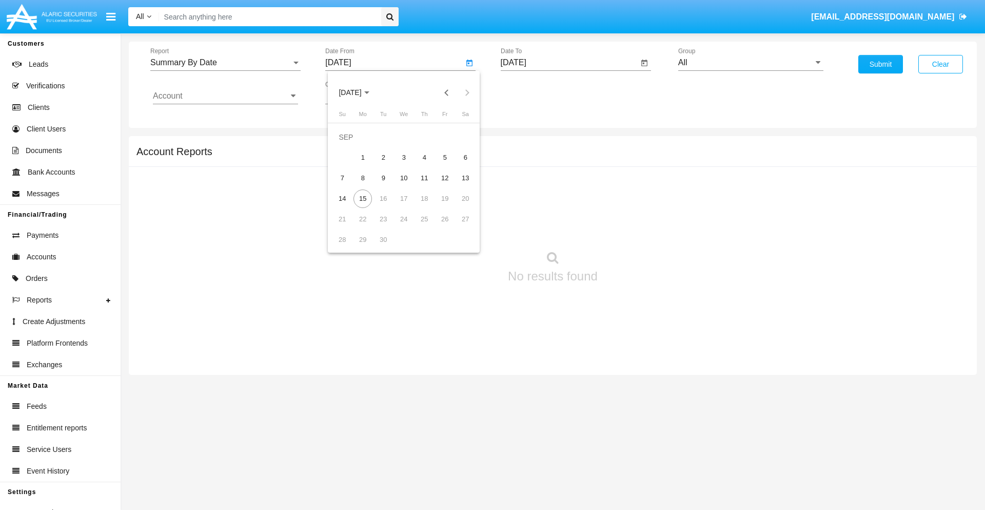
click at [359, 92] on span "[DATE]" at bounding box center [350, 93] width 23 height 8
click at [386, 206] on div "2019" at bounding box center [386, 206] width 32 height 18
click at [350, 145] on div "JAN" at bounding box center [350, 144] width 32 height 18
click at [383, 157] on div "1" at bounding box center [383, 157] width 18 height 18
type input "[DATE]"
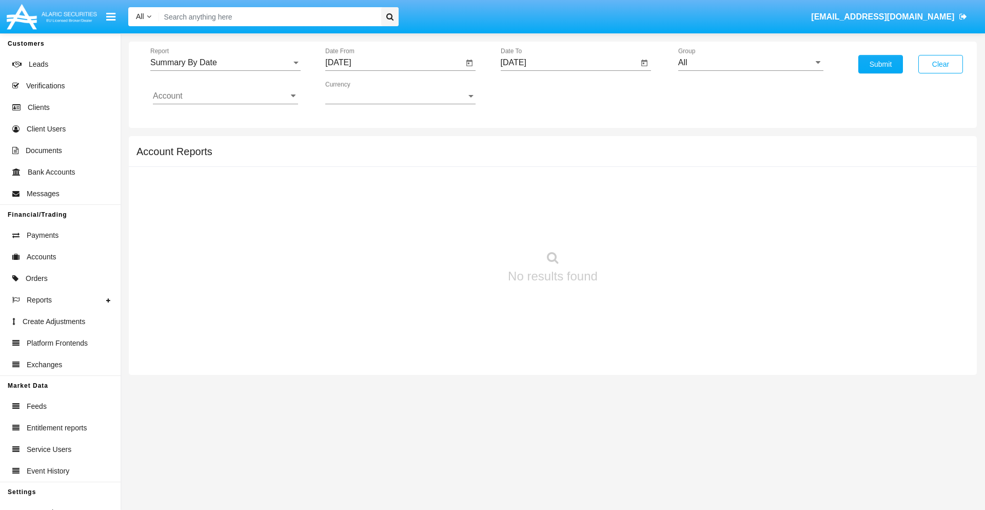
click at [569, 63] on input "[DATE]" at bounding box center [570, 62] width 138 height 9
click at [534, 92] on span "[DATE]" at bounding box center [525, 93] width 23 height 8
click at [561, 206] on div "2019" at bounding box center [561, 206] width 32 height 18
click at [525, 145] on div "JAN" at bounding box center [525, 144] width 32 height 18
click at [558, 157] on div "1" at bounding box center [559, 157] width 18 height 18
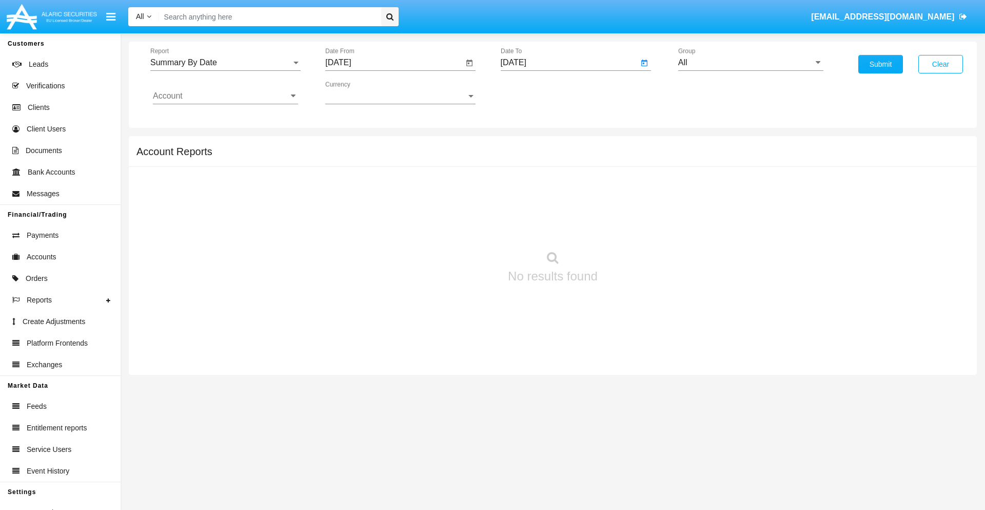
type input "[DATE]"
click at [225, 96] on input "Account" at bounding box center [225, 95] width 145 height 9
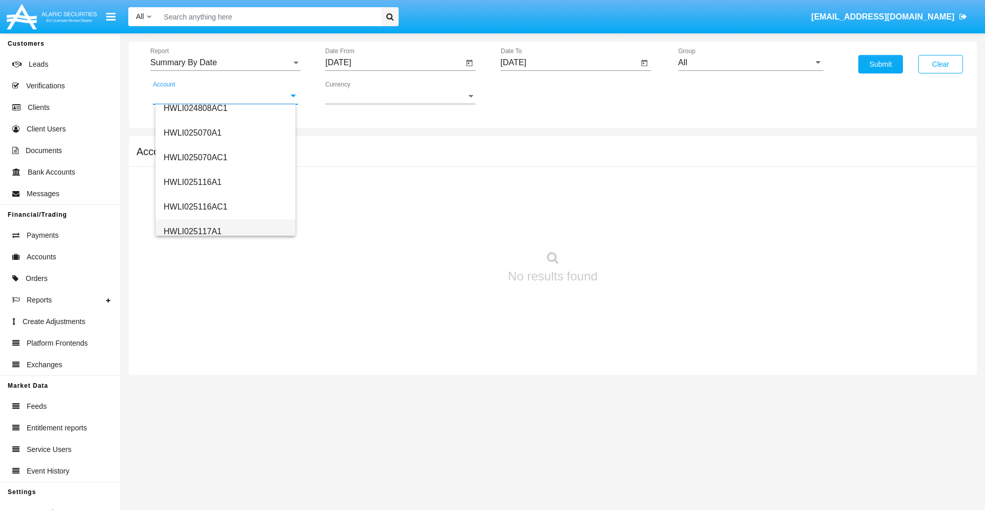
click at [192, 231] on span "HWLI025117A1" at bounding box center [193, 231] width 58 height 9
type input "HWLI025117A1"
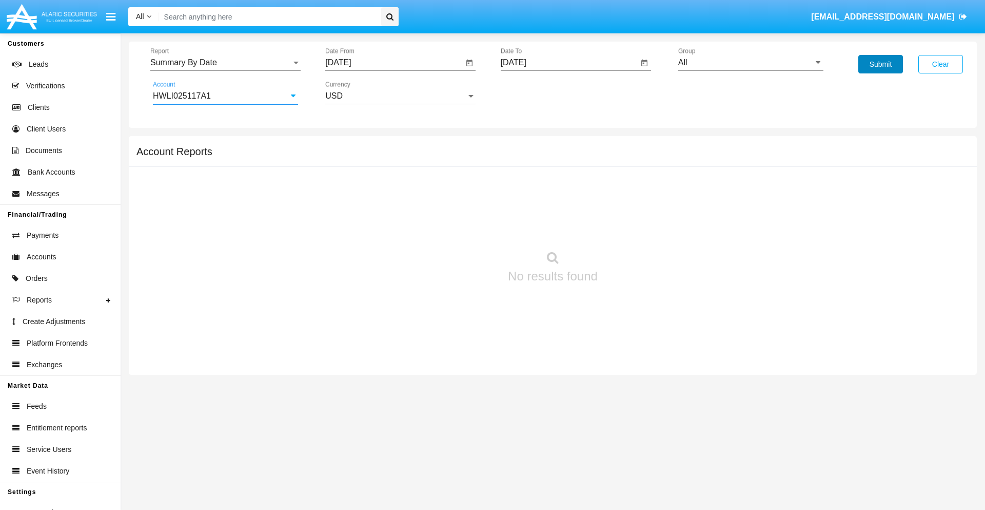
click at [881, 64] on button "Submit" at bounding box center [881, 64] width 45 height 18
click at [225, 63] on span "Report" at bounding box center [220, 62] width 141 height 9
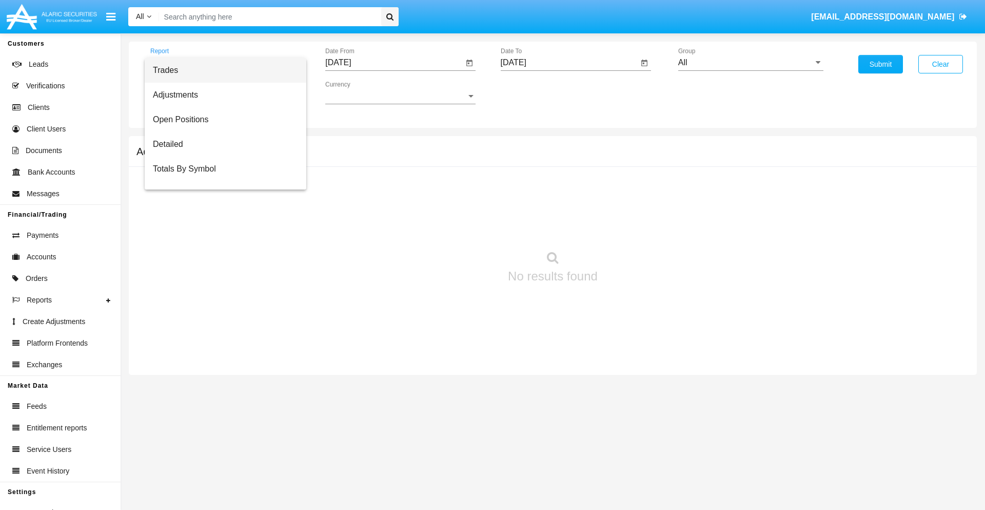
scroll to position [66, 0]
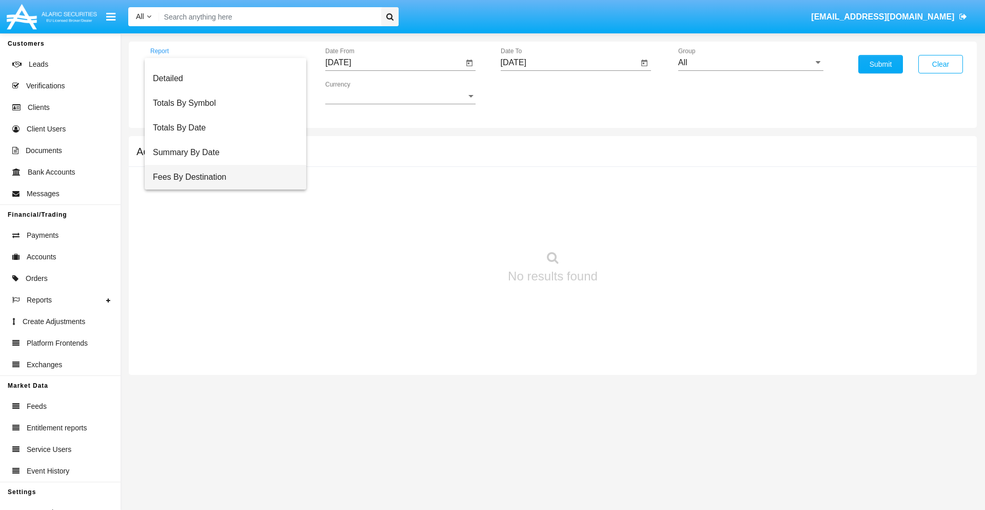
click at [221, 177] on span "Fees By Destination" at bounding box center [225, 177] width 145 height 25
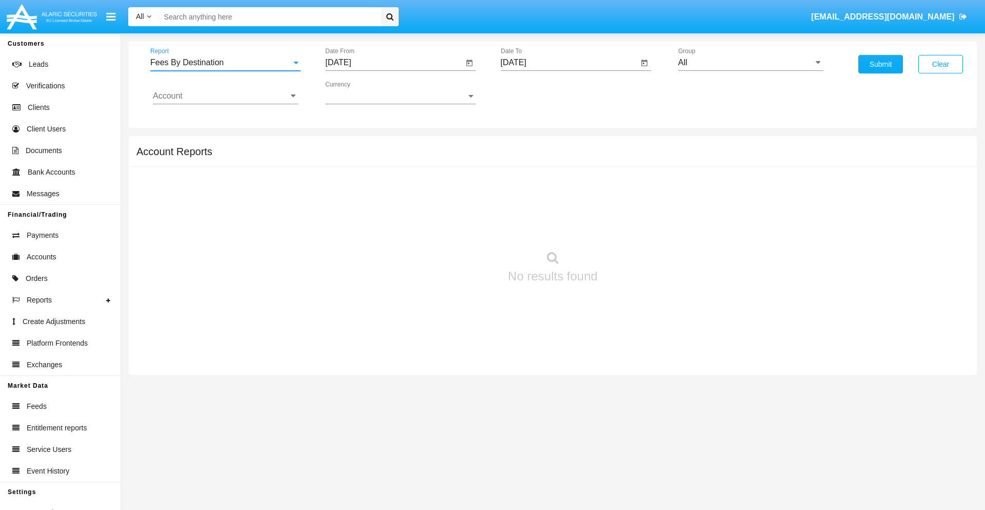
click at [394, 63] on input "[DATE]" at bounding box center [394, 62] width 138 height 9
click at [359, 92] on span "[DATE]" at bounding box center [350, 93] width 23 height 8
click at [386, 206] on div "2019" at bounding box center [386, 206] width 32 height 18
click at [350, 145] on div "JAN" at bounding box center [350, 144] width 32 height 18
click at [383, 157] on div "1" at bounding box center [383, 157] width 18 height 18
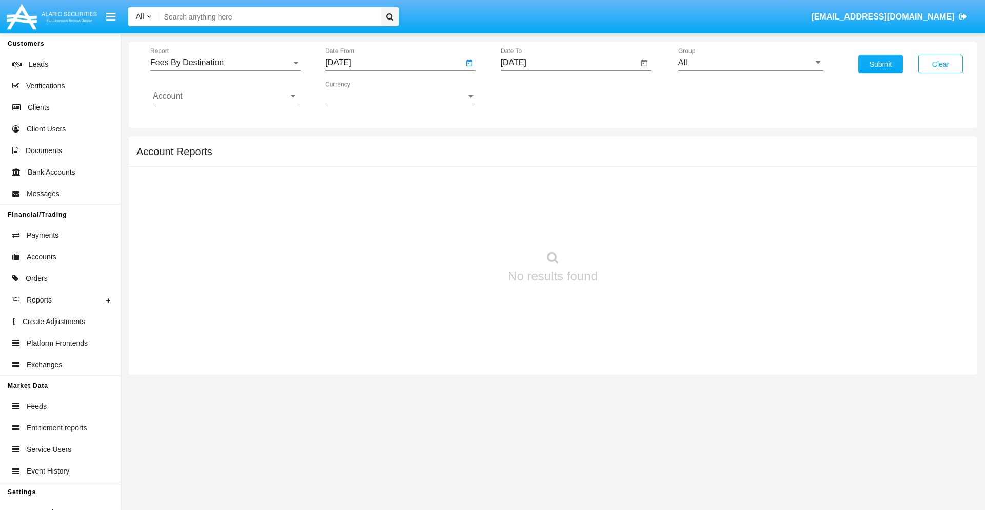
type input "[DATE]"
click at [569, 63] on input "[DATE]" at bounding box center [570, 62] width 138 height 9
click at [534, 92] on span "[DATE]" at bounding box center [525, 93] width 23 height 8
click at [561, 206] on div "2019" at bounding box center [561, 206] width 32 height 18
click at [525, 145] on div "JAN" at bounding box center [525, 144] width 32 height 18
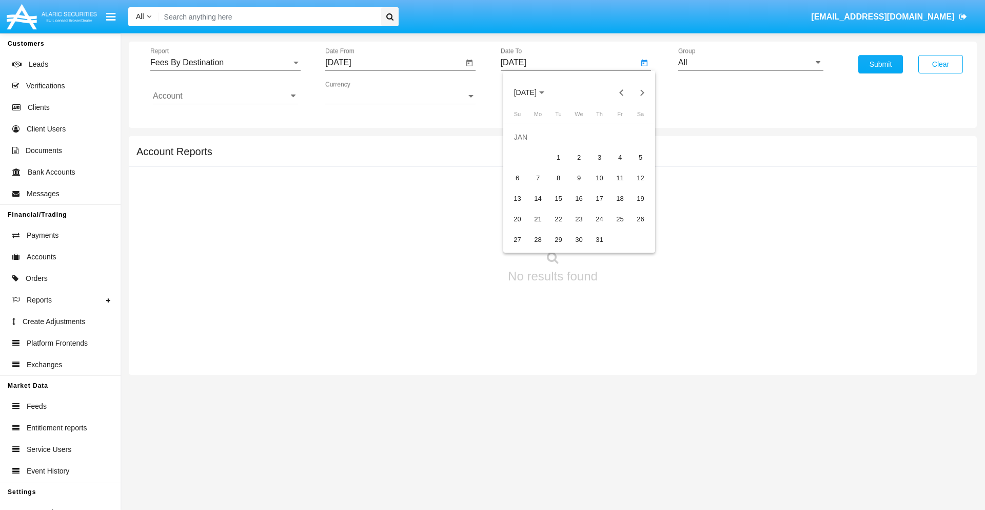
click at [558, 157] on div "1" at bounding box center [559, 157] width 18 height 18
type input "[DATE]"
click at [225, 96] on input "Account" at bounding box center [225, 95] width 145 height 9
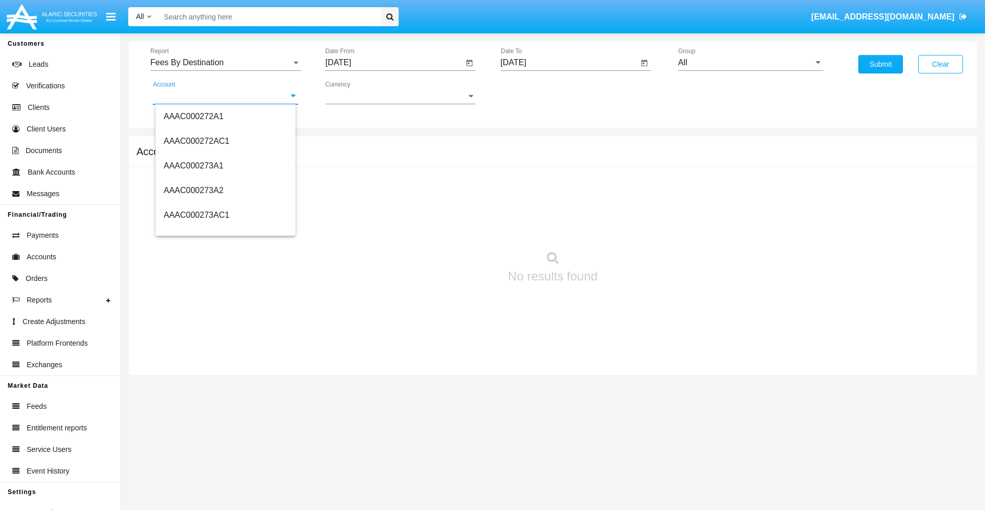
scroll to position [114332, 0]
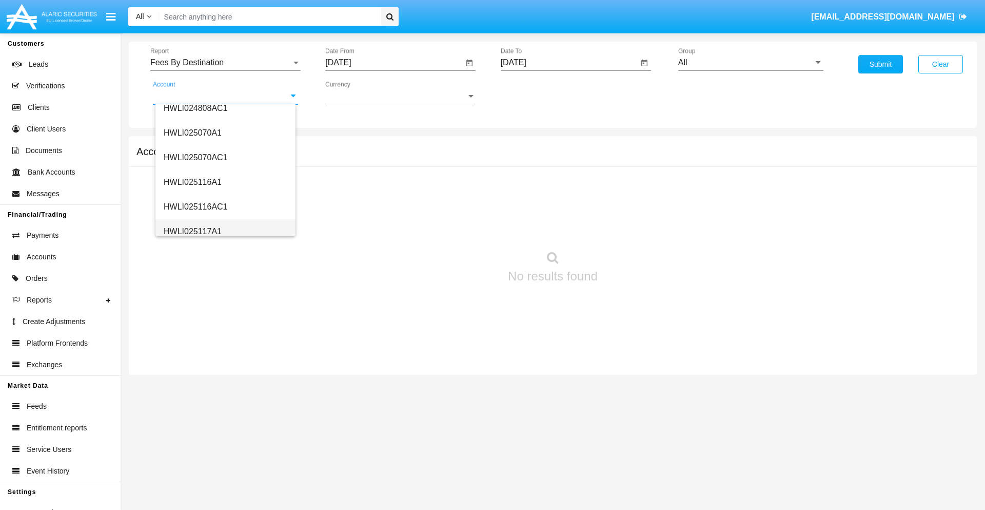
click at [192, 231] on span "HWLI025117A1" at bounding box center [193, 231] width 58 height 9
type input "HWLI025117A1"
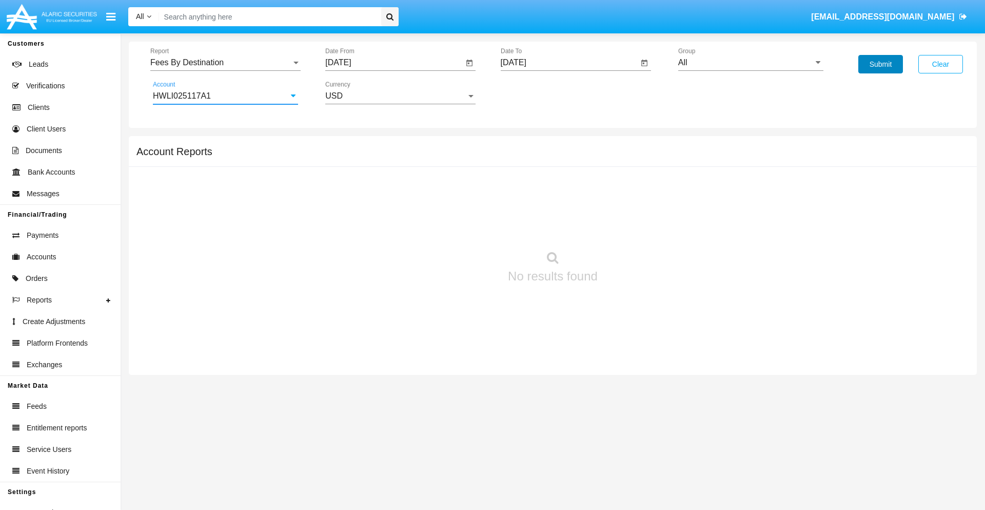
click at [881, 64] on button "Submit" at bounding box center [881, 64] width 45 height 18
click at [225, 63] on span "Report" at bounding box center [220, 62] width 141 height 9
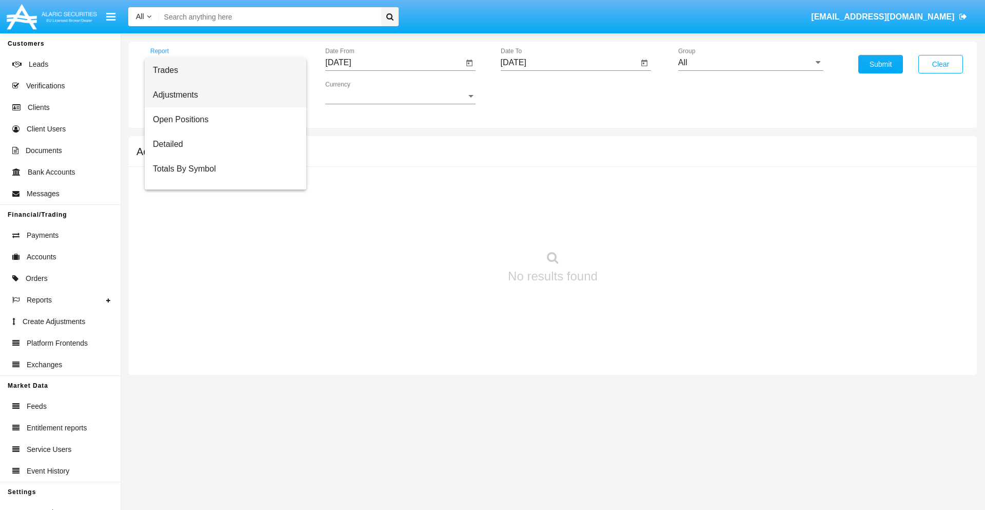
click at [221, 95] on span "Adjustments" at bounding box center [225, 95] width 145 height 25
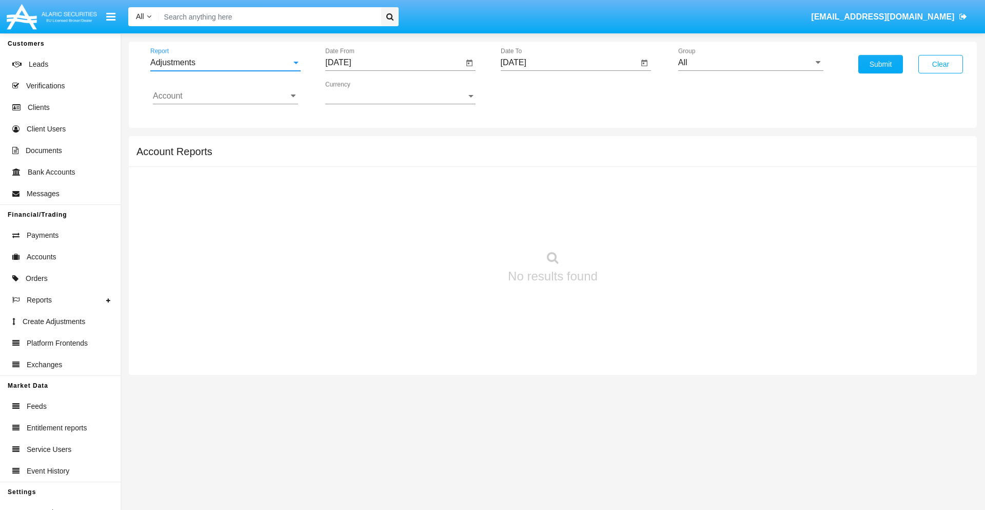
click at [394, 63] on input "[DATE]" at bounding box center [394, 62] width 138 height 9
click at [359, 92] on span "[DATE]" at bounding box center [350, 93] width 23 height 8
click at [458, 227] on div "2025" at bounding box center [458, 227] width 32 height 18
click at [458, 165] on div "AUG" at bounding box center [458, 165] width 32 height 18
click at [445, 178] on div "15" at bounding box center [445, 178] width 18 height 18
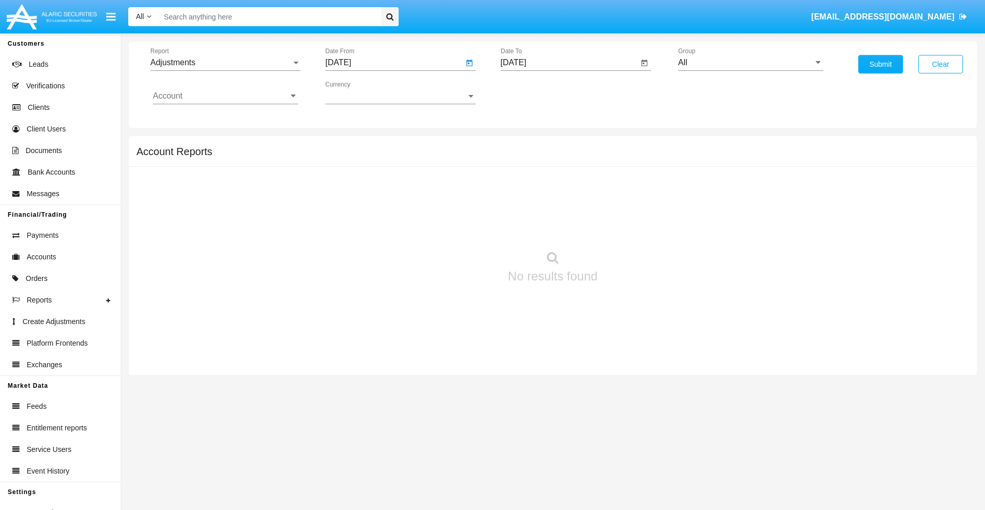
type input "[DATE]"
click at [569, 63] on input "[DATE]" at bounding box center [570, 62] width 138 height 9
click at [534, 92] on span "[DATE]" at bounding box center [525, 93] width 23 height 8
click at [633, 227] on div "2025" at bounding box center [633, 227] width 32 height 18
click at [525, 186] on div "SEP" at bounding box center [525, 186] width 32 height 18
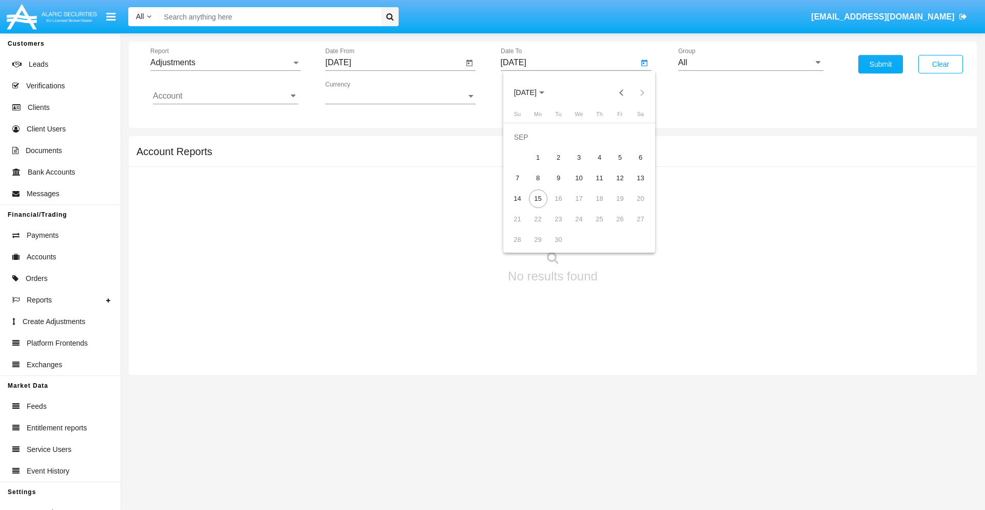
click at [538, 198] on div "15" at bounding box center [538, 198] width 18 height 18
type input "[DATE]"
click at [751, 63] on input "All" at bounding box center [750, 62] width 145 height 9
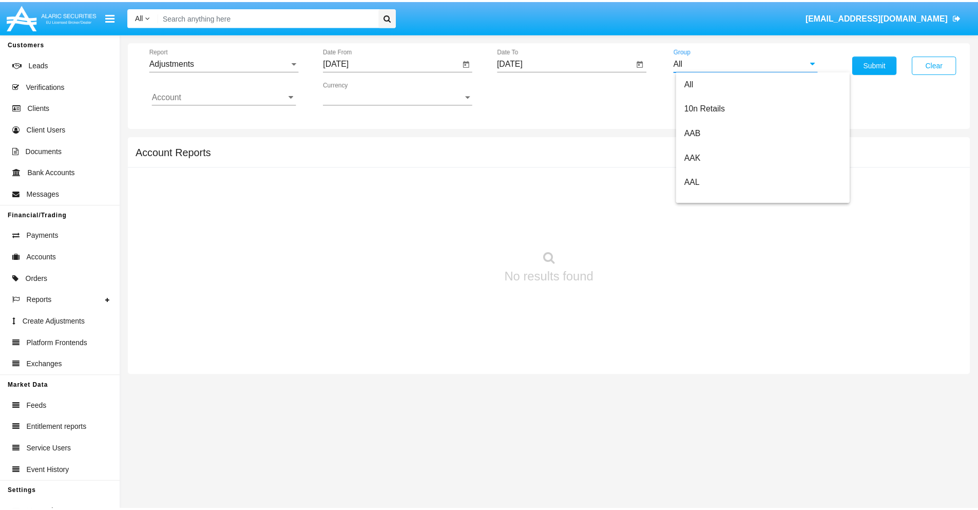
scroll to position [230, 0]
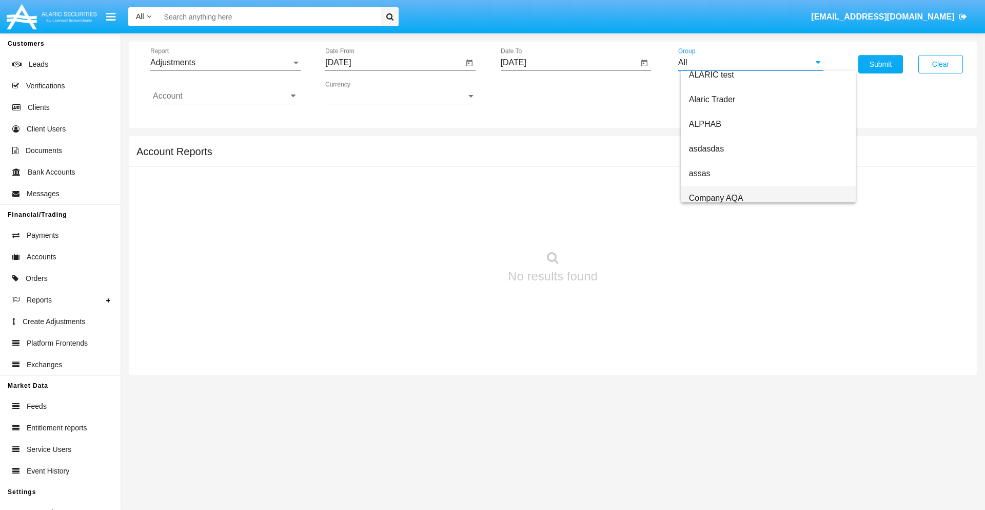
click at [716, 198] on span "Company AQA" at bounding box center [716, 197] width 54 height 9
type input "Company AQA"
click at [225, 96] on input "Account" at bounding box center [225, 95] width 145 height 9
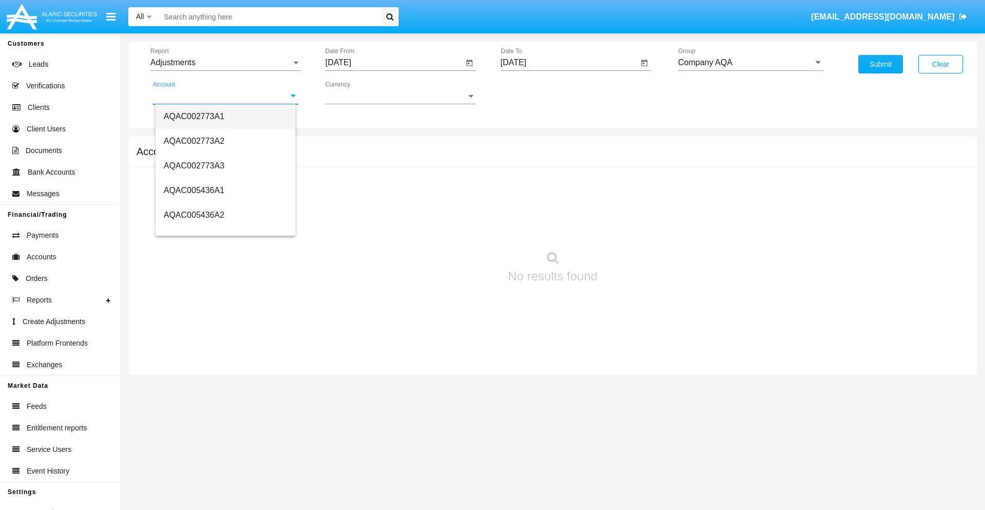
click at [194, 116] on span "AQAC002773A1" at bounding box center [194, 116] width 61 height 9
type input "AQAC002773A1"
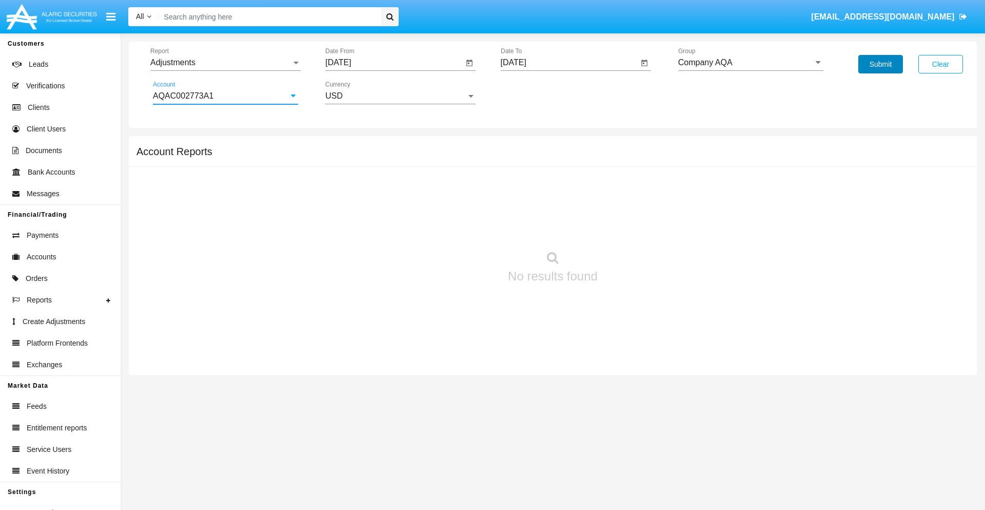
click at [881, 64] on button "Submit" at bounding box center [881, 64] width 45 height 18
click at [225, 63] on span "Report" at bounding box center [220, 62] width 141 height 9
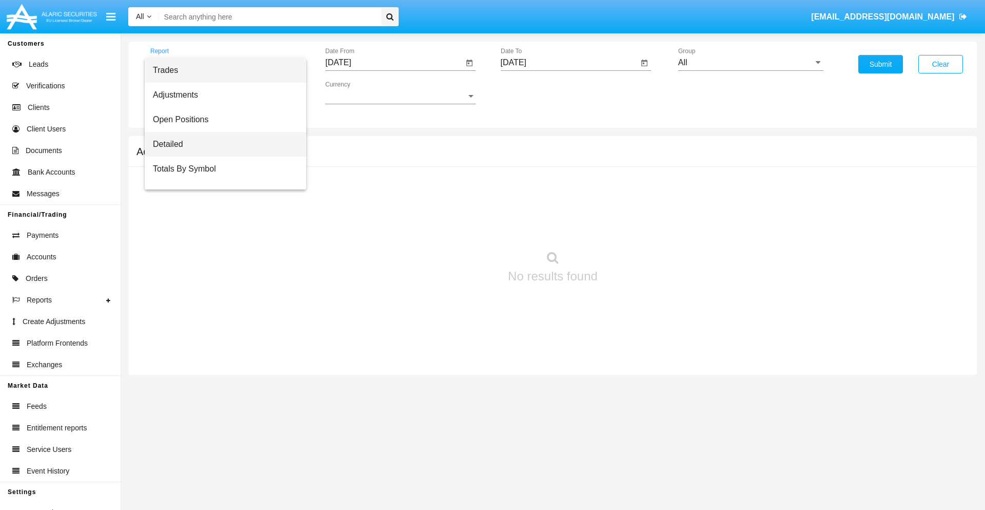
click at [221, 144] on span "Detailed" at bounding box center [225, 144] width 145 height 25
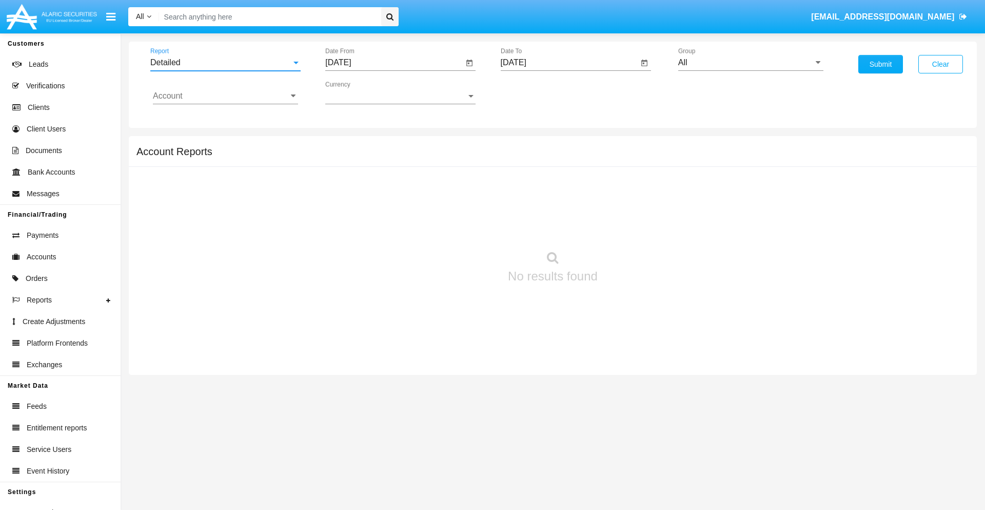
click at [394, 63] on input "[DATE]" at bounding box center [394, 62] width 138 height 9
click at [359, 92] on span "[DATE]" at bounding box center [350, 93] width 23 height 8
click at [458, 227] on div "2025" at bounding box center [458, 227] width 32 height 18
click at [350, 186] on div "SEP" at bounding box center [350, 186] width 32 height 18
click at [445, 157] on div "5" at bounding box center [445, 157] width 18 height 18
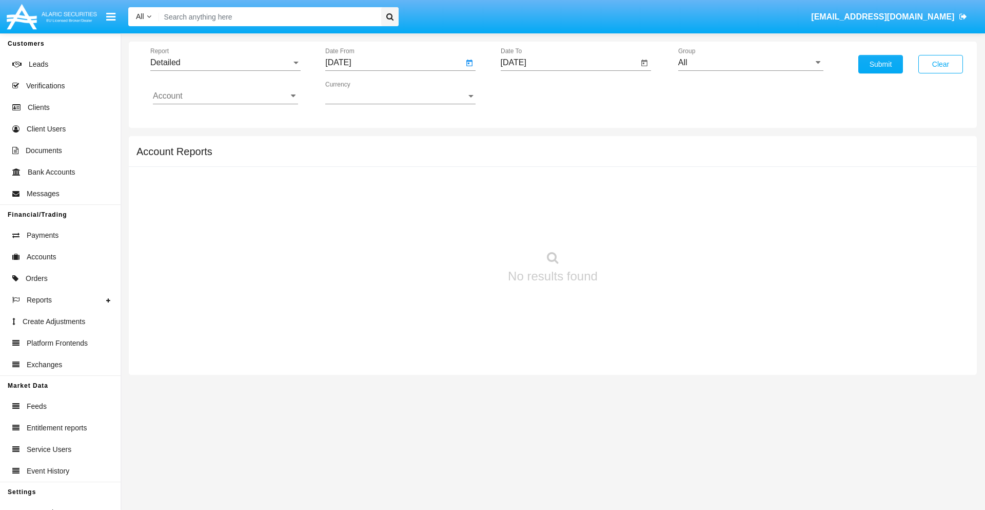
type input "[DATE]"
click at [569, 63] on input "[DATE]" at bounding box center [570, 62] width 138 height 9
click at [534, 92] on span "[DATE]" at bounding box center [525, 93] width 23 height 8
click at [633, 227] on div "2025" at bounding box center [633, 227] width 32 height 18
click at [525, 186] on div "SEP" at bounding box center [525, 186] width 32 height 18
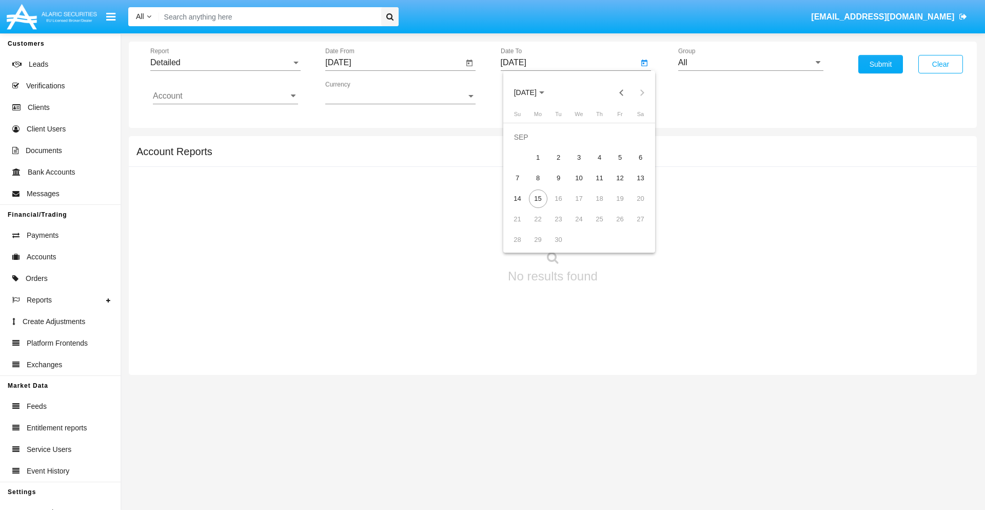
click at [538, 198] on div "15" at bounding box center [538, 198] width 18 height 18
type input "[DATE]"
click at [751, 63] on input "All" at bounding box center [750, 62] width 145 height 9
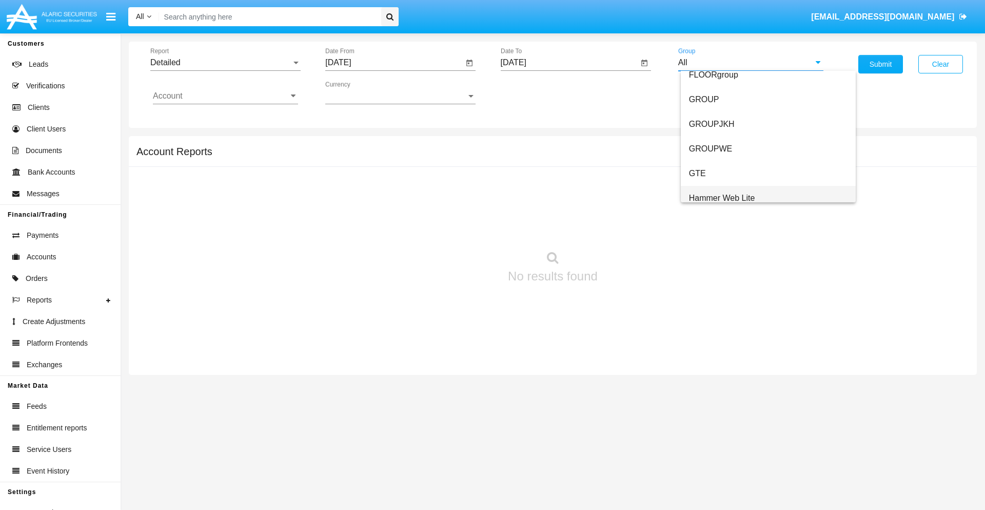
click at [722, 198] on span "Hammer Web Lite" at bounding box center [722, 197] width 66 height 9
type input "Hammer Web Lite"
click at [225, 96] on input "Account" at bounding box center [225, 95] width 145 height 9
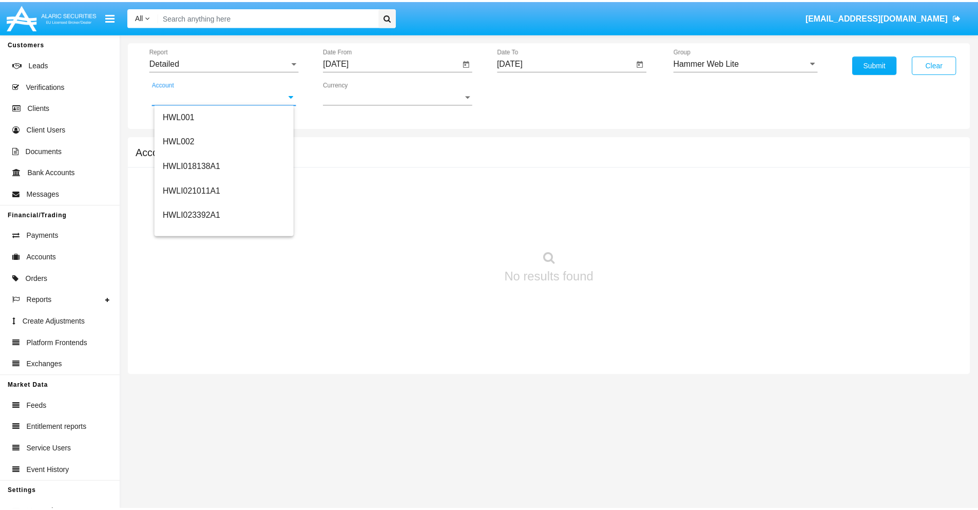
scroll to position [156, 0]
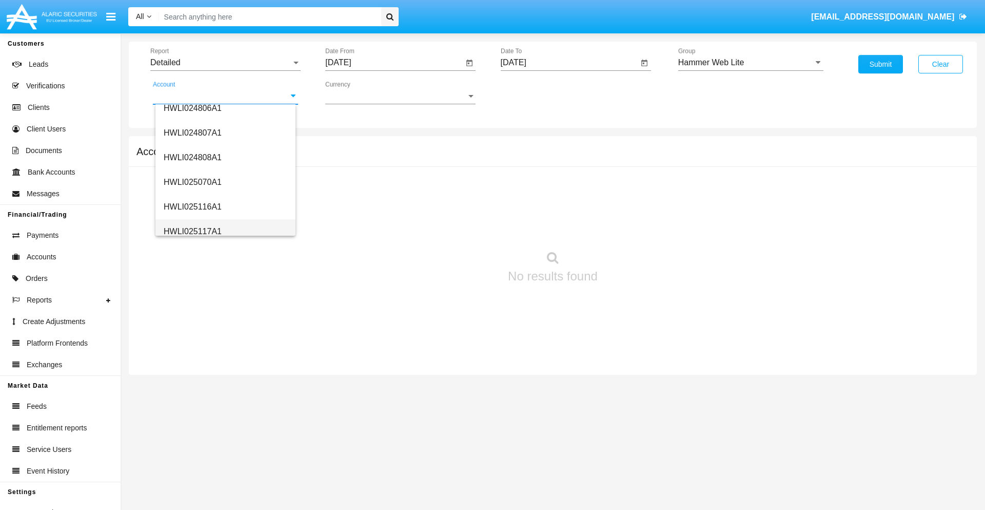
click at [192, 231] on span "HWLI025117A1" at bounding box center [193, 231] width 58 height 9
type input "HWLI025117A1"
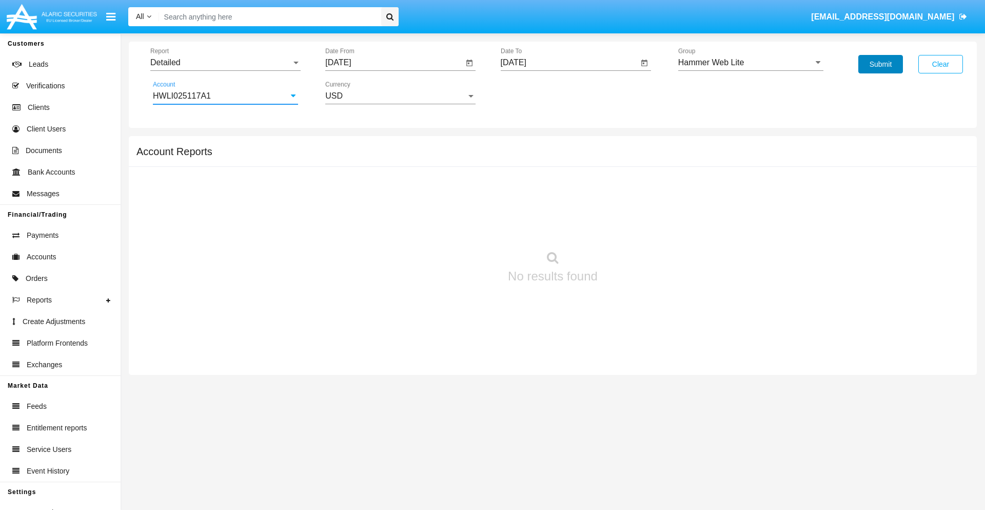
click at [881, 64] on button "Submit" at bounding box center [881, 64] width 45 height 18
click at [225, 63] on span "Report" at bounding box center [220, 62] width 141 height 9
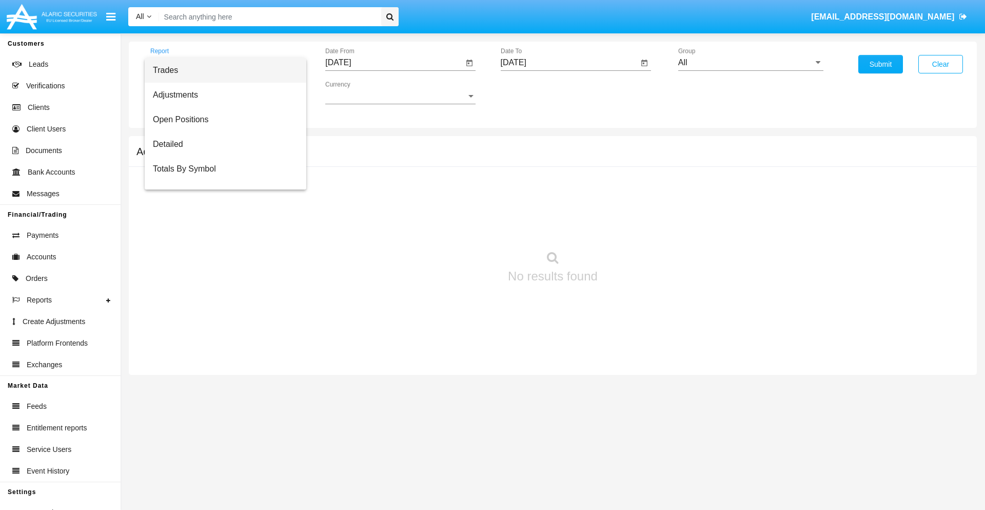
scroll to position [66, 0]
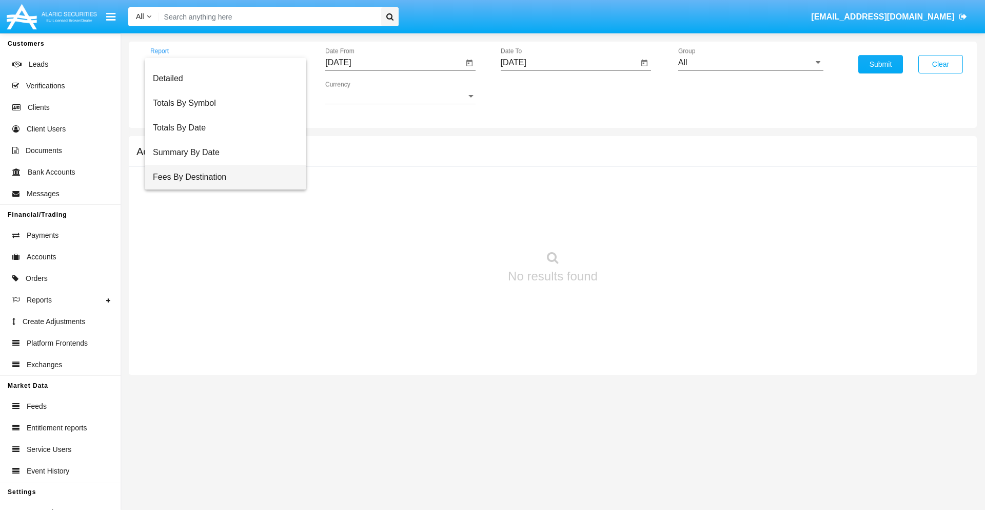
click at [221, 177] on span "Fees By Destination" at bounding box center [225, 177] width 145 height 25
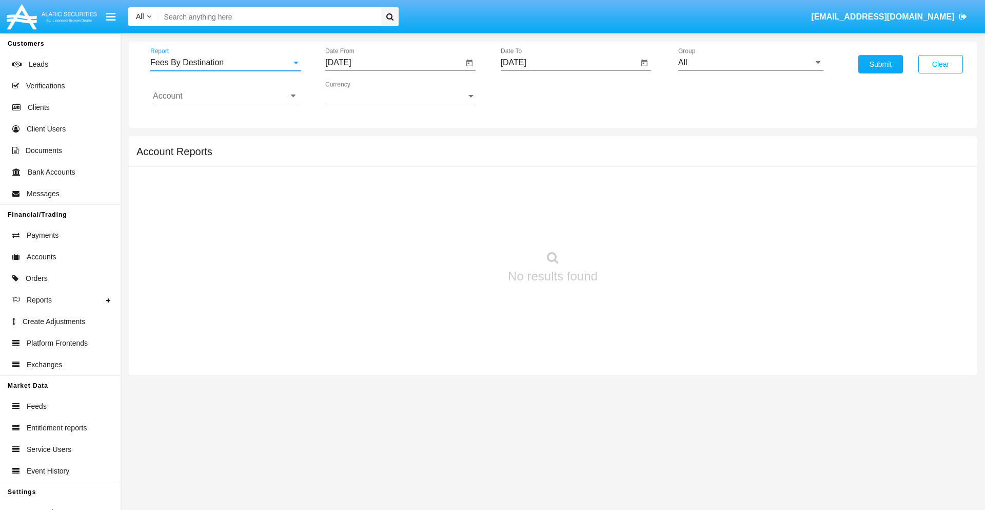
click at [394, 63] on input "[DATE]" at bounding box center [394, 62] width 138 height 9
click at [359, 92] on span "[DATE]" at bounding box center [350, 93] width 23 height 8
click at [458, 227] on div "2025" at bounding box center [458, 227] width 32 height 18
click at [386, 165] on div "JUN" at bounding box center [386, 165] width 32 height 18
click at [342, 198] on div "15" at bounding box center [342, 198] width 18 height 18
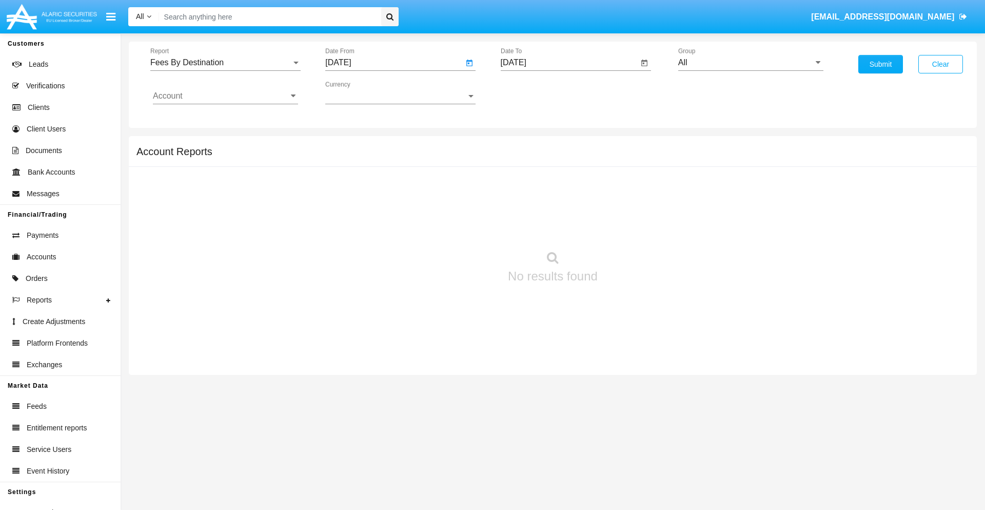
type input "[DATE]"
click at [569, 63] on input "[DATE]" at bounding box center [570, 62] width 138 height 9
click at [534, 92] on span "[DATE]" at bounding box center [525, 93] width 23 height 8
click at [633, 227] on div "2025" at bounding box center [633, 227] width 32 height 18
click at [525, 186] on div "SEP" at bounding box center [525, 186] width 32 height 18
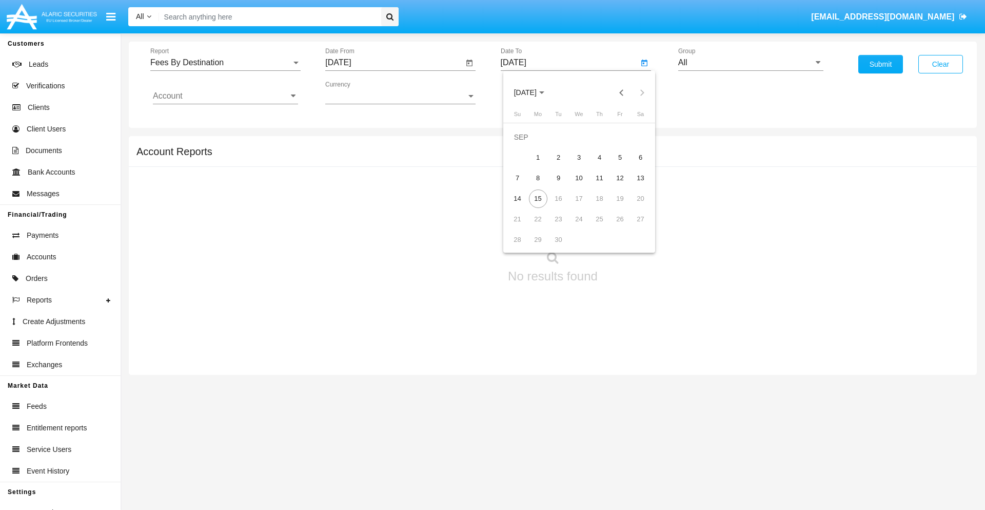
click at [538, 198] on div "15" at bounding box center [538, 198] width 18 height 18
type input "[DATE]"
click at [751, 63] on input "All" at bounding box center [750, 62] width 145 height 9
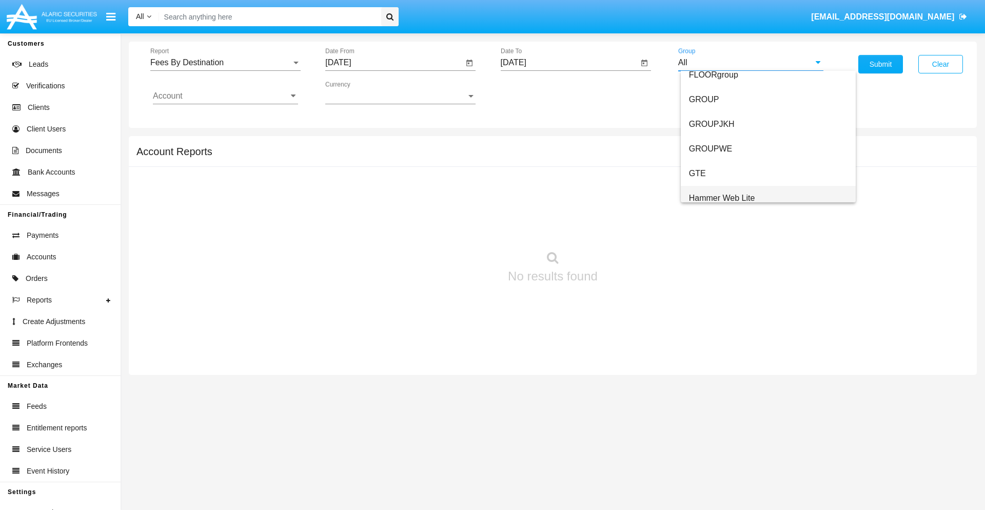
click at [722, 198] on span "Hammer Web Lite" at bounding box center [722, 197] width 66 height 9
type input "Hammer Web Lite"
click at [225, 96] on input "Account" at bounding box center [225, 95] width 145 height 9
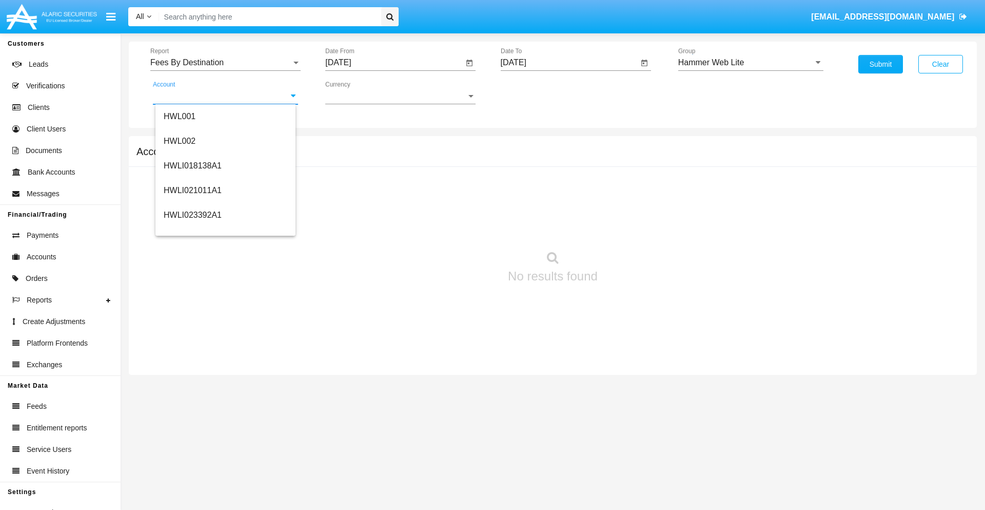
scroll to position [156, 0]
click at [192, 231] on span "HWLI025117A1" at bounding box center [193, 231] width 58 height 9
type input "HWLI025117A1"
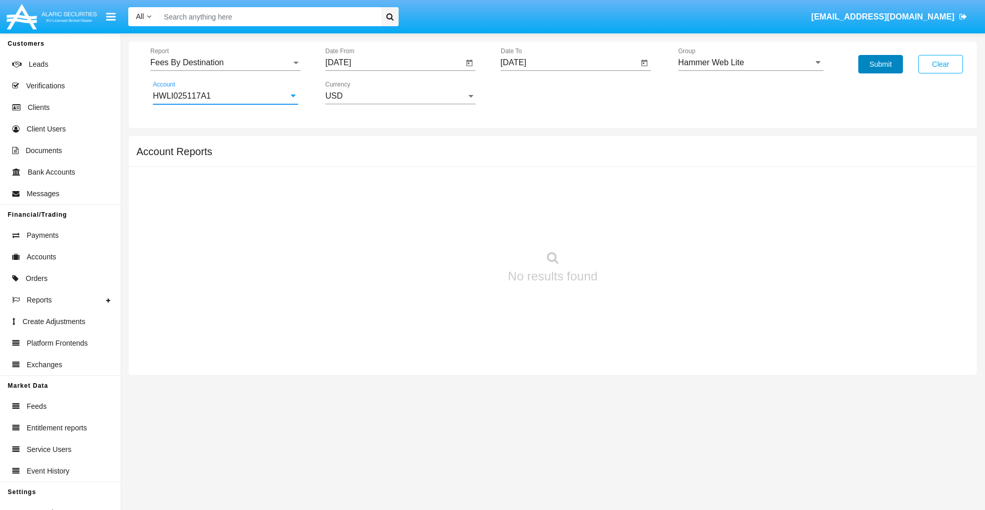
click at [881, 64] on button "Submit" at bounding box center [881, 64] width 45 height 18
click at [225, 63] on span "Report" at bounding box center [220, 62] width 141 height 9
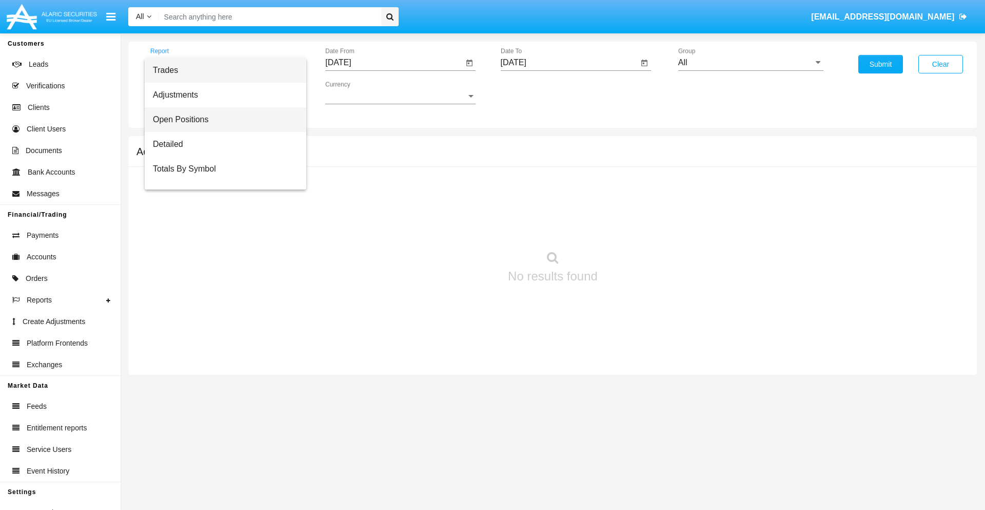
click at [221, 120] on span "Open Positions" at bounding box center [225, 119] width 145 height 25
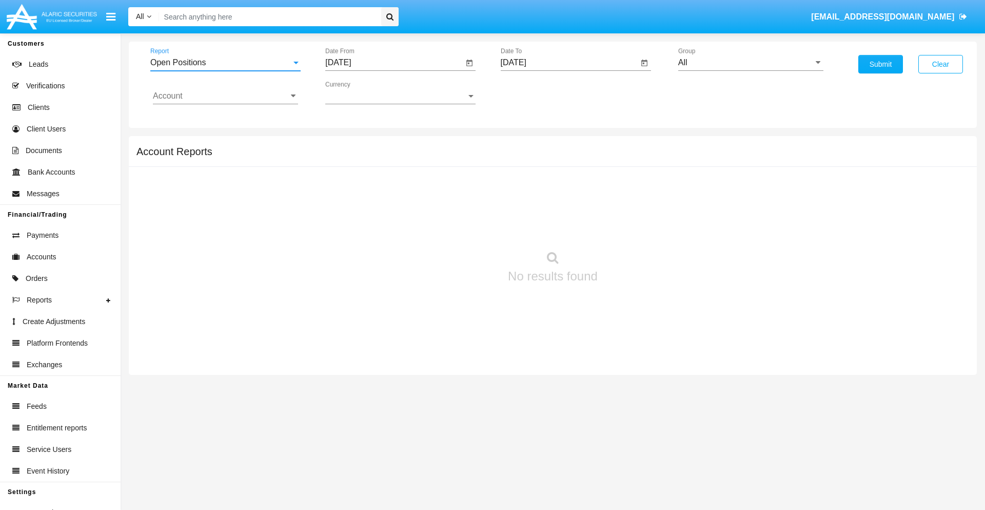
click at [394, 63] on input "[DATE]" at bounding box center [394, 62] width 138 height 9
click at [359, 92] on span "[DATE]" at bounding box center [350, 93] width 23 height 8
click at [458, 227] on div "2025" at bounding box center [458, 227] width 32 height 18
click at [458, 165] on div "AUG" at bounding box center [458, 165] width 32 height 18
click at [445, 178] on div "15" at bounding box center [445, 178] width 18 height 18
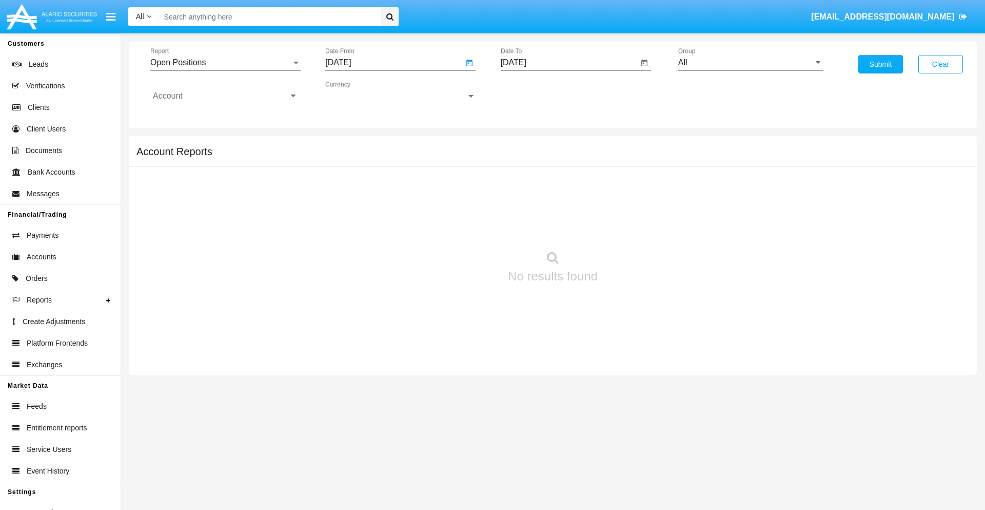
type input "[DATE]"
click at [569, 63] on input "[DATE]" at bounding box center [570, 62] width 138 height 9
click at [534, 92] on span "[DATE]" at bounding box center [525, 93] width 23 height 8
click at [633, 227] on div "2025" at bounding box center [633, 227] width 32 height 18
click at [525, 186] on div "SEP" at bounding box center [525, 186] width 32 height 18
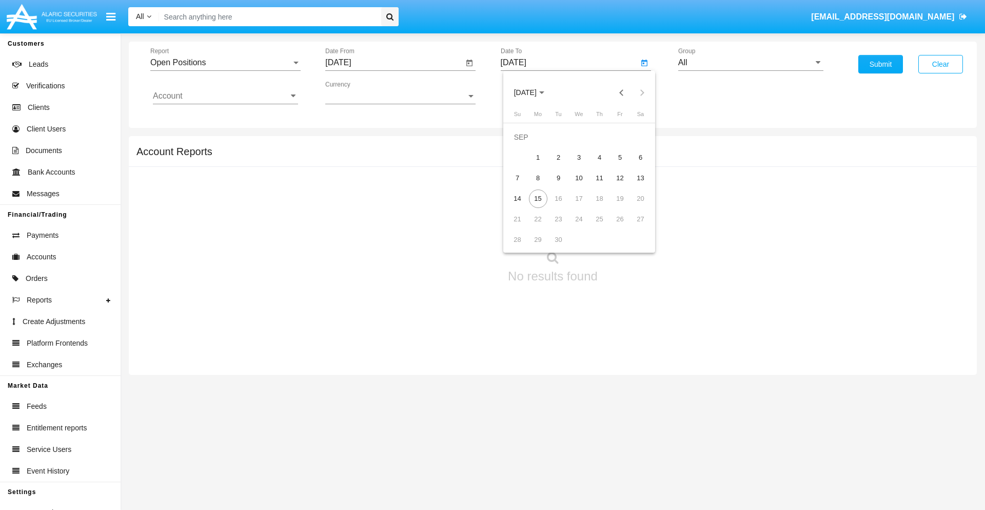
click at [538, 198] on div "15" at bounding box center [538, 198] width 18 height 18
type input "[DATE]"
click at [751, 63] on input "All" at bounding box center [750, 62] width 145 height 9
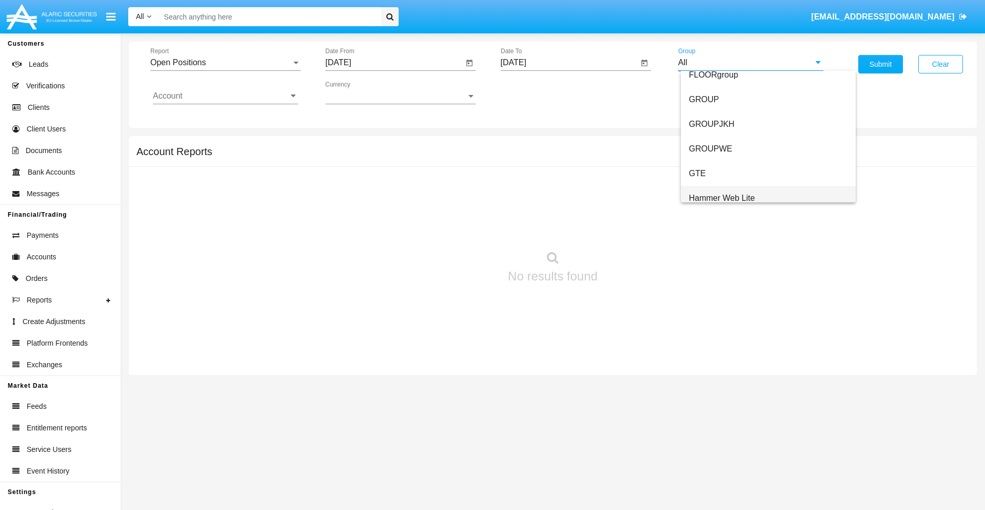
click at [722, 198] on span "Hammer Web Lite" at bounding box center [722, 197] width 66 height 9
type input "Hammer Web Lite"
click at [225, 96] on input "Account" at bounding box center [225, 95] width 145 height 9
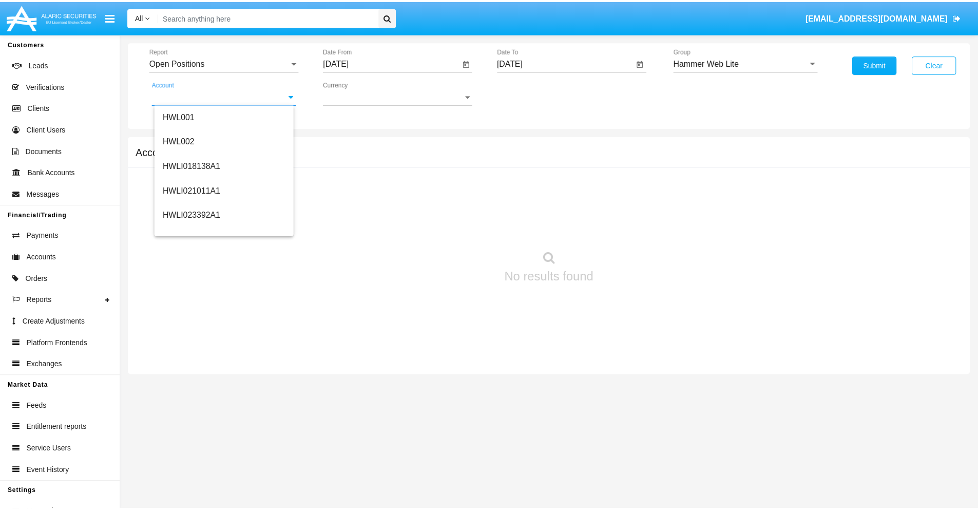
scroll to position [156, 0]
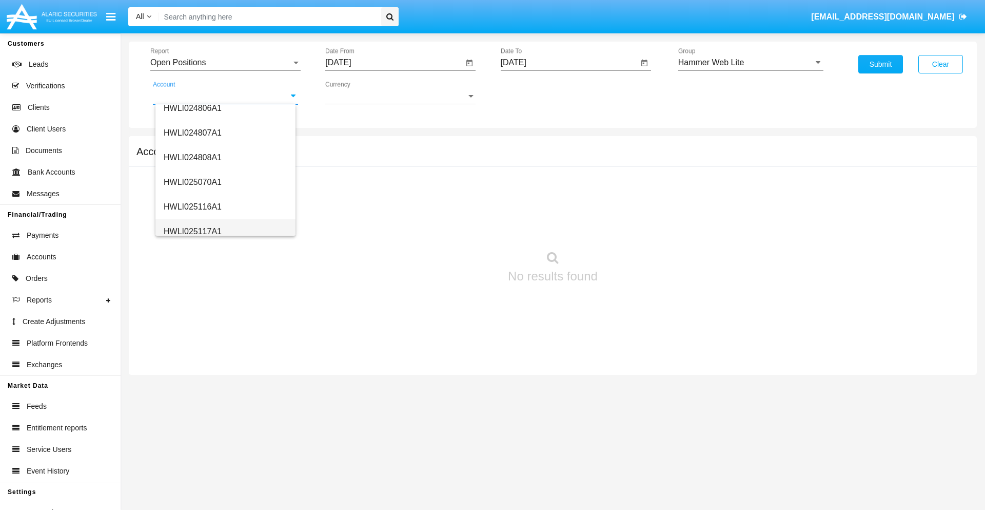
click at [192, 231] on span "HWLI025117A1" at bounding box center [193, 231] width 58 height 9
type input "HWLI025117A1"
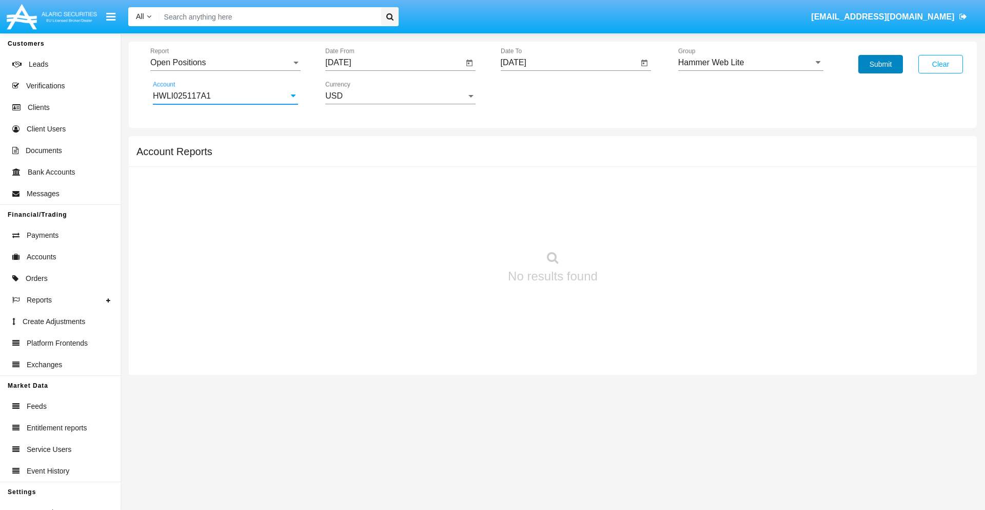
click at [881, 64] on button "Submit" at bounding box center [881, 64] width 45 height 18
click at [225, 63] on span "Report" at bounding box center [220, 62] width 141 height 9
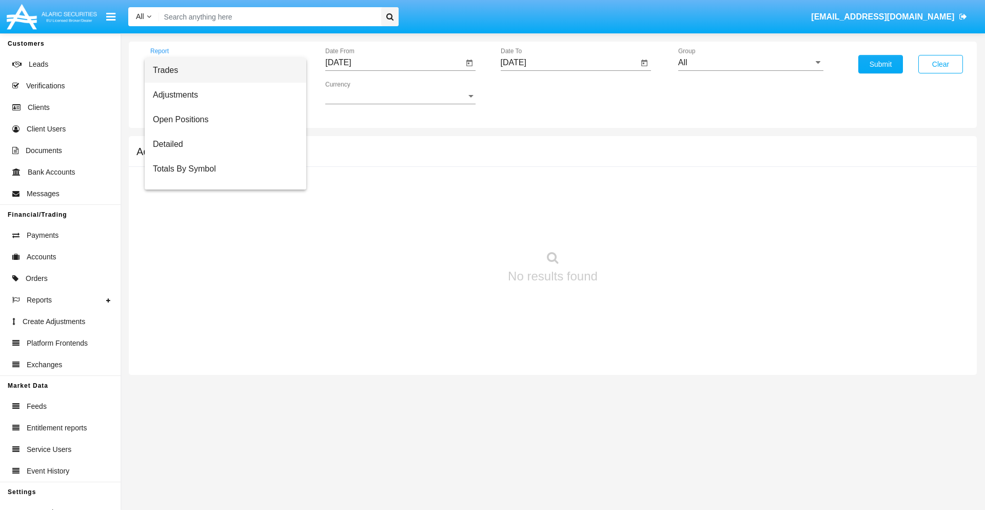
scroll to position [41, 0]
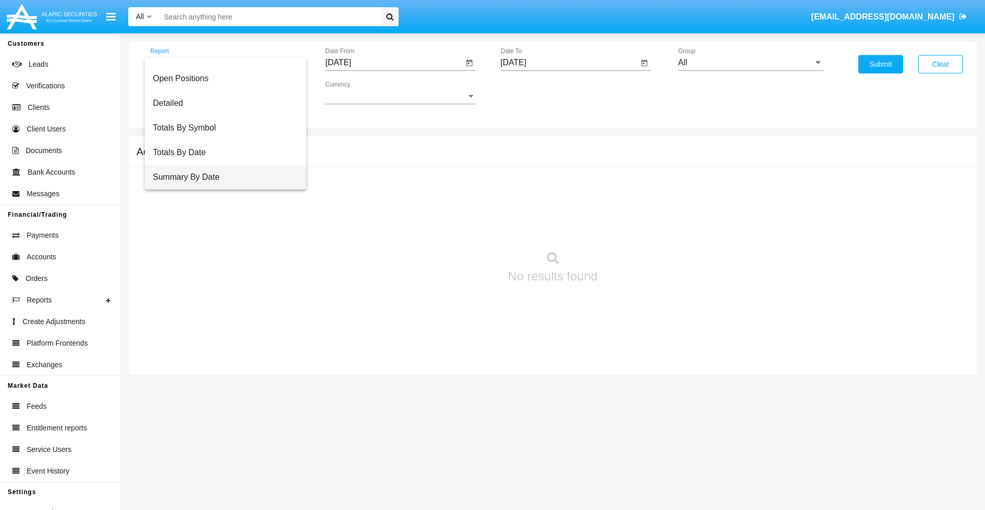
click at [221, 177] on span "Summary By Date" at bounding box center [225, 177] width 145 height 25
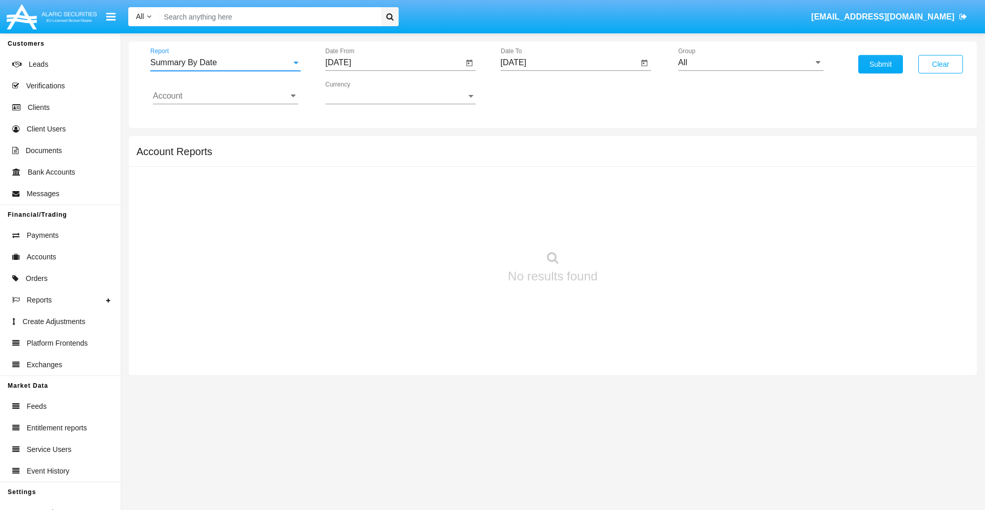
click at [394, 63] on input "[DATE]" at bounding box center [394, 62] width 138 height 9
click at [359, 92] on span "[DATE]" at bounding box center [350, 93] width 23 height 8
click at [458, 227] on div "2025" at bounding box center [458, 227] width 32 height 18
click at [458, 165] on div "AUG" at bounding box center [458, 165] width 32 height 18
click at [342, 239] on div "31" at bounding box center [342, 239] width 18 height 18
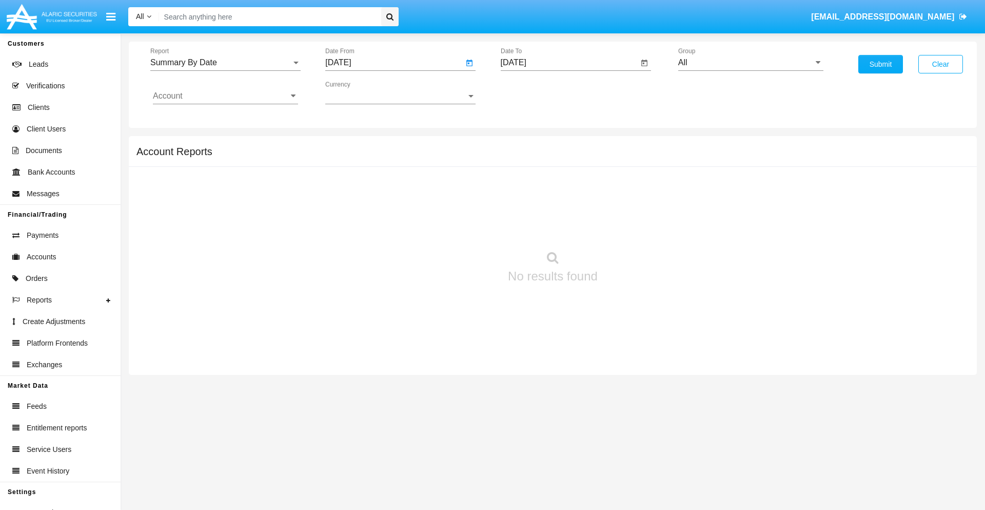
type input "[DATE]"
click at [569, 63] on input "[DATE]" at bounding box center [570, 62] width 138 height 9
click at [534, 92] on span "[DATE]" at bounding box center [525, 93] width 23 height 8
click at [633, 227] on div "2025" at bounding box center [633, 227] width 32 height 18
click at [525, 186] on div "SEP" at bounding box center [525, 186] width 32 height 18
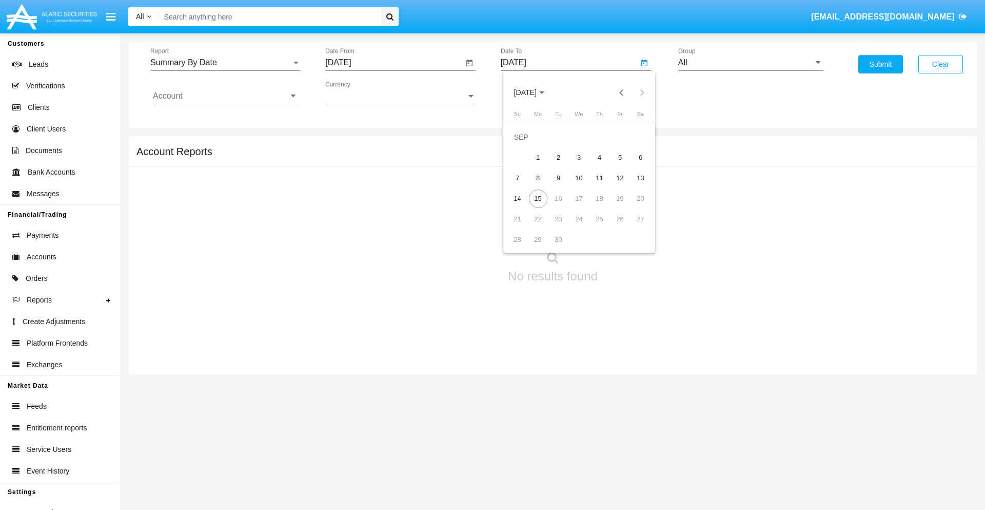
click at [538, 198] on div "15" at bounding box center [538, 198] width 18 height 18
type input "[DATE]"
click at [751, 63] on input "All" at bounding box center [750, 62] width 145 height 9
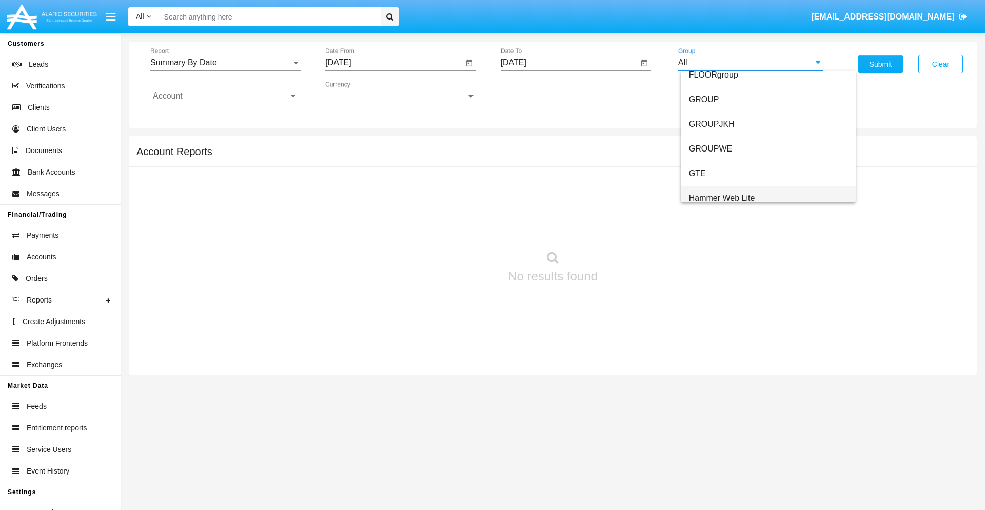
click at [722, 198] on span "Hammer Web Lite" at bounding box center [722, 197] width 66 height 9
type input "Hammer Web Lite"
click at [225, 96] on input "Account" at bounding box center [225, 95] width 145 height 9
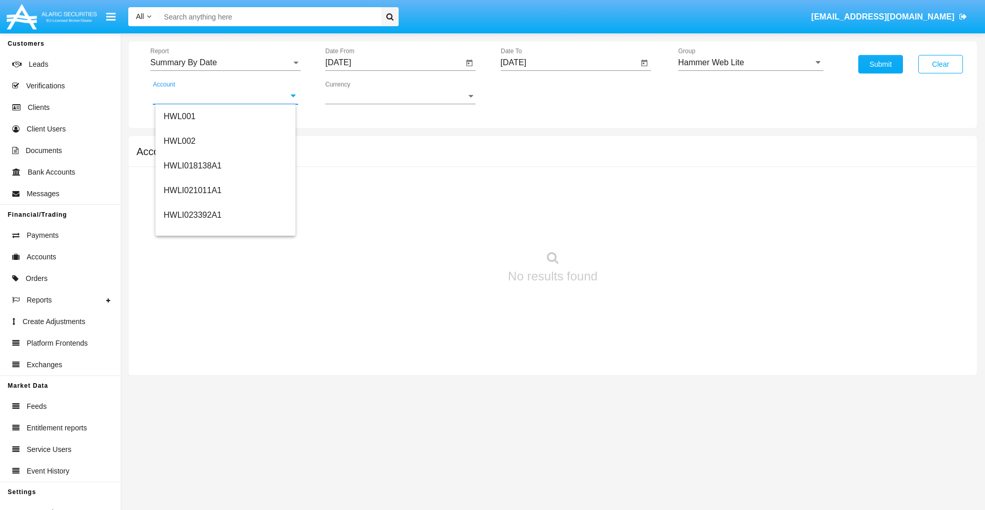
scroll to position [156, 0]
click at [192, 231] on span "HWLI025117A1" at bounding box center [193, 231] width 58 height 9
type input "HWLI025117A1"
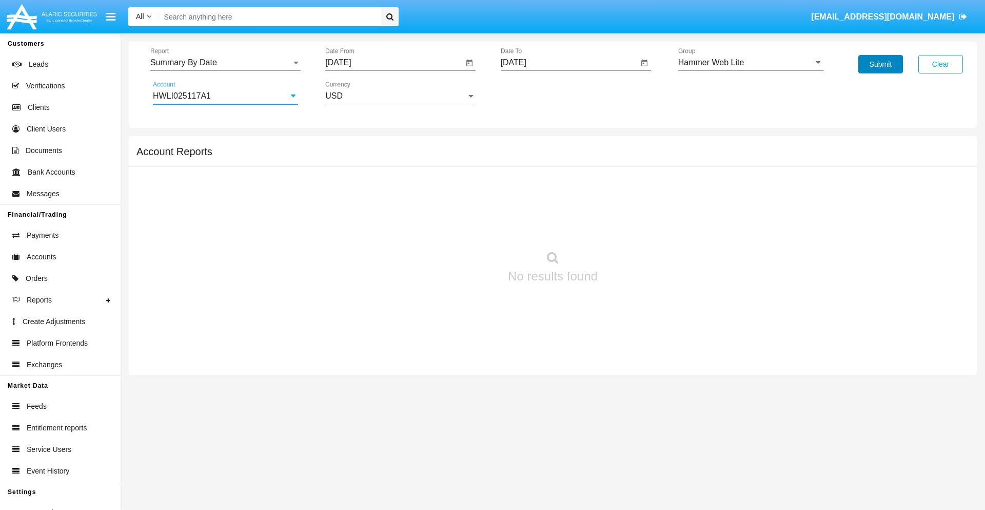
click at [881, 64] on button "Submit" at bounding box center [881, 64] width 45 height 18
click at [225, 63] on span "Report" at bounding box center [220, 62] width 141 height 9
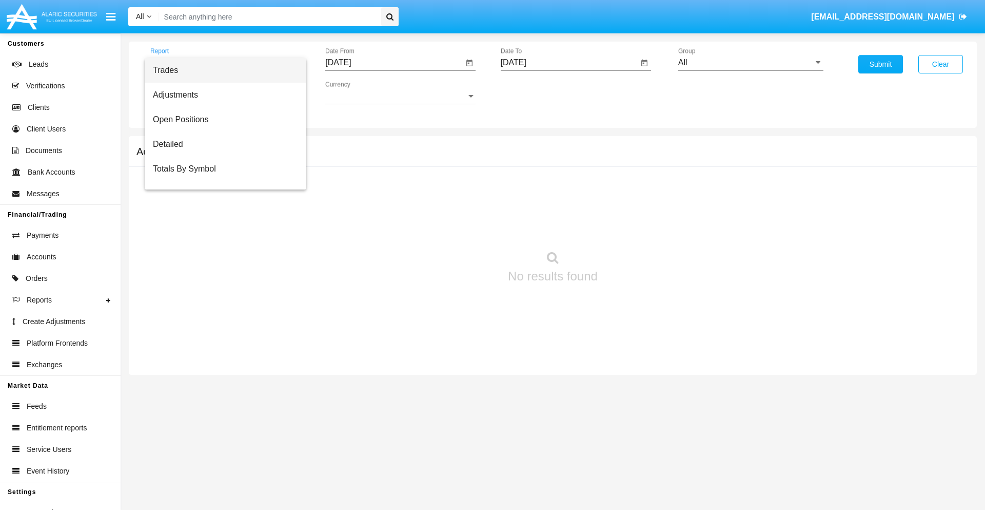
scroll to position [16, 0]
click at [221, 177] on span "Totals By Date" at bounding box center [225, 177] width 145 height 25
click at [394, 63] on input "[DATE]" at bounding box center [394, 62] width 138 height 9
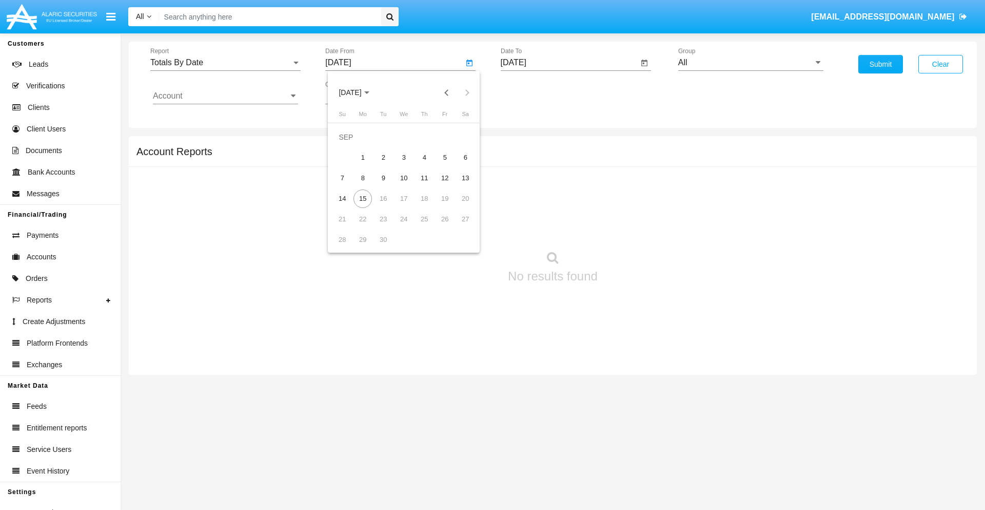
click at [359, 92] on span "[DATE]" at bounding box center [350, 93] width 23 height 8
click at [458, 227] on div "2025" at bounding box center [458, 227] width 32 height 18
click at [458, 165] on div "AUG" at bounding box center [458, 165] width 32 height 18
click at [342, 239] on div "31" at bounding box center [342, 239] width 18 height 18
type input "[DATE]"
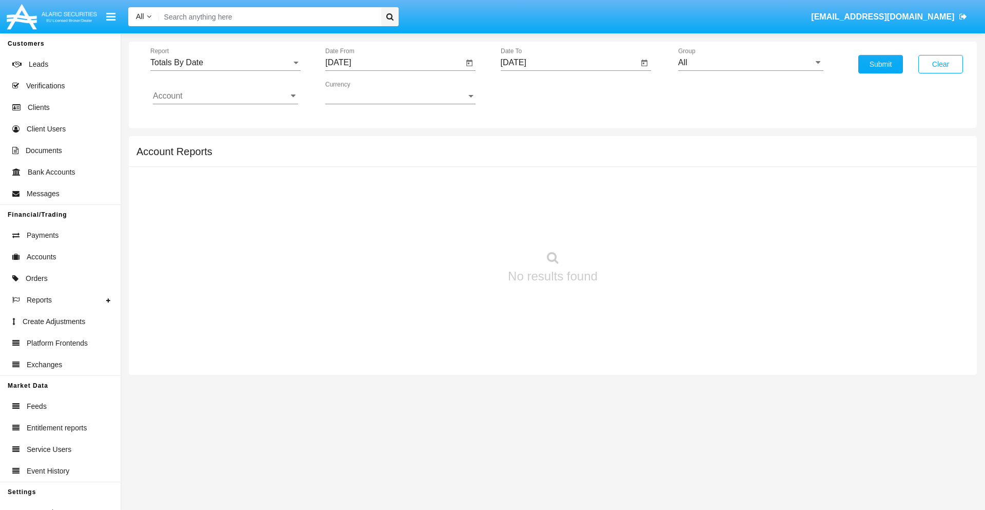
click at [569, 63] on input "[DATE]" at bounding box center [570, 62] width 138 height 9
click at [534, 92] on span "[DATE]" at bounding box center [525, 93] width 23 height 8
click at [633, 227] on div "2025" at bounding box center [633, 227] width 32 height 18
click at [525, 186] on div "SEP" at bounding box center [525, 186] width 32 height 18
click at [538, 198] on div "15" at bounding box center [538, 198] width 18 height 18
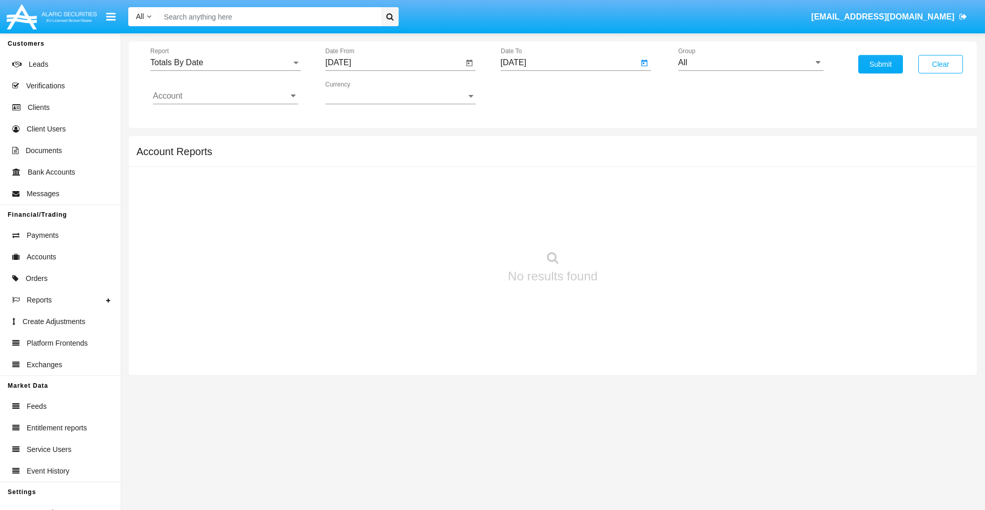
type input "[DATE]"
click at [751, 63] on input "All" at bounding box center [750, 62] width 145 height 9
click at [722, 198] on span "Hammer Web Lite" at bounding box center [722, 197] width 66 height 9
type input "Hammer Web Lite"
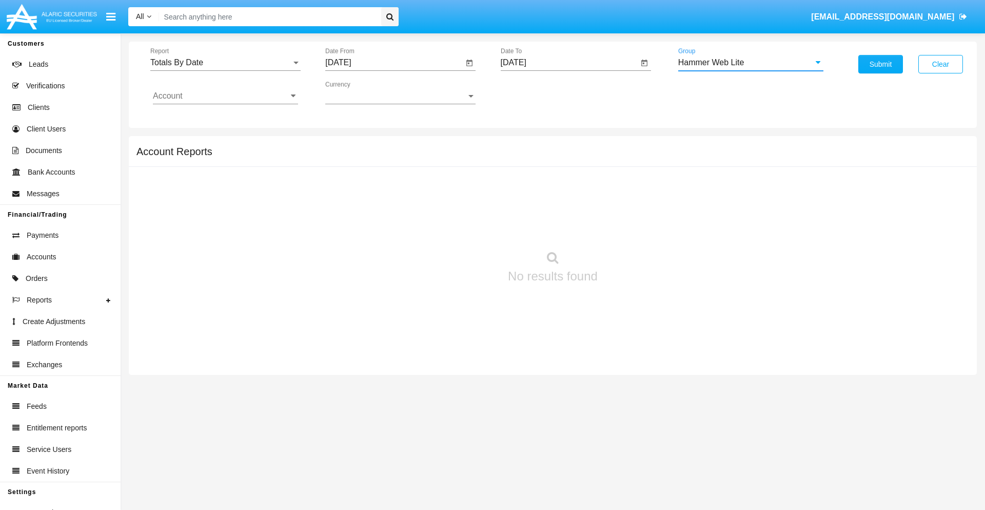
click at [225, 96] on input "Account" at bounding box center [225, 95] width 145 height 9
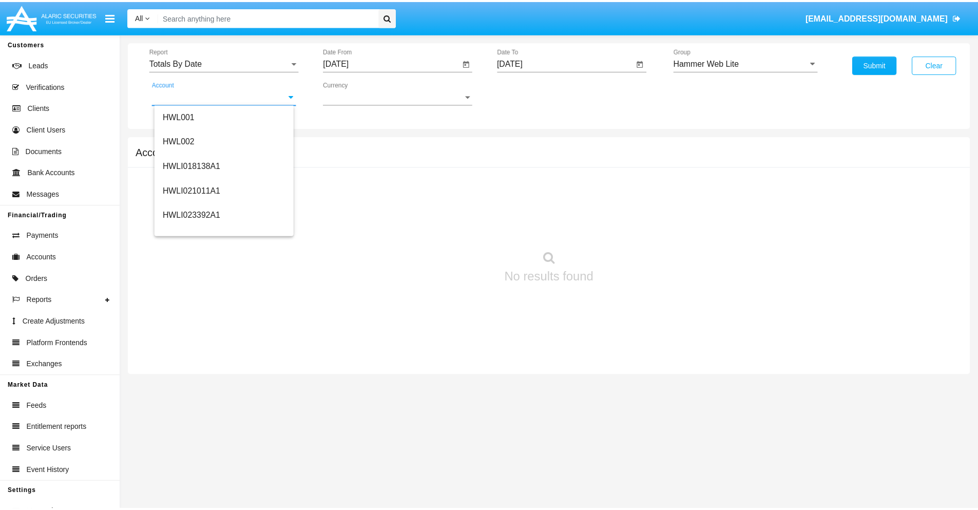
scroll to position [156, 0]
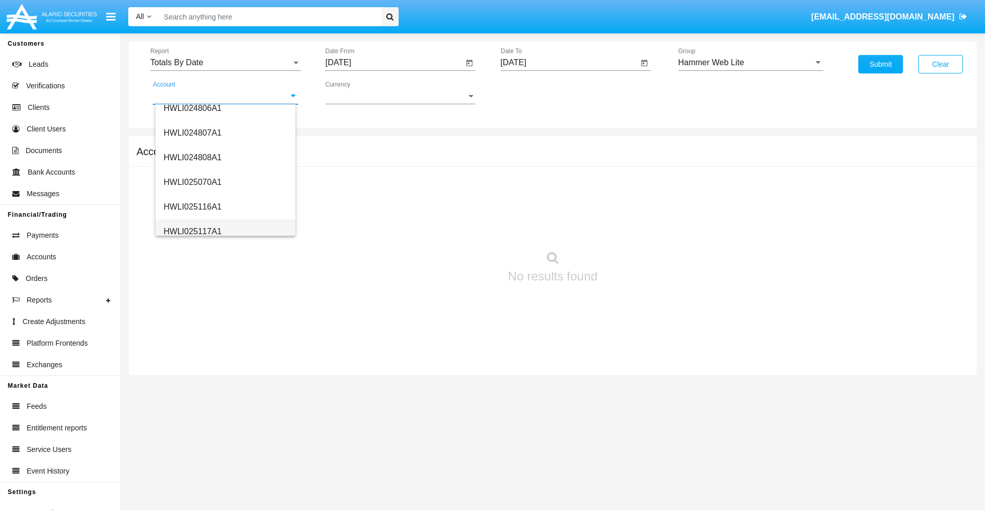
click at [192, 231] on span "HWLI025117A1" at bounding box center [193, 231] width 58 height 9
type input "HWLI025117A1"
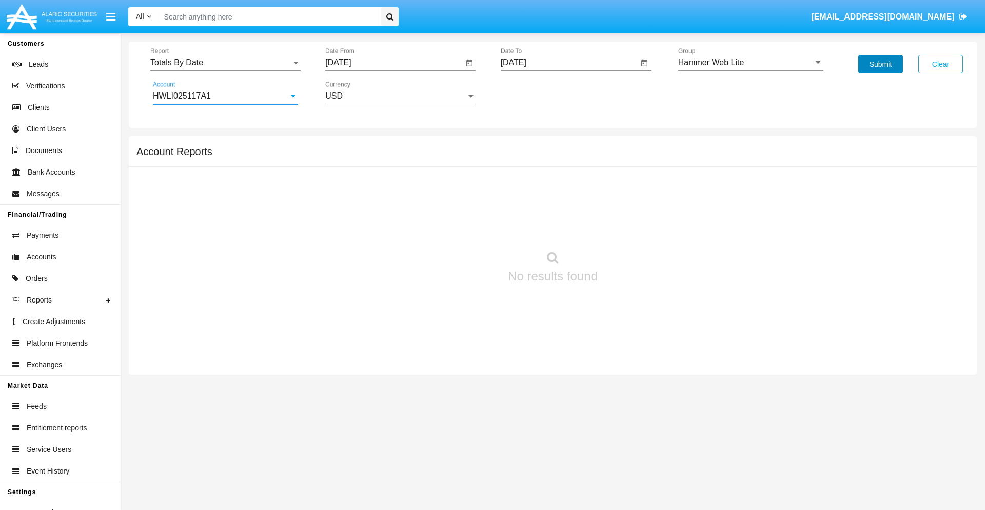
click at [881, 64] on button "Submit" at bounding box center [881, 64] width 45 height 18
click at [225, 63] on span "Report" at bounding box center [220, 62] width 141 height 9
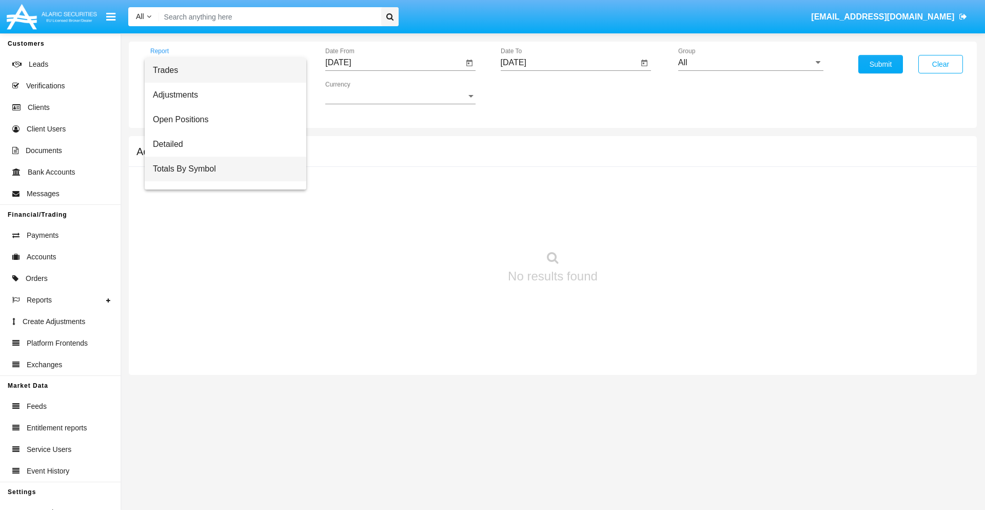
click at [221, 169] on span "Totals By Symbol" at bounding box center [225, 169] width 145 height 25
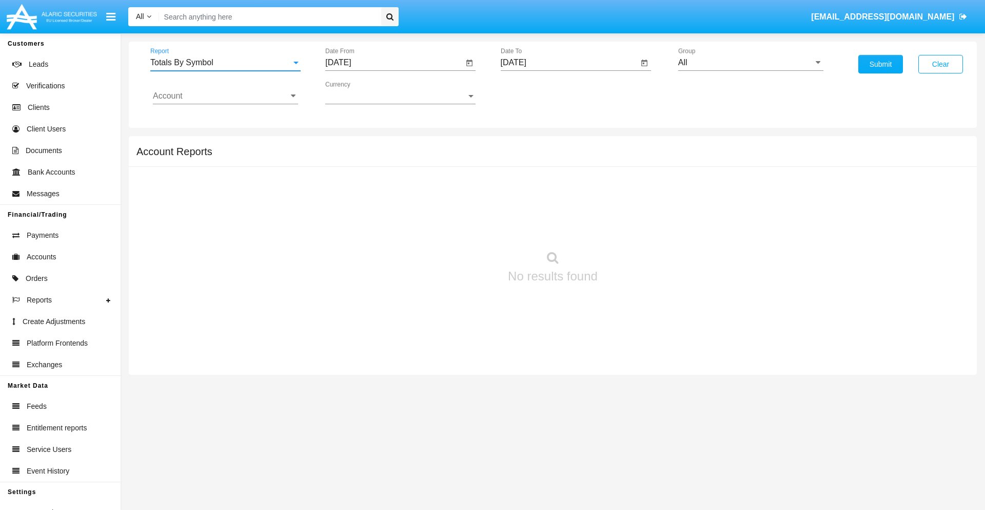
click at [394, 63] on input "[DATE]" at bounding box center [394, 62] width 138 height 9
click at [359, 92] on span "[DATE]" at bounding box center [350, 93] width 23 height 8
click at [458, 227] on div "2025" at bounding box center [458, 227] width 32 height 18
click at [458, 165] on div "AUG" at bounding box center [458, 165] width 32 height 18
click at [465, 178] on div "16" at bounding box center [465, 178] width 18 height 18
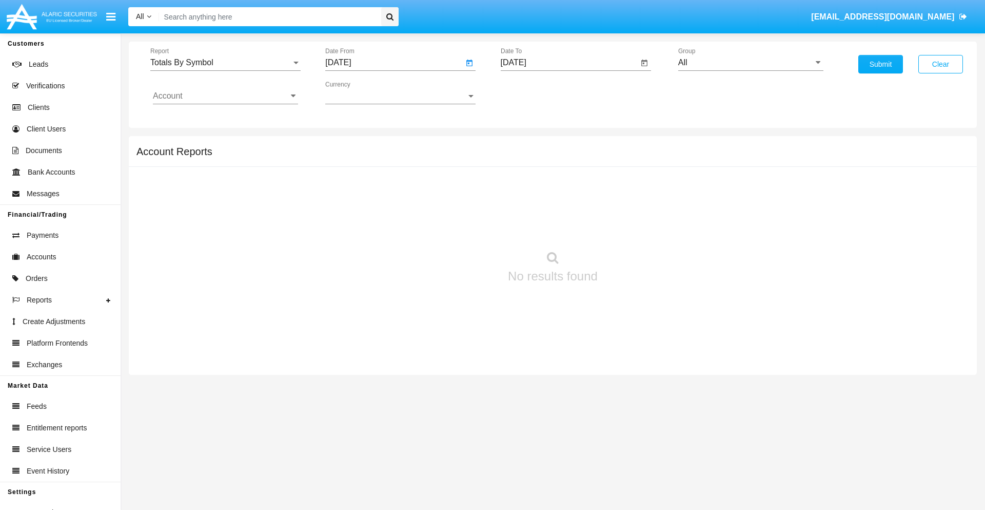
type input "[DATE]"
click at [569, 63] on input "[DATE]" at bounding box center [570, 62] width 138 height 9
click at [534, 92] on span "[DATE]" at bounding box center [525, 93] width 23 height 8
click at [633, 227] on div "2025" at bounding box center [633, 227] width 32 height 18
click at [525, 186] on div "SEP" at bounding box center [525, 186] width 32 height 18
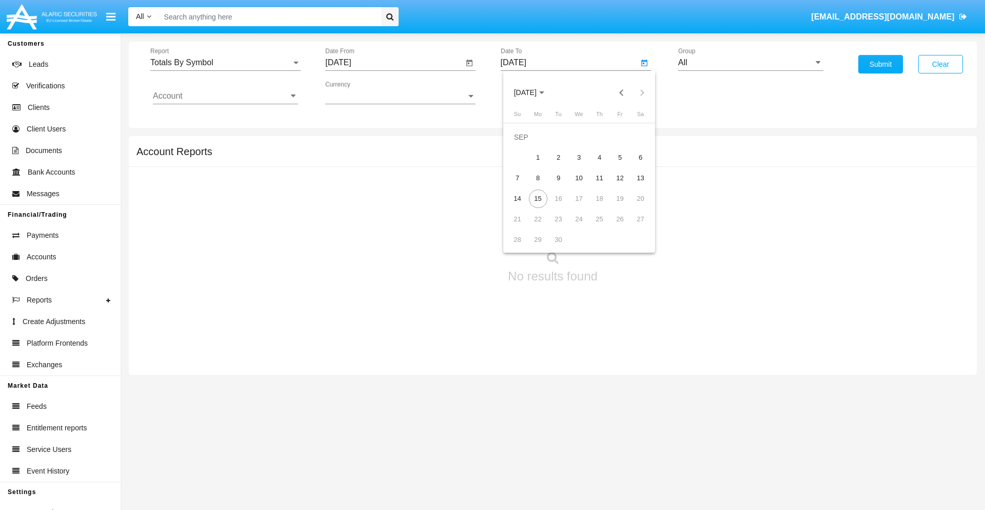
click at [538, 198] on div "15" at bounding box center [538, 198] width 18 height 18
type input "[DATE]"
click at [751, 63] on input "All" at bounding box center [750, 62] width 145 height 9
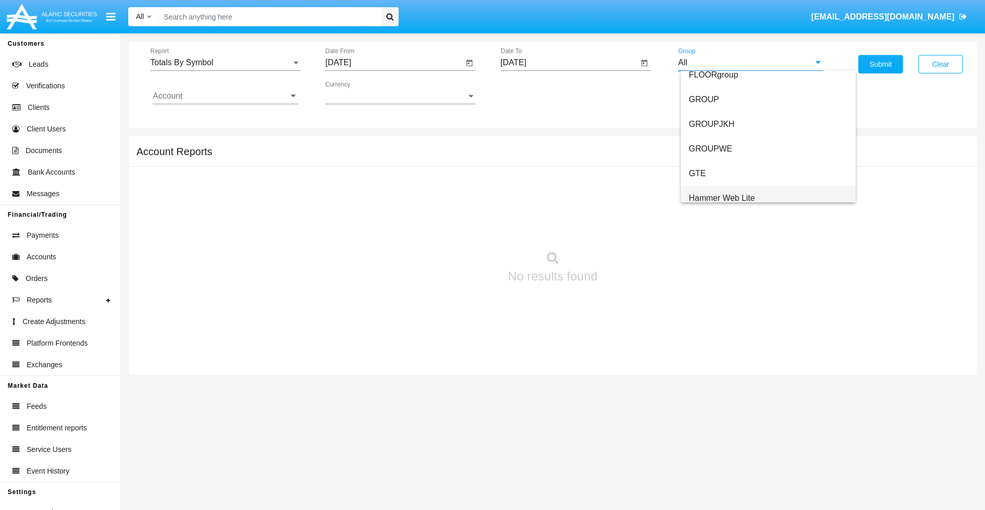
click at [722, 198] on span "Hammer Web Lite" at bounding box center [722, 197] width 66 height 9
type input "Hammer Web Lite"
click at [225, 96] on input "Account" at bounding box center [225, 95] width 145 height 9
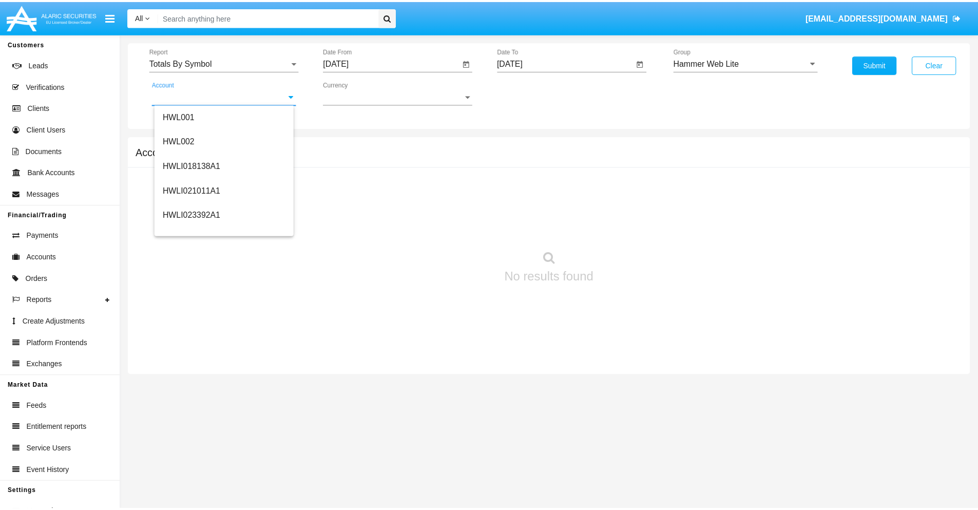
scroll to position [156, 0]
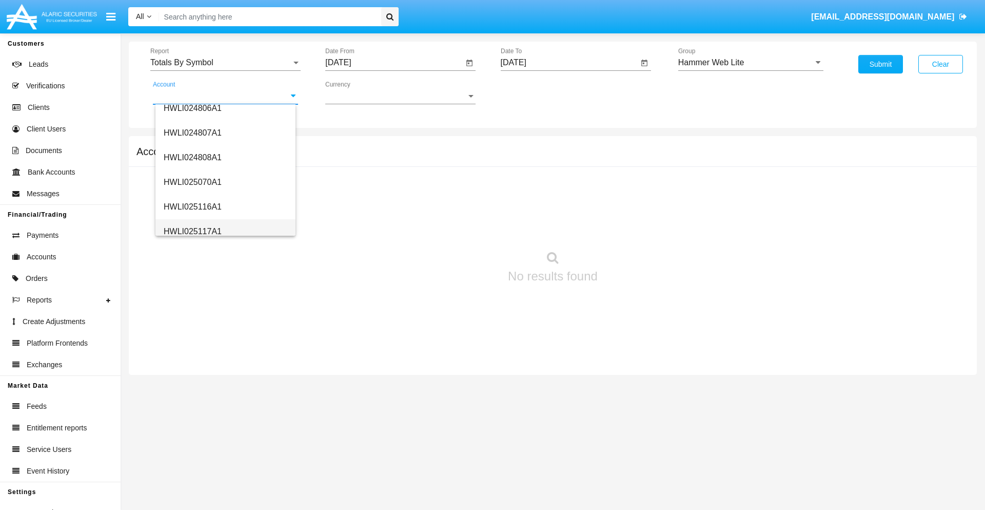
click at [192, 231] on span "HWLI025117A1" at bounding box center [193, 231] width 58 height 9
type input "HWLI025117A1"
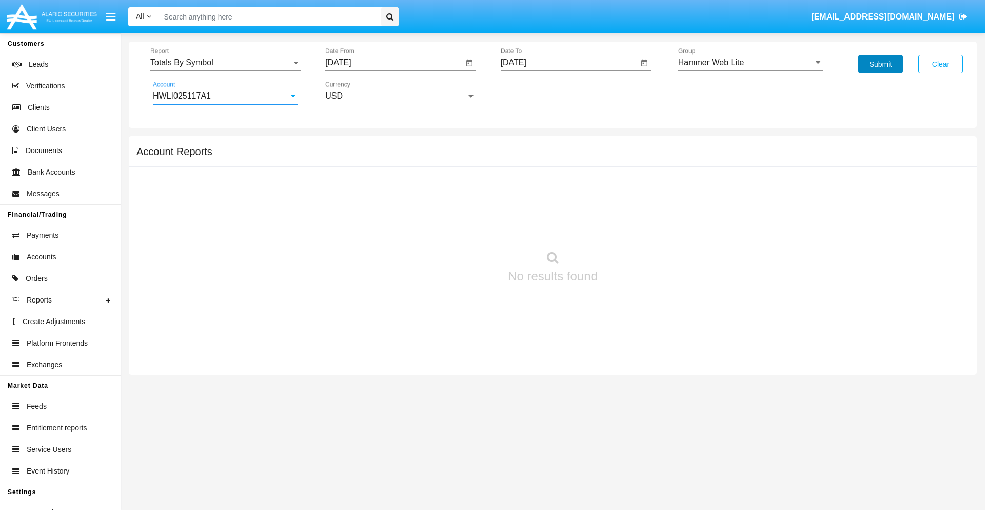
click at [881, 64] on button "Submit" at bounding box center [881, 64] width 45 height 18
click at [225, 63] on span "Report" at bounding box center [220, 62] width 141 height 9
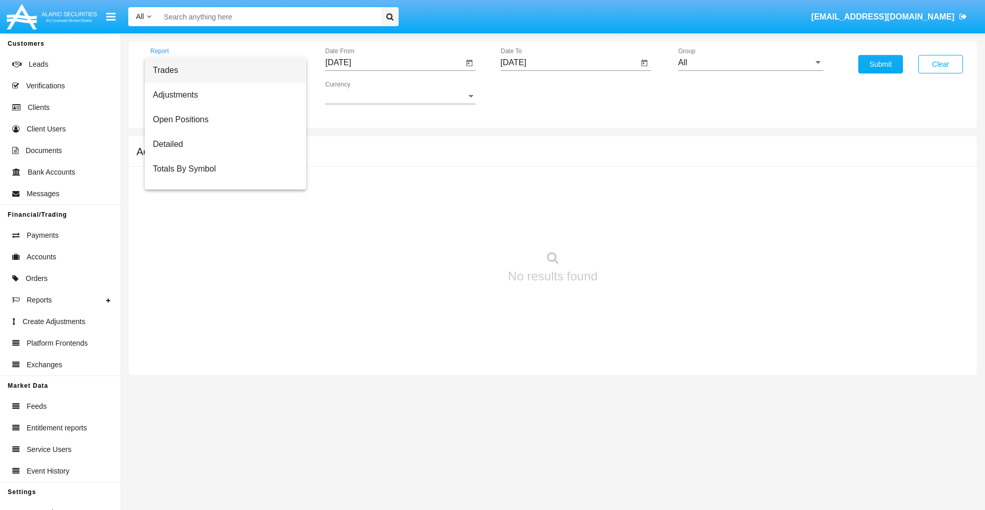
click at [221, 70] on span "Trades" at bounding box center [225, 70] width 145 height 25
click at [394, 63] on input "[DATE]" at bounding box center [394, 62] width 138 height 9
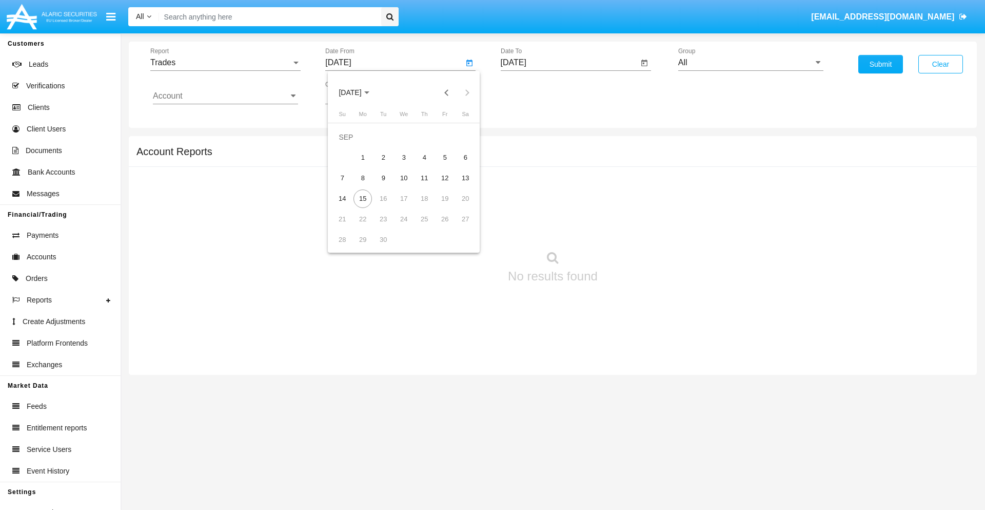
click at [359, 92] on span "SEP 2025" at bounding box center [350, 93] width 23 height 8
click at [458, 227] on div "2025" at bounding box center [458, 227] width 32 height 18
click at [386, 165] on div "JUN" at bounding box center [386, 165] width 32 height 18
click at [342, 198] on div "15" at bounding box center [342, 198] width 18 height 18
type input "06/15/25"
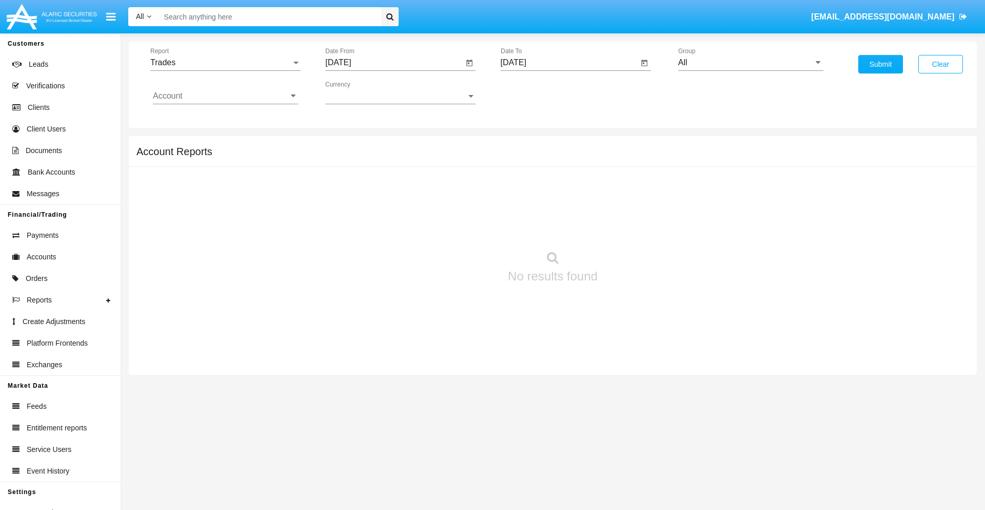
click at [569, 63] on input "[DATE]" at bounding box center [570, 62] width 138 height 9
click at [534, 92] on span "SEP 2025" at bounding box center [525, 93] width 23 height 8
click at [633, 227] on div "2025" at bounding box center [633, 227] width 32 height 18
click at [525, 186] on div "SEP" at bounding box center [525, 186] width 32 height 18
click at [538, 198] on div "15" at bounding box center [538, 198] width 18 height 18
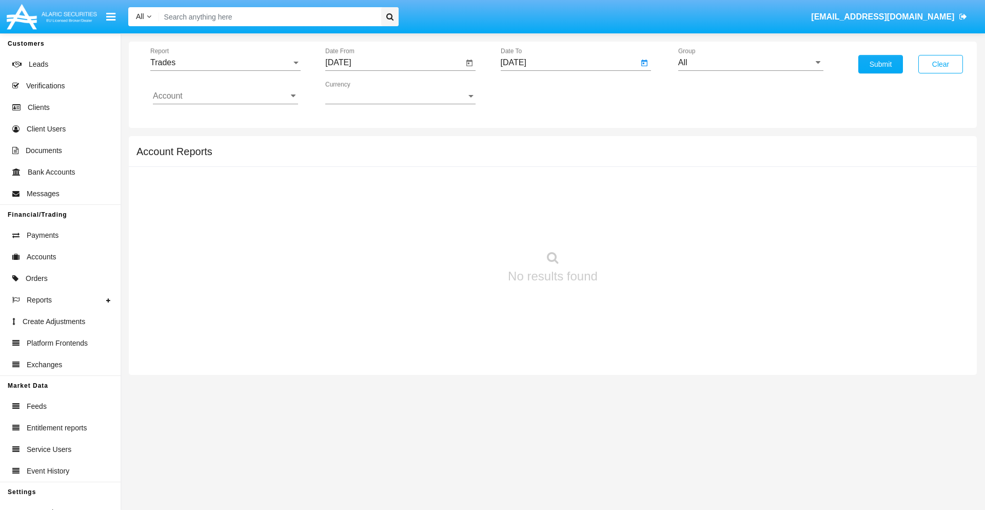
type input "09/15/25"
click at [751, 63] on input "All" at bounding box center [750, 62] width 145 height 9
click at [722, 198] on span "Hammer Web Lite" at bounding box center [722, 197] width 66 height 9
type input "Hammer Web Lite"
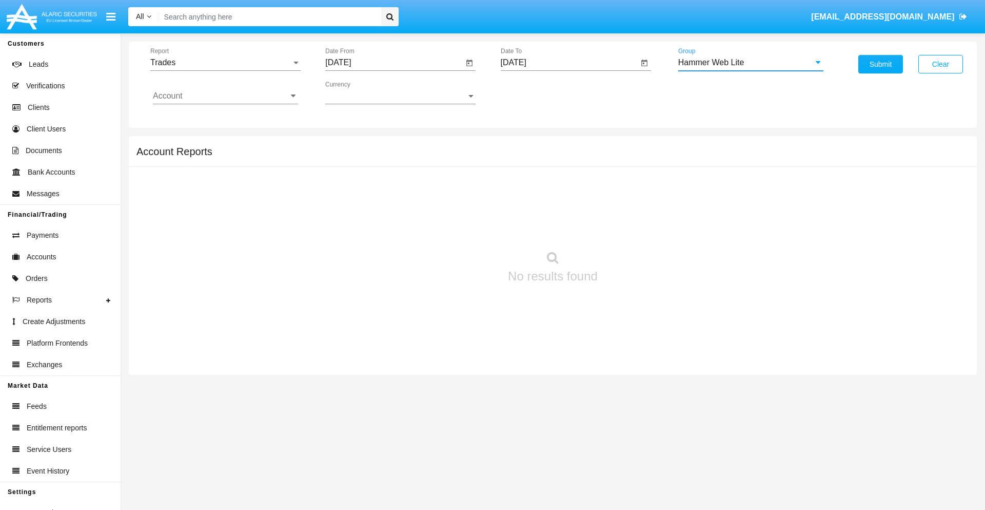
click at [225, 96] on input "Account" at bounding box center [225, 95] width 145 height 9
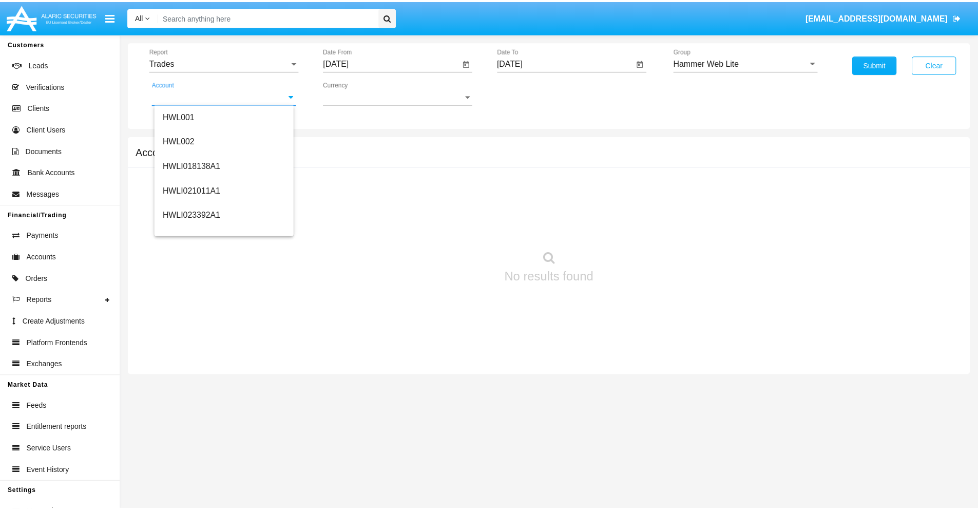
scroll to position [156, 0]
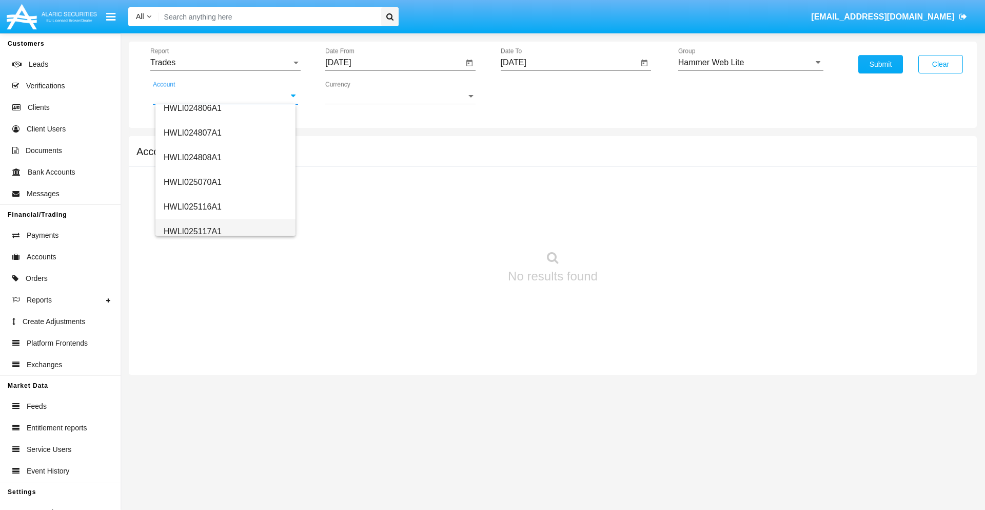
click at [192, 231] on span "HWLI025117A1" at bounding box center [193, 231] width 58 height 9
type input "HWLI025117A1"
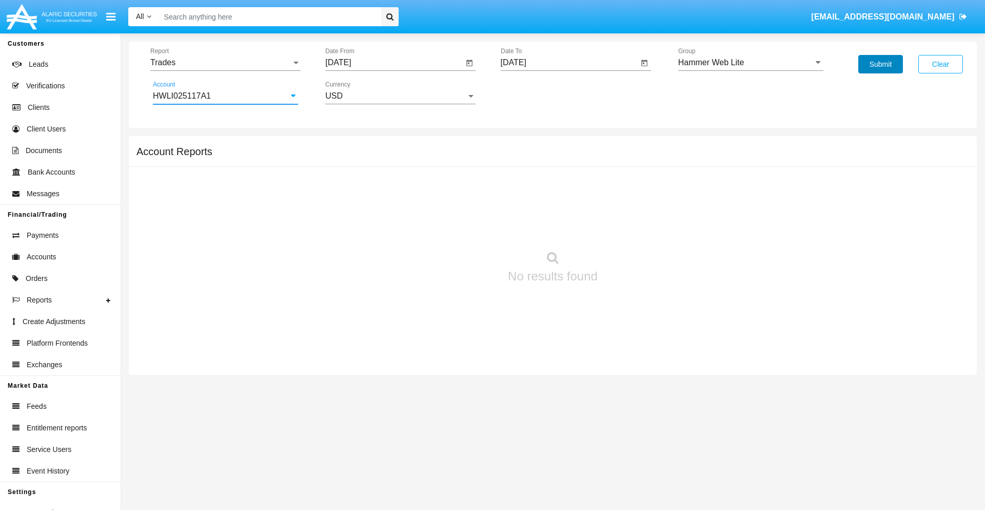
click at [881, 64] on button "Submit" at bounding box center [881, 64] width 45 height 18
click at [225, 63] on span "Report" at bounding box center [220, 62] width 141 height 9
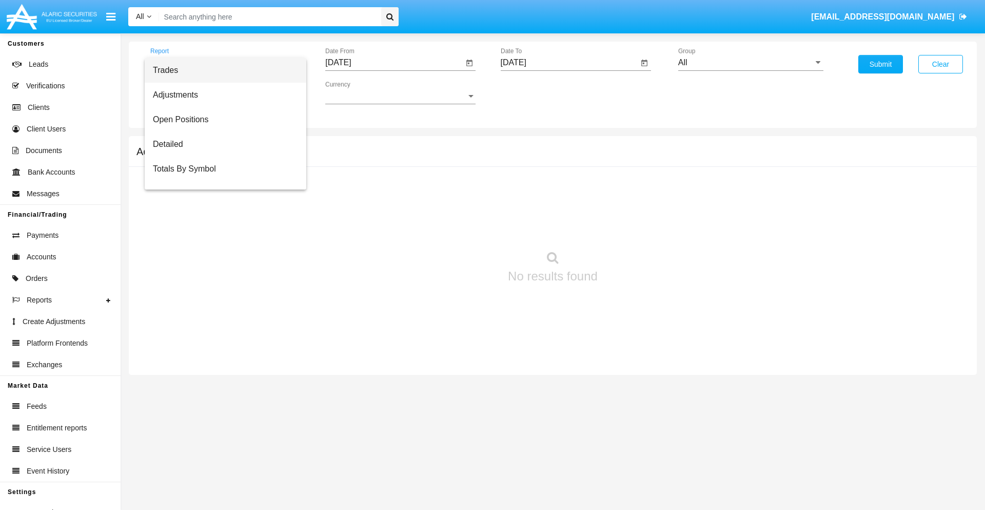
click at [221, 70] on span "Trades" at bounding box center [225, 70] width 145 height 25
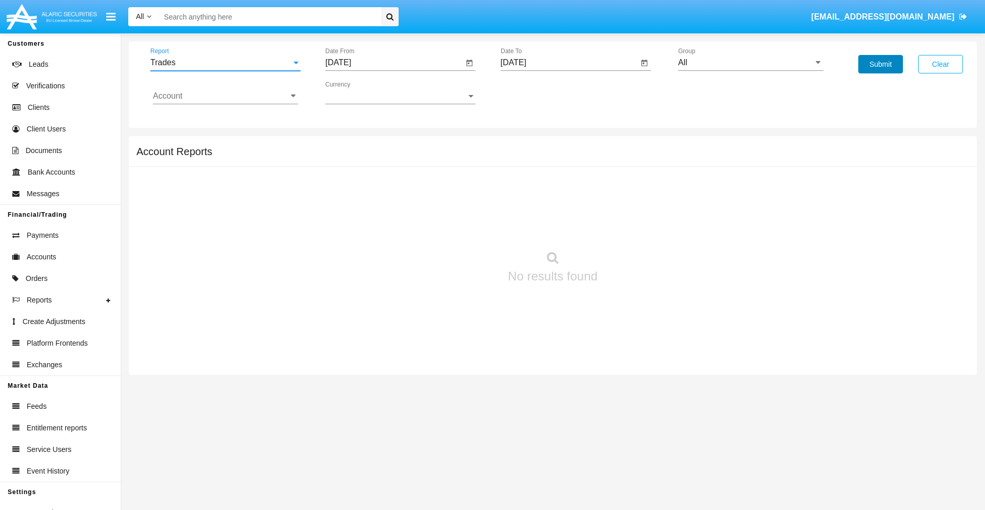
click at [881, 64] on button "Submit" at bounding box center [881, 64] width 45 height 18
click at [225, 63] on span "Report" at bounding box center [220, 62] width 141 height 9
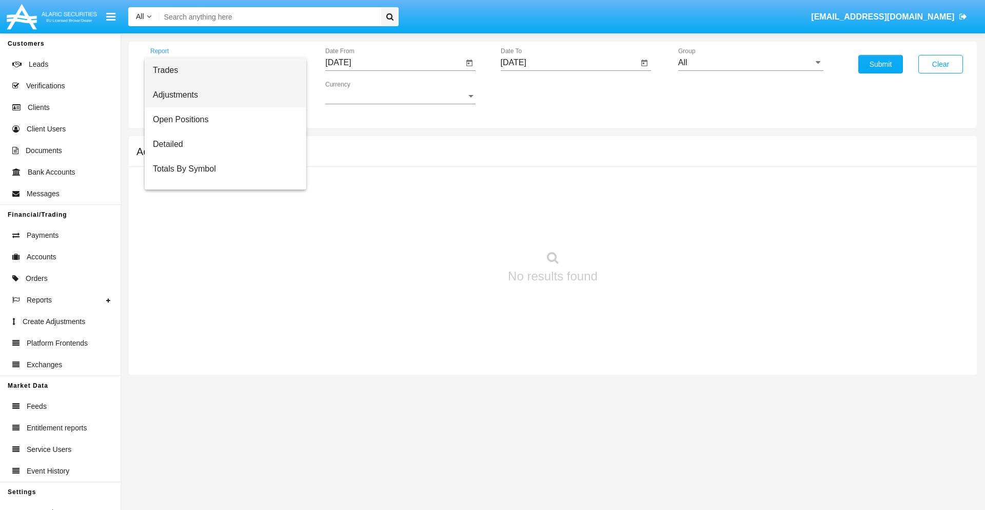
click at [221, 95] on span "Adjustments" at bounding box center [225, 95] width 145 height 25
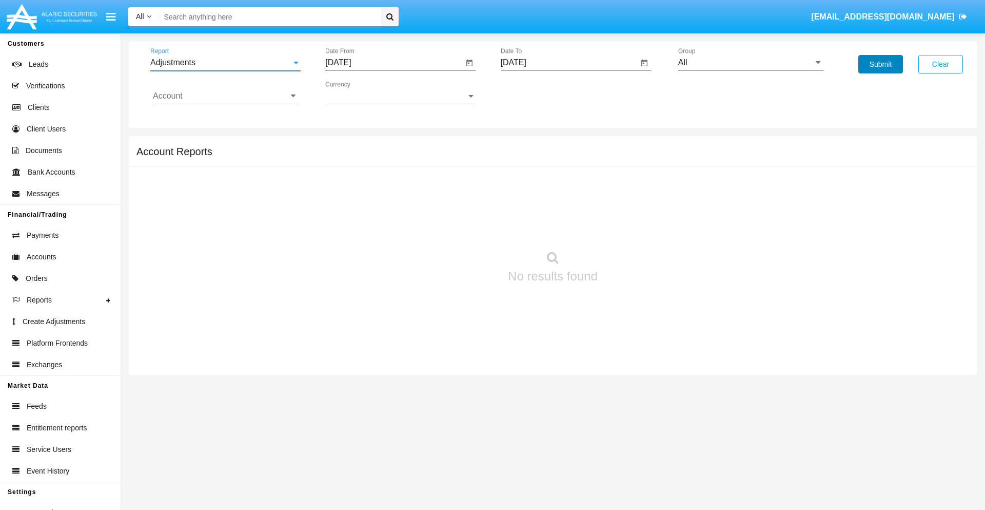
click at [881, 64] on button "Submit" at bounding box center [881, 64] width 45 height 18
click at [225, 63] on span "Report" at bounding box center [220, 62] width 141 height 9
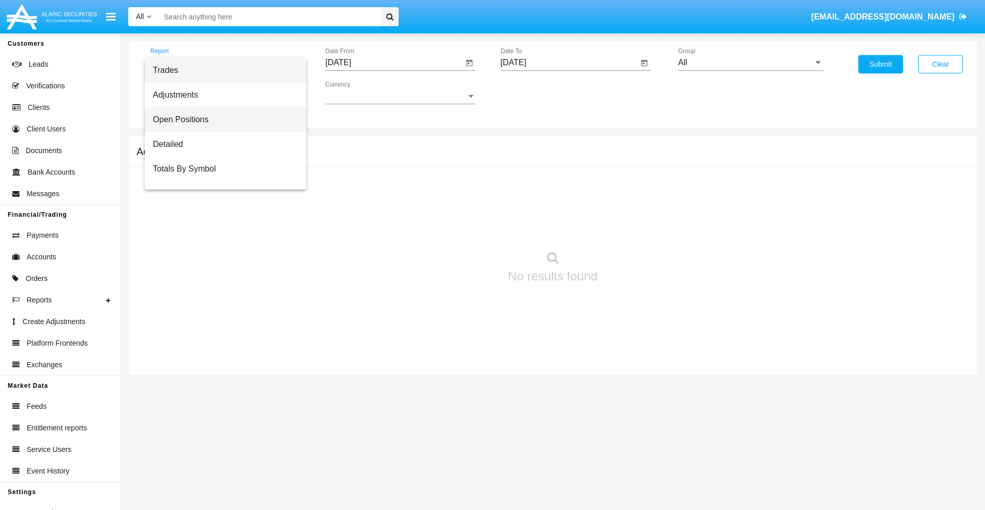
click at [221, 120] on span "Open Positions" at bounding box center [225, 119] width 145 height 25
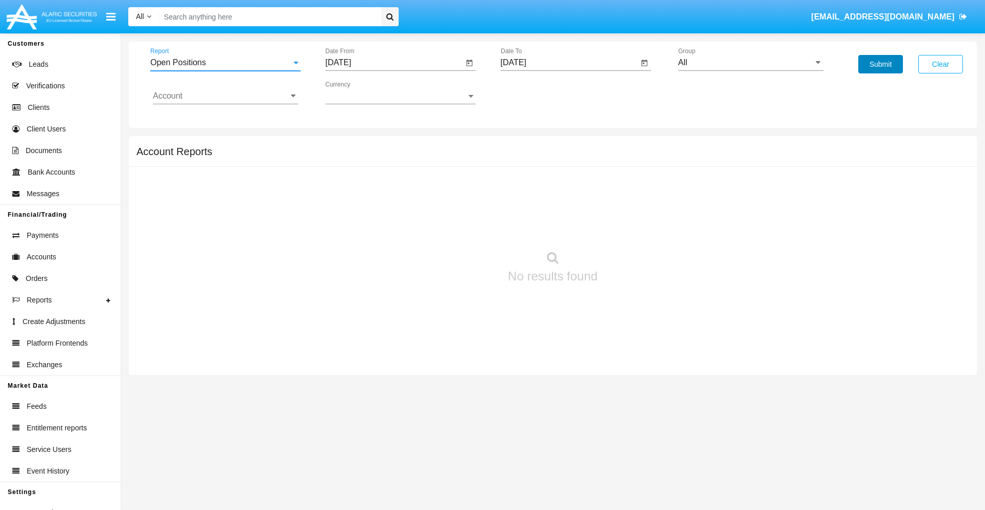
click at [881, 64] on button "Submit" at bounding box center [881, 64] width 45 height 18
click at [225, 63] on span "Report" at bounding box center [220, 62] width 141 height 9
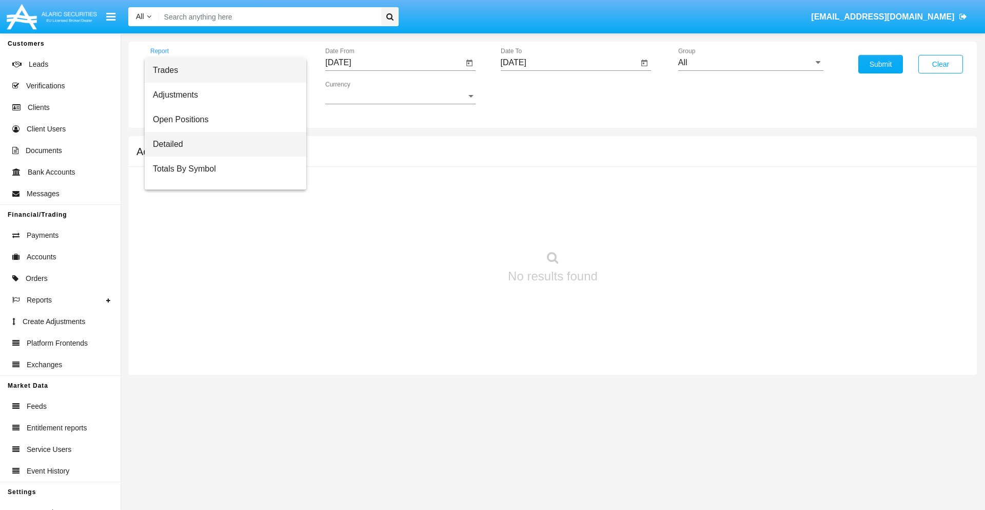
click at [221, 144] on span "Detailed" at bounding box center [225, 144] width 145 height 25
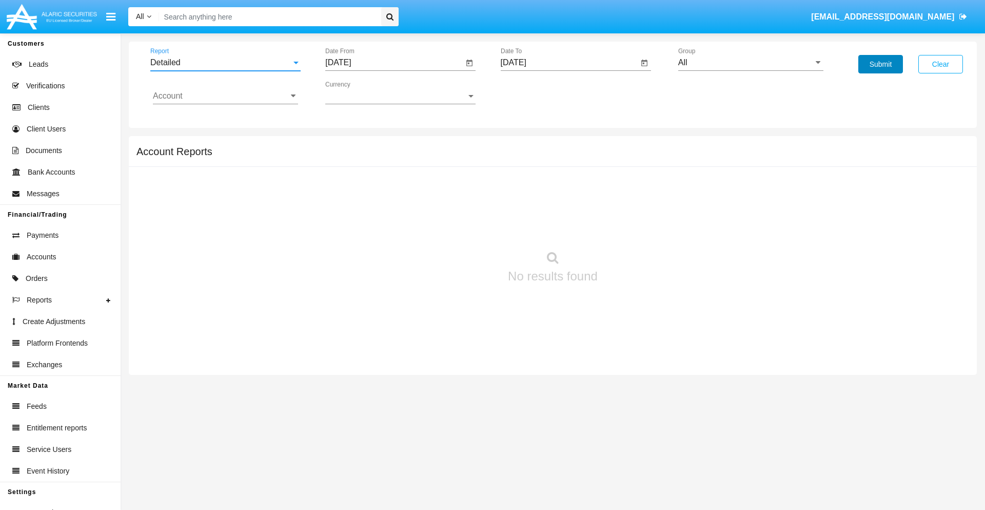
click at [881, 64] on button "Submit" at bounding box center [881, 64] width 45 height 18
click at [225, 63] on span "Report" at bounding box center [220, 62] width 141 height 9
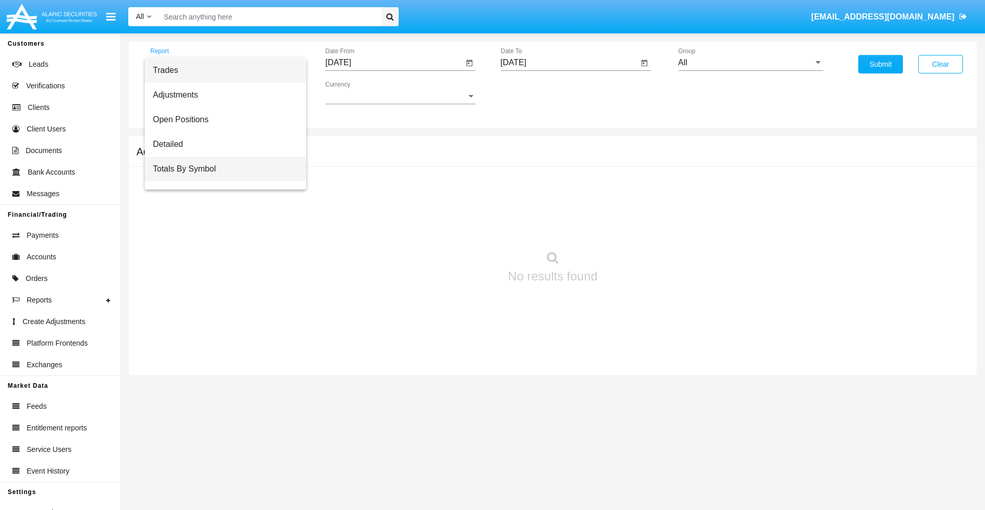
click at [221, 169] on span "Totals By Symbol" at bounding box center [225, 169] width 145 height 25
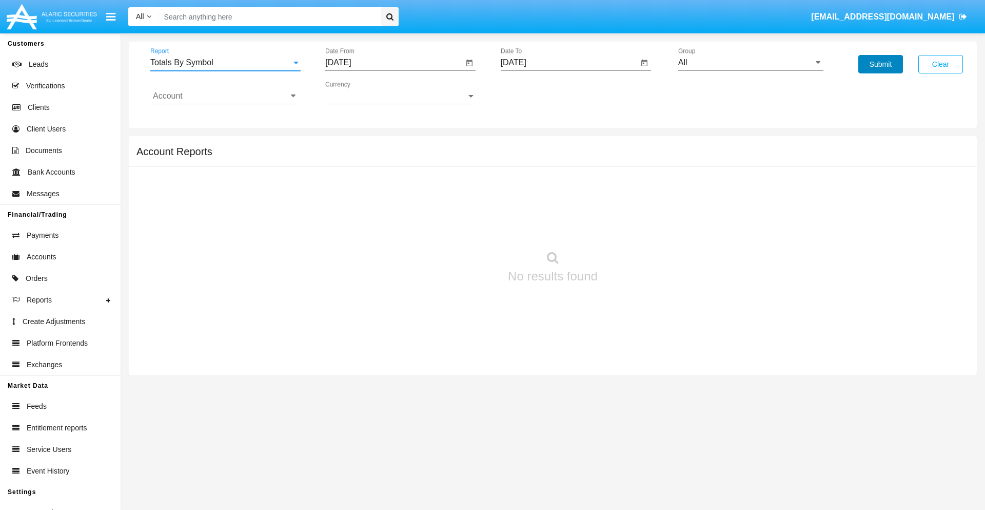
click at [881, 64] on button "Submit" at bounding box center [881, 64] width 45 height 18
click at [225, 63] on span "Report" at bounding box center [220, 62] width 141 height 9
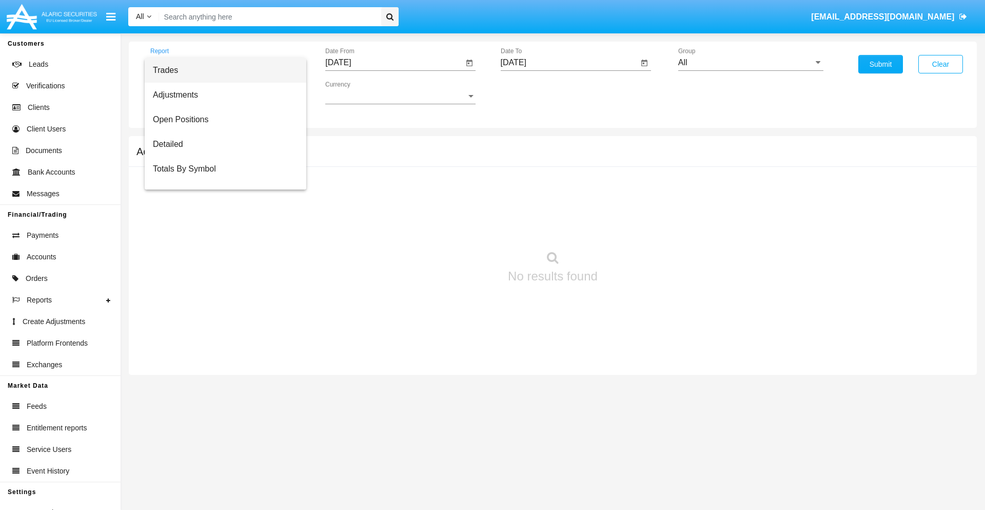
scroll to position [16, 0]
click at [221, 177] on span "Totals By Date" at bounding box center [225, 177] width 145 height 25
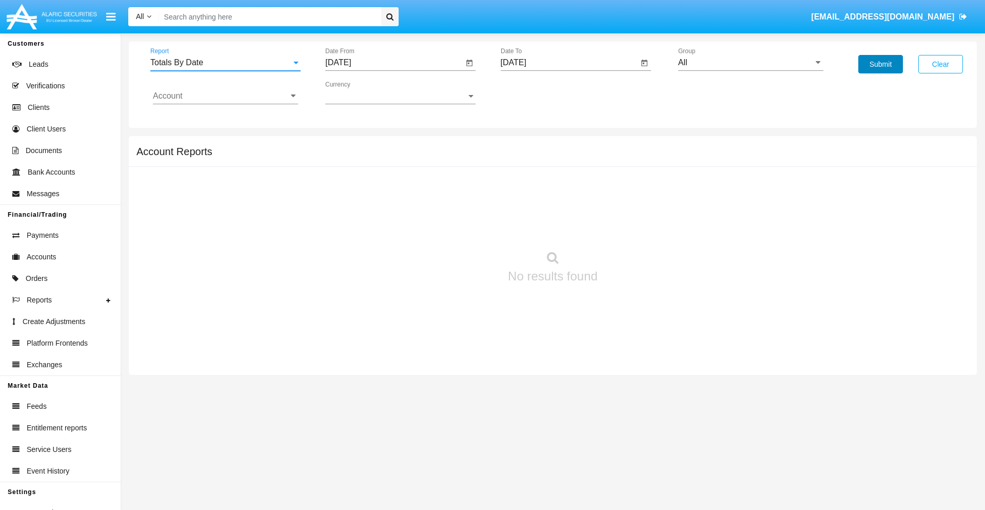
click at [881, 64] on button "Submit" at bounding box center [881, 64] width 45 height 18
click at [225, 63] on span "Report" at bounding box center [220, 62] width 141 height 9
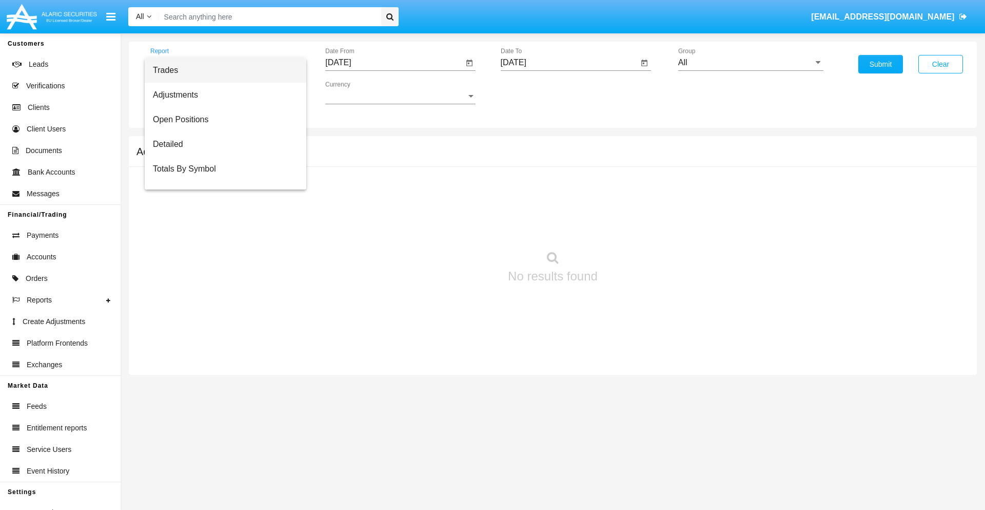
scroll to position [41, 0]
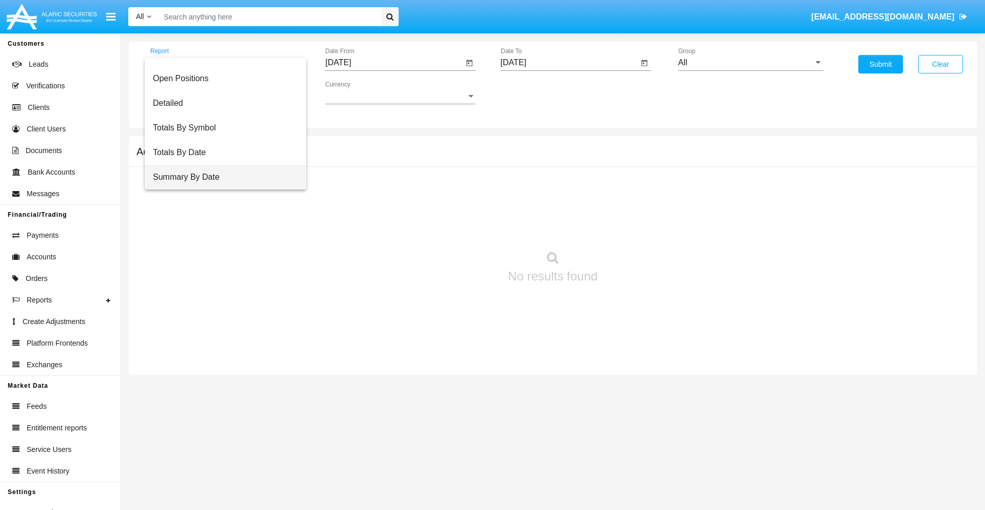
click at [221, 177] on span "Summary By Date" at bounding box center [225, 177] width 145 height 25
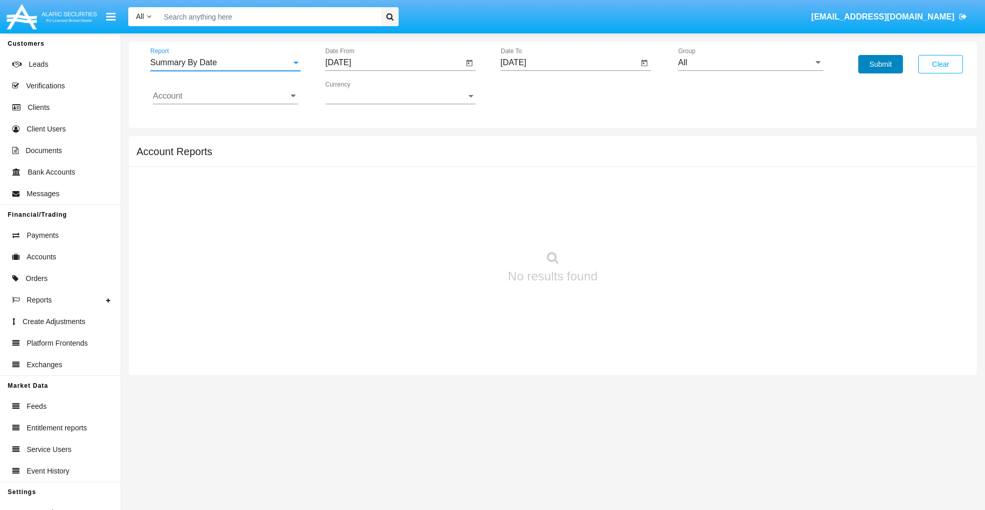
click at [881, 64] on button "Submit" at bounding box center [881, 64] width 45 height 18
